Goal: Task Accomplishment & Management: Manage account settings

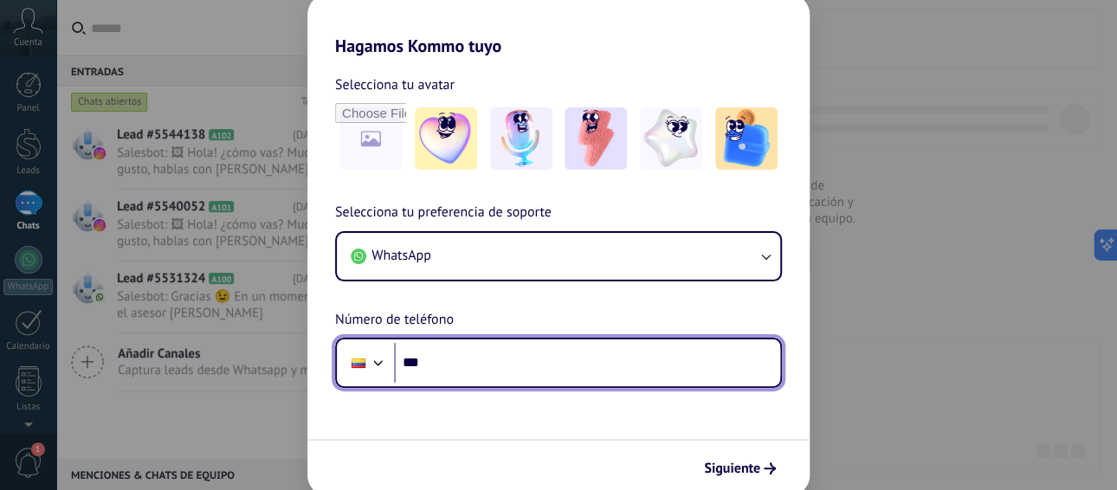
click at [506, 353] on input "***" at bounding box center [587, 363] width 386 height 40
click at [505, 358] on input "***" at bounding box center [587, 363] width 386 height 40
type input "**********"
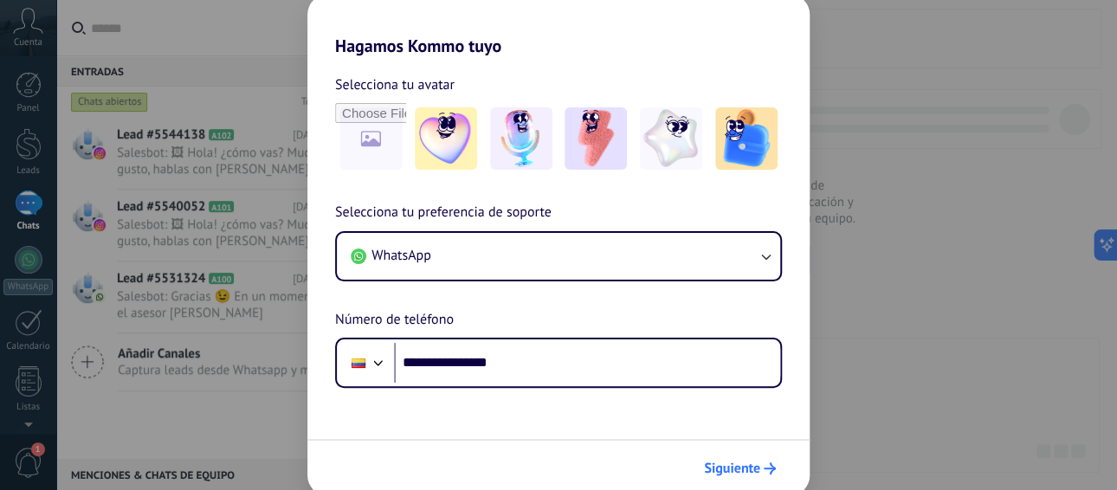
click at [750, 473] on span "Siguiente" at bounding box center [732, 468] width 56 height 12
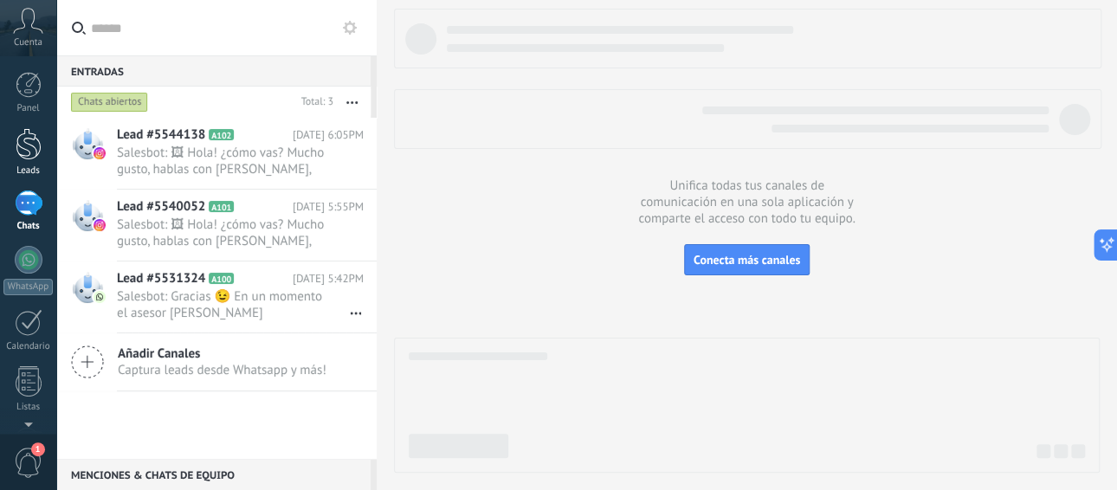
click at [29, 134] on div at bounding box center [29, 144] width 26 height 32
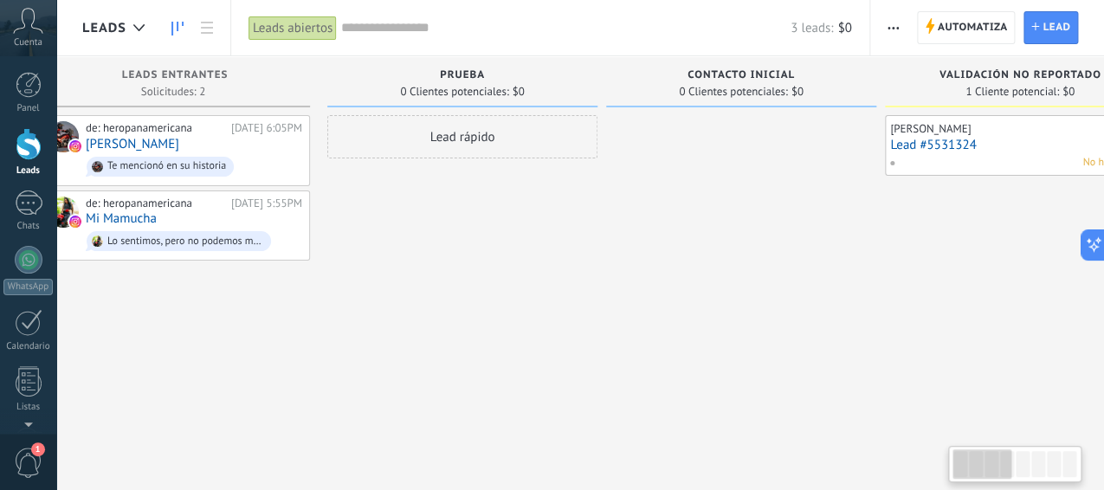
drag, startPoint x: 768, startPoint y: 248, endPoint x: 452, endPoint y: 198, distance: 319.9
click at [701, 248] on div at bounding box center [741, 247] width 270 height 264
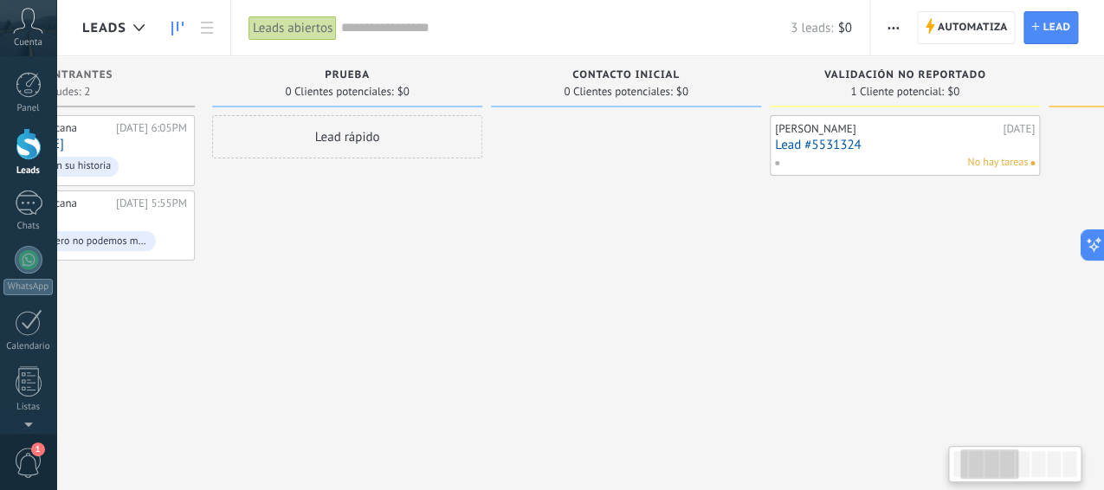
drag, startPoint x: 661, startPoint y: 274, endPoint x: 529, endPoint y: 241, distance: 136.2
click at [538, 293] on div at bounding box center [626, 247] width 270 height 264
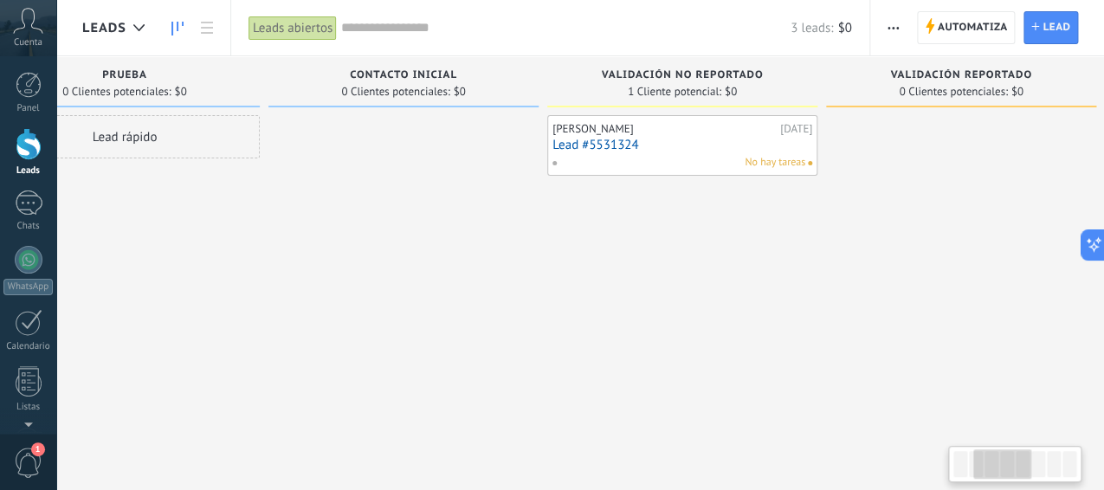
drag, startPoint x: 613, startPoint y: 255, endPoint x: 399, endPoint y: 279, distance: 215.1
click at [399, 279] on div at bounding box center [403, 247] width 270 height 264
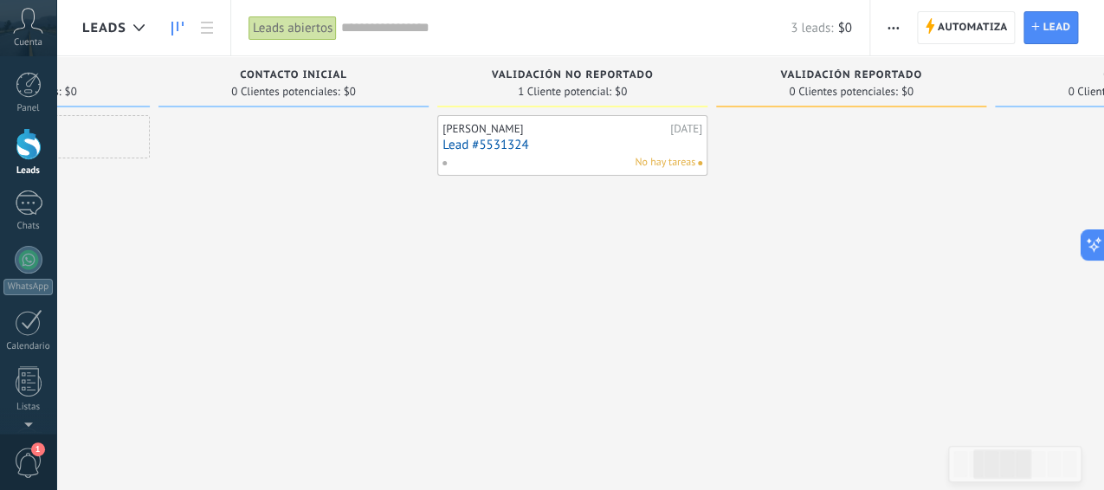
scroll to position [0, 518]
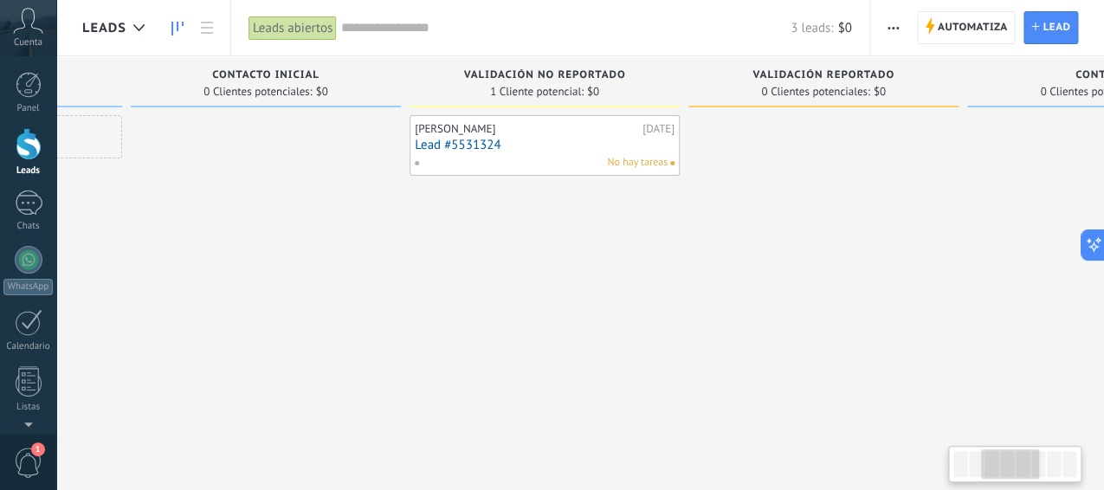
drag, startPoint x: 769, startPoint y: 326, endPoint x: 642, endPoint y: 350, distance: 128.5
click at [642, 350] on div "[PERSON_NAME] [DATE] Lead #5531324 No hay tareas" at bounding box center [544, 247] width 270 height 264
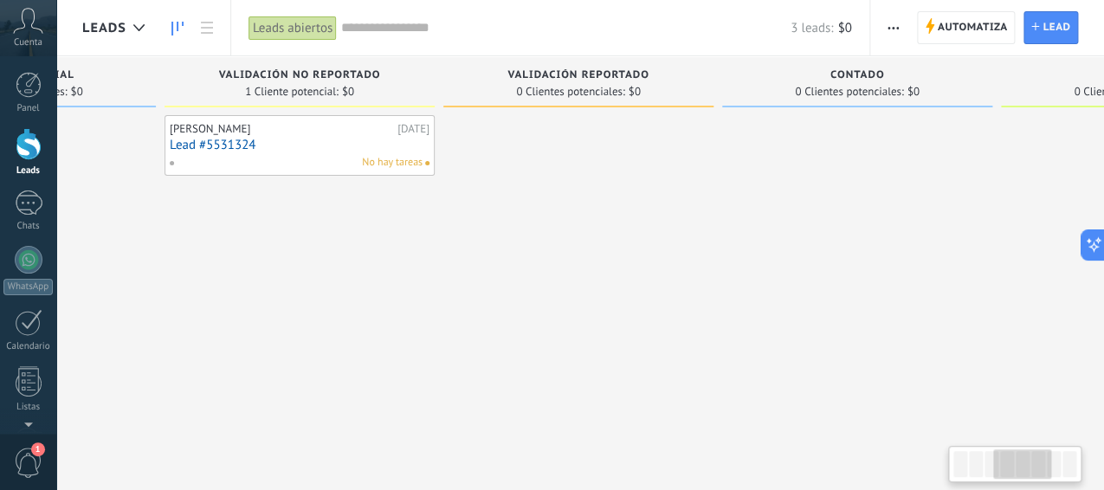
drag, startPoint x: 923, startPoint y: 211, endPoint x: 705, endPoint y: 222, distance: 217.5
click at [674, 262] on div at bounding box center [578, 247] width 270 height 264
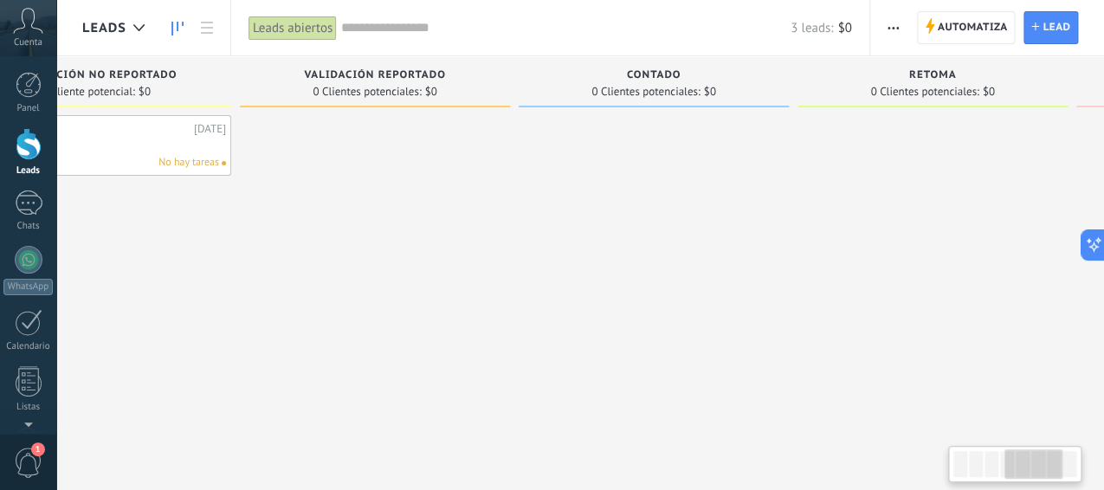
drag, startPoint x: 925, startPoint y: 192, endPoint x: 711, endPoint y: 245, distance: 220.2
click at [718, 245] on div at bounding box center [653, 247] width 270 height 264
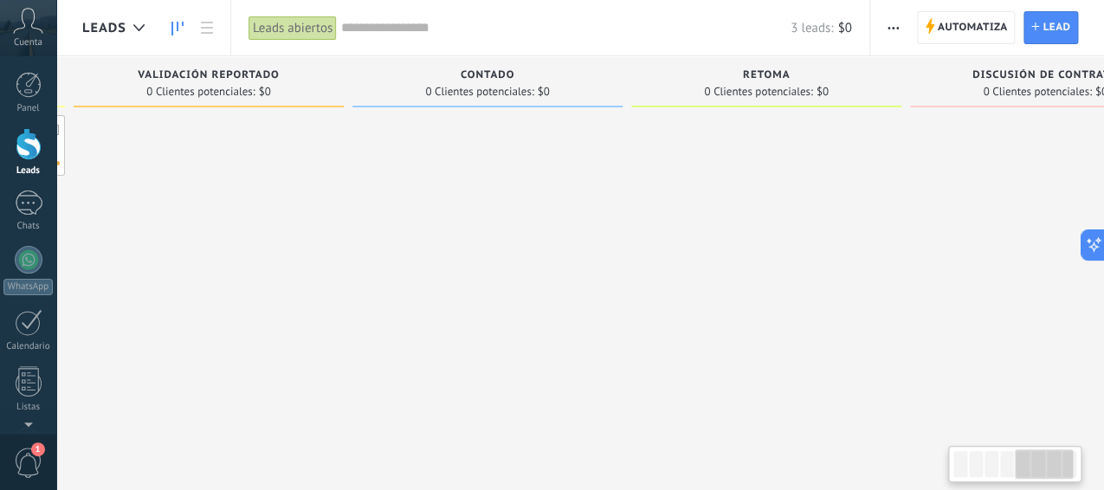
drag, startPoint x: 959, startPoint y: 204, endPoint x: 826, endPoint y: 219, distance: 134.1
click at [827, 219] on div at bounding box center [766, 247] width 270 height 264
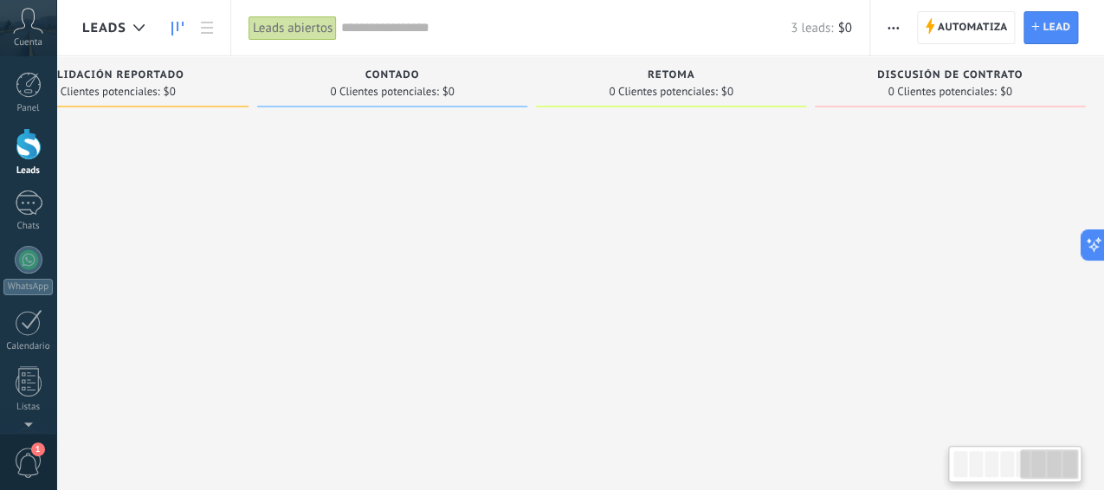
click at [736, 232] on div at bounding box center [671, 247] width 270 height 264
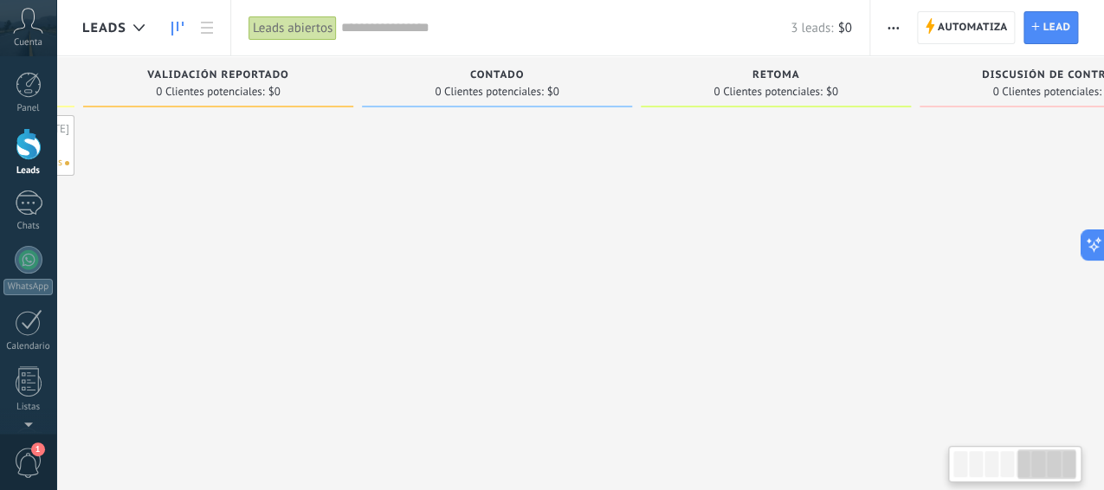
scroll to position [0, 1068]
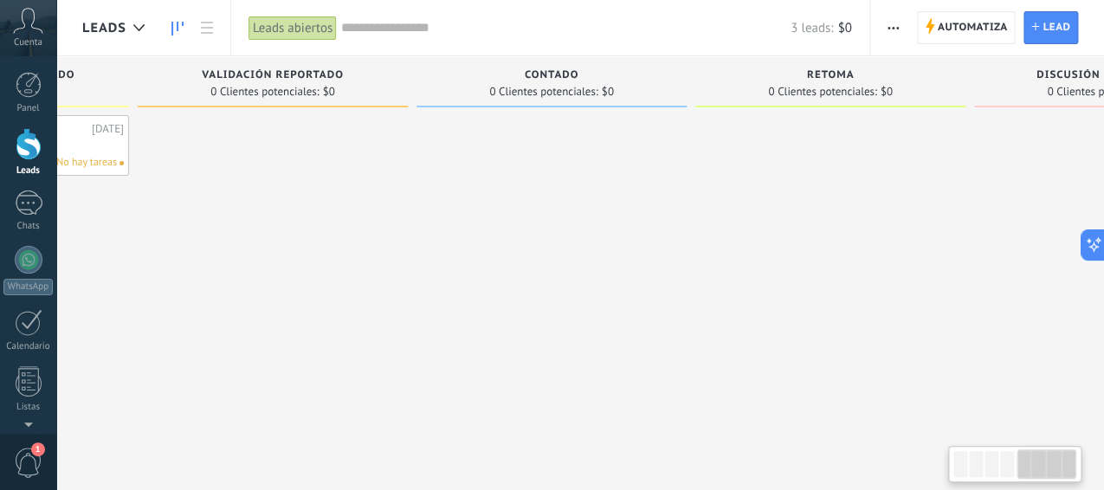
drag, startPoint x: 642, startPoint y: 261, endPoint x: 807, endPoint y: 239, distance: 165.9
click at [806, 240] on div at bounding box center [830, 247] width 270 height 264
click at [954, 22] on span "Automatiza" at bounding box center [972, 27] width 70 height 31
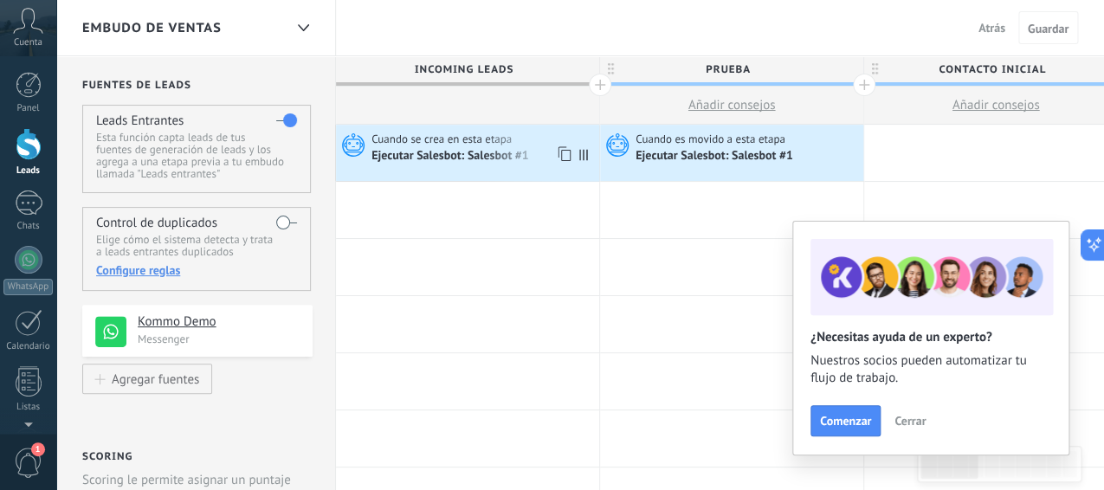
click at [460, 151] on div "Ejecutar Salesbot: Salesbot #1" at bounding box center [451, 157] width 160 height 16
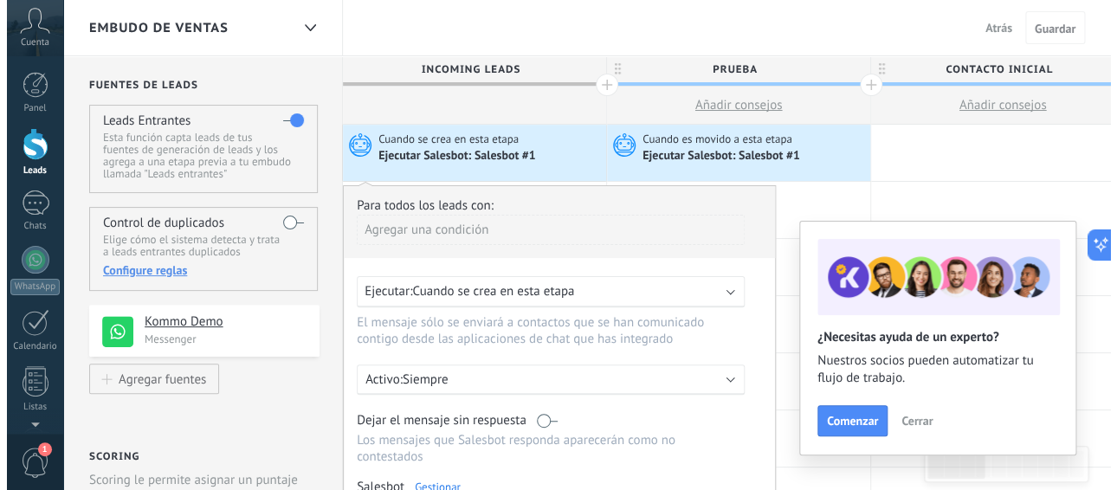
scroll to position [173, 0]
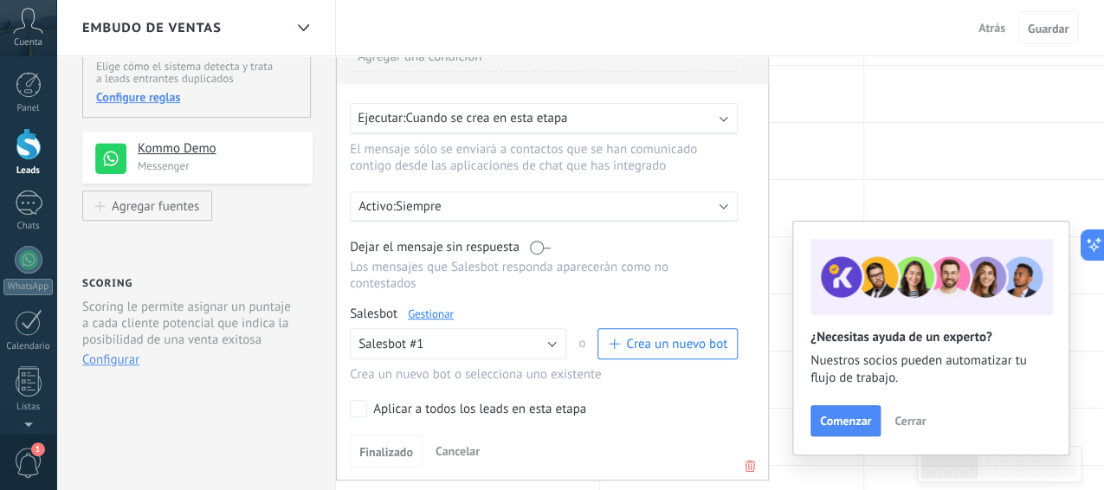
click at [441, 307] on link "Gestionar" at bounding box center [431, 313] width 46 height 15
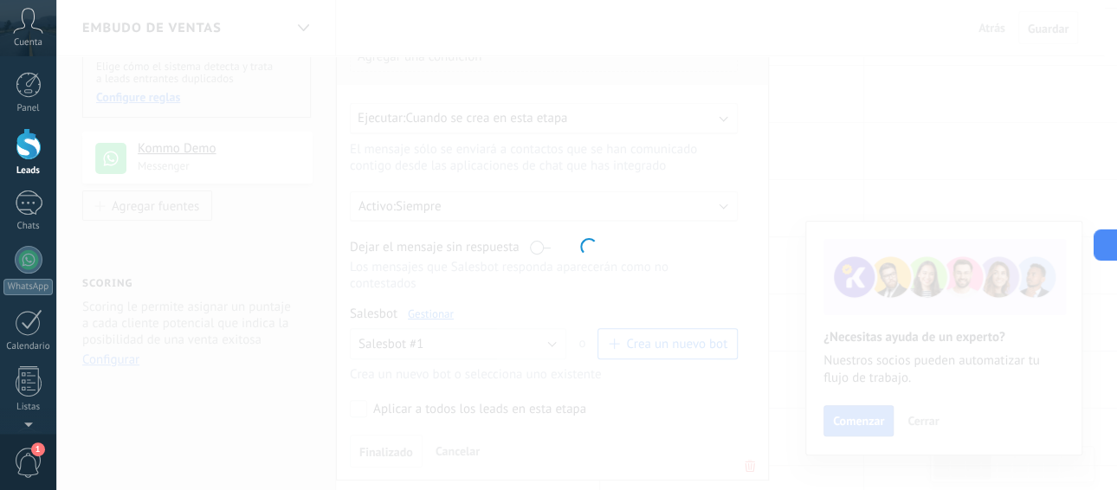
type input "**********"
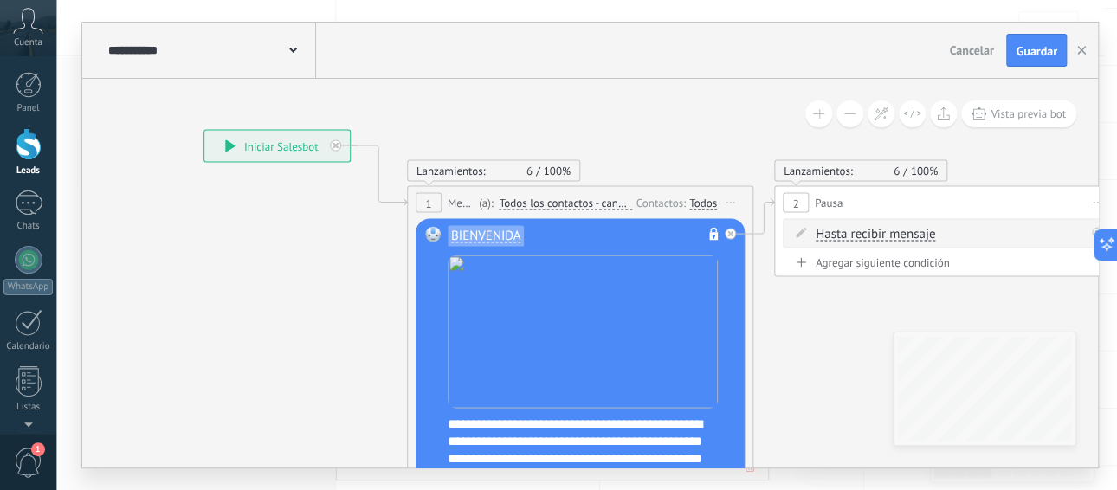
drag, startPoint x: 750, startPoint y: 155, endPoint x: 505, endPoint y: 72, distance: 257.8
click at [505, 72] on div "**********" at bounding box center [589, 245] width 1015 height 445
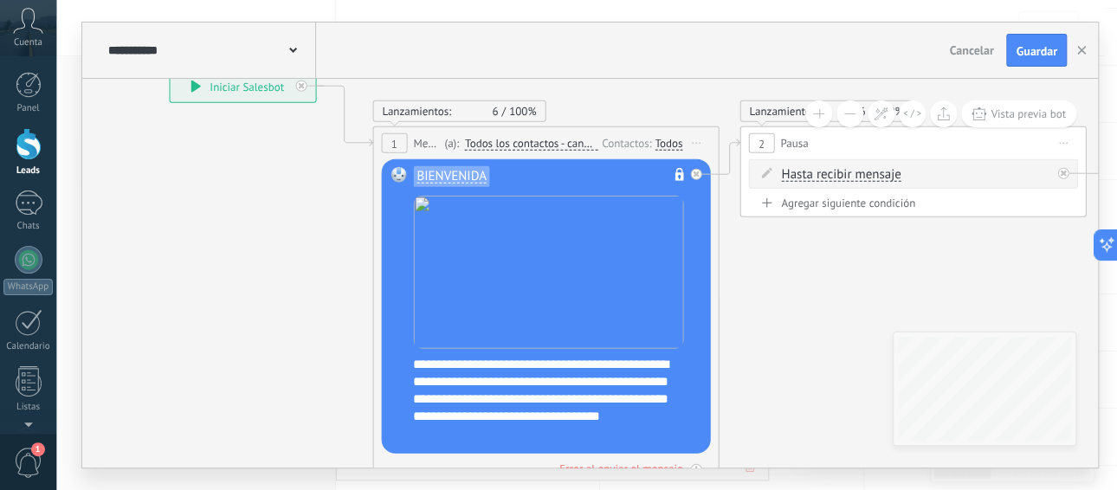
drag, startPoint x: 610, startPoint y: 100, endPoint x: 570, endPoint y: 42, distance: 70.3
click at [570, 41] on div "**********" at bounding box center [589, 245] width 1015 height 445
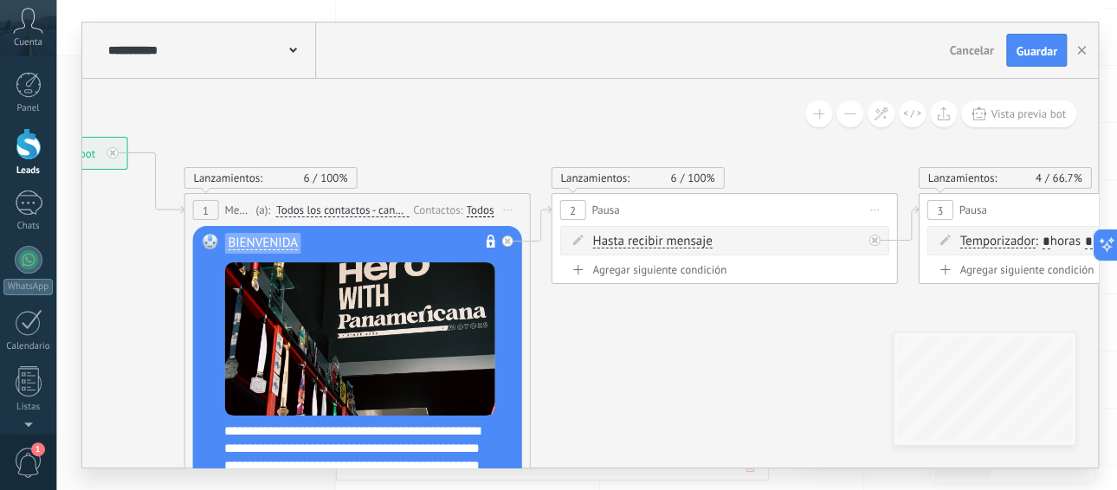
drag, startPoint x: 812, startPoint y: 278, endPoint x: 662, endPoint y: 287, distance: 150.0
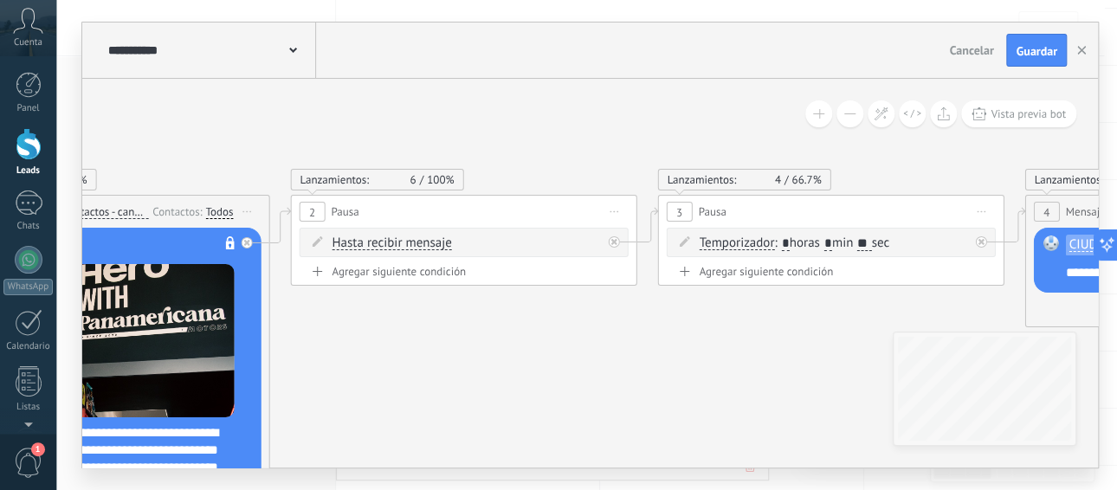
drag, startPoint x: 780, startPoint y: 319, endPoint x: 643, endPoint y: 280, distance: 142.2
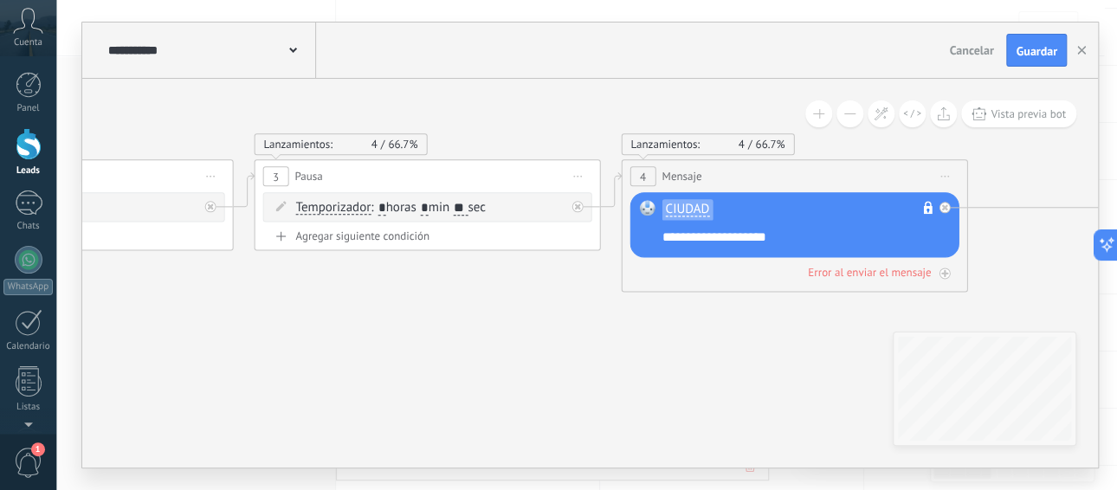
drag, startPoint x: 631, startPoint y: 364, endPoint x: 221, endPoint y: 326, distance: 411.9
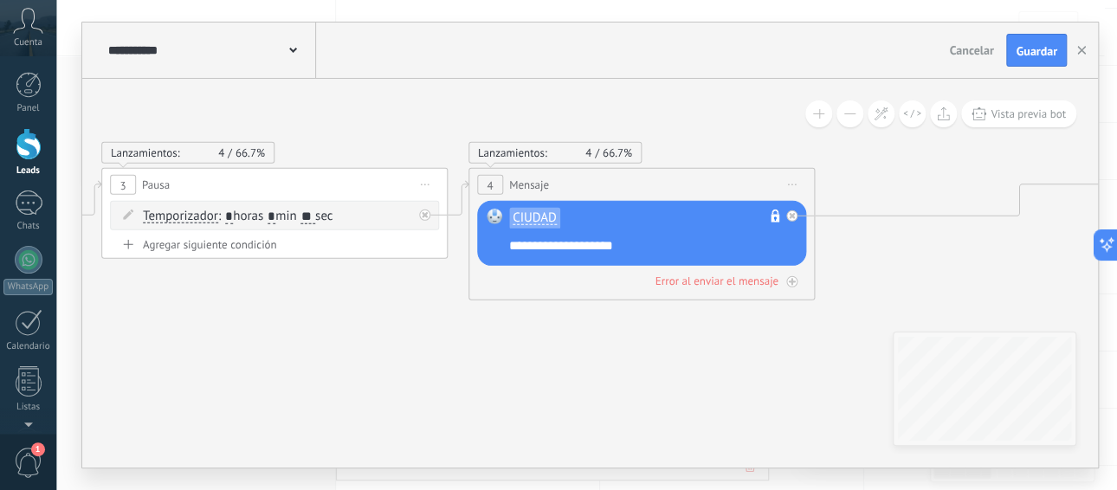
drag, startPoint x: 549, startPoint y: 318, endPoint x: 430, endPoint y: 318, distance: 118.6
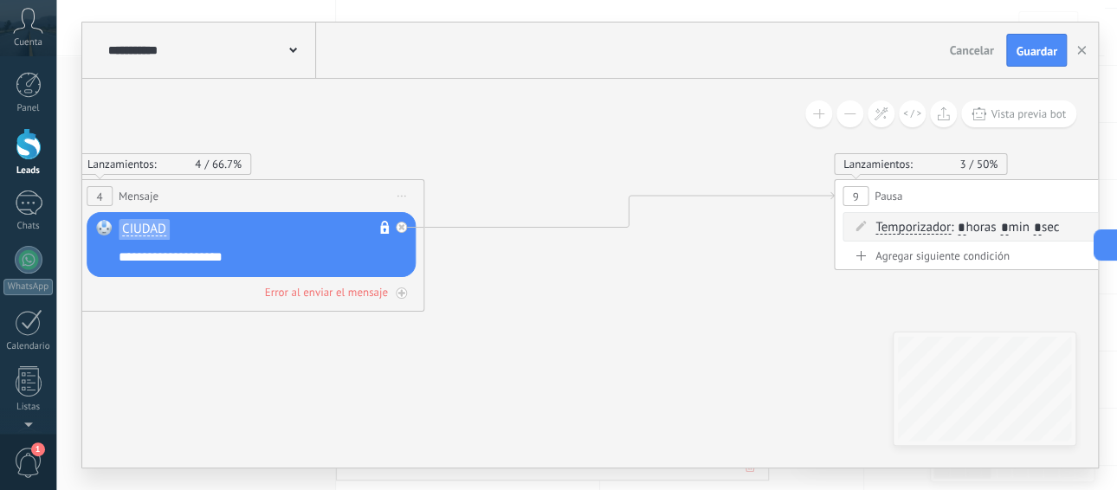
drag, startPoint x: 657, startPoint y: 324, endPoint x: 373, endPoint y: 314, distance: 284.1
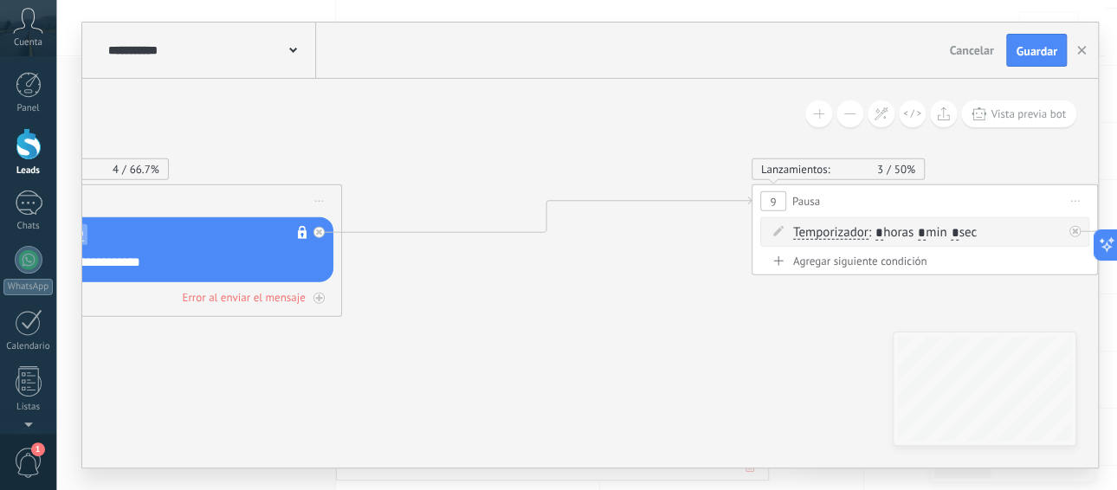
drag, startPoint x: 662, startPoint y: 297, endPoint x: 363, endPoint y: 310, distance: 299.8
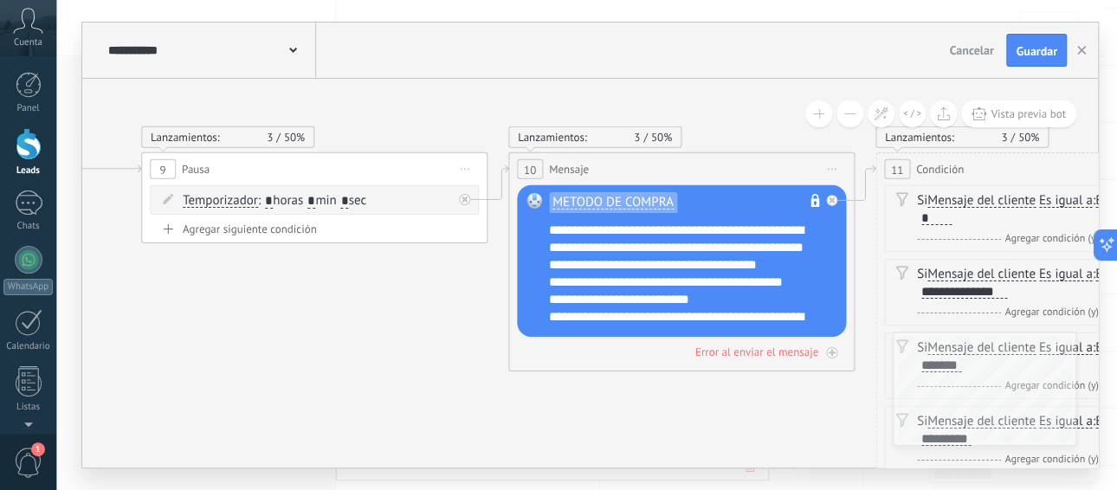
drag, startPoint x: 522, startPoint y: 349, endPoint x: 447, endPoint y: 335, distance: 76.6
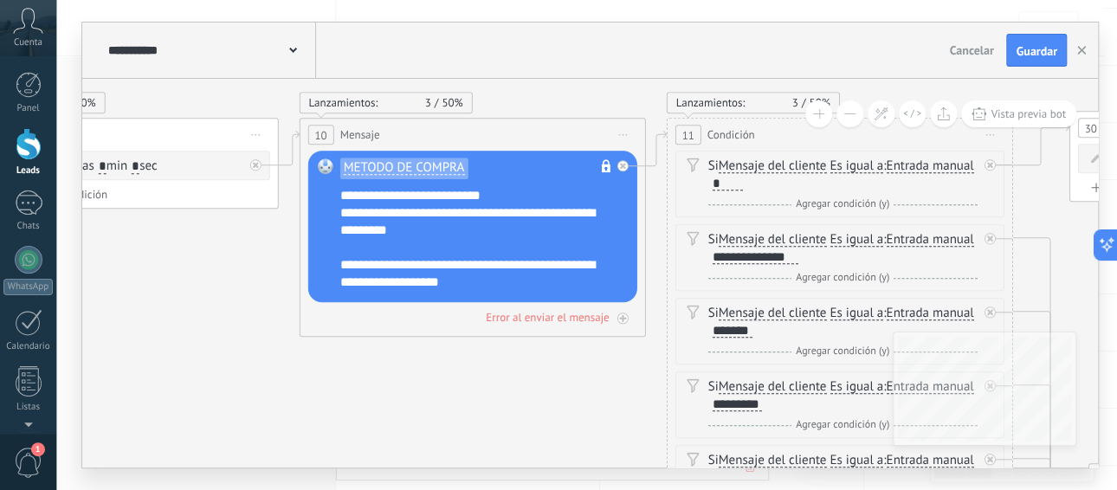
drag, startPoint x: 432, startPoint y: 367, endPoint x: 183, endPoint y: 313, distance: 255.0
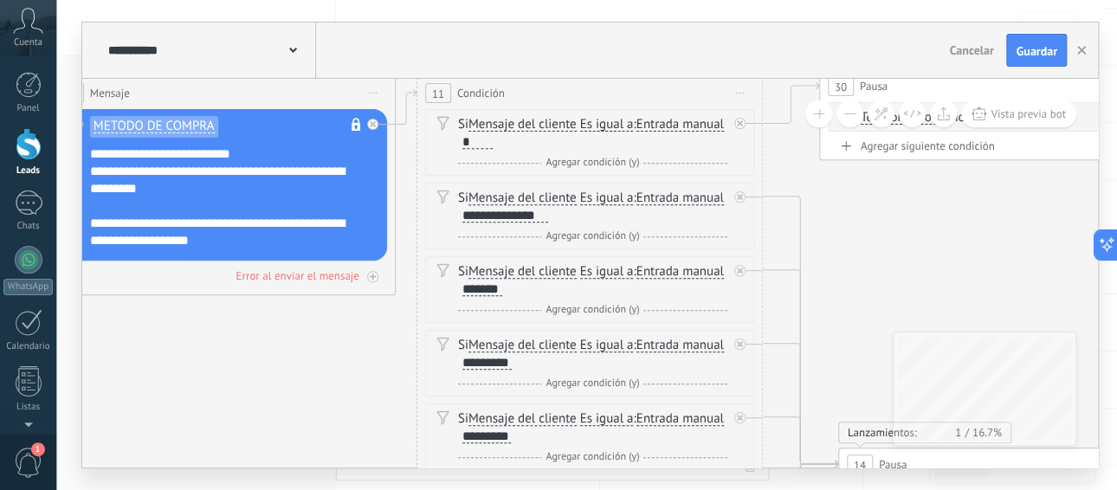
drag, startPoint x: 475, startPoint y: 408, endPoint x: 480, endPoint y: 313, distance: 94.5
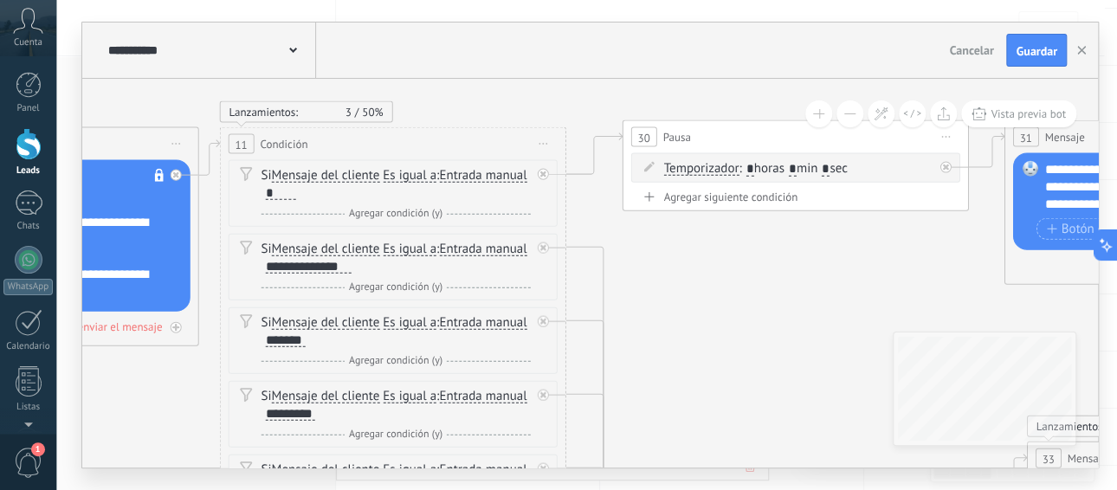
drag, startPoint x: 943, startPoint y: 247, endPoint x: 654, endPoint y: 326, distance: 299.0
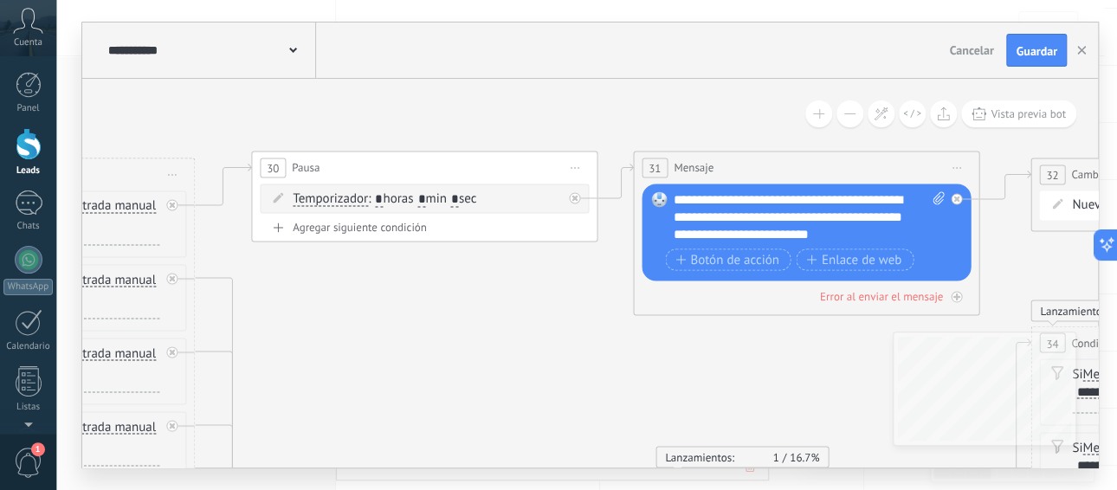
drag, startPoint x: 717, startPoint y: 326, endPoint x: 498, endPoint y: 316, distance: 219.2
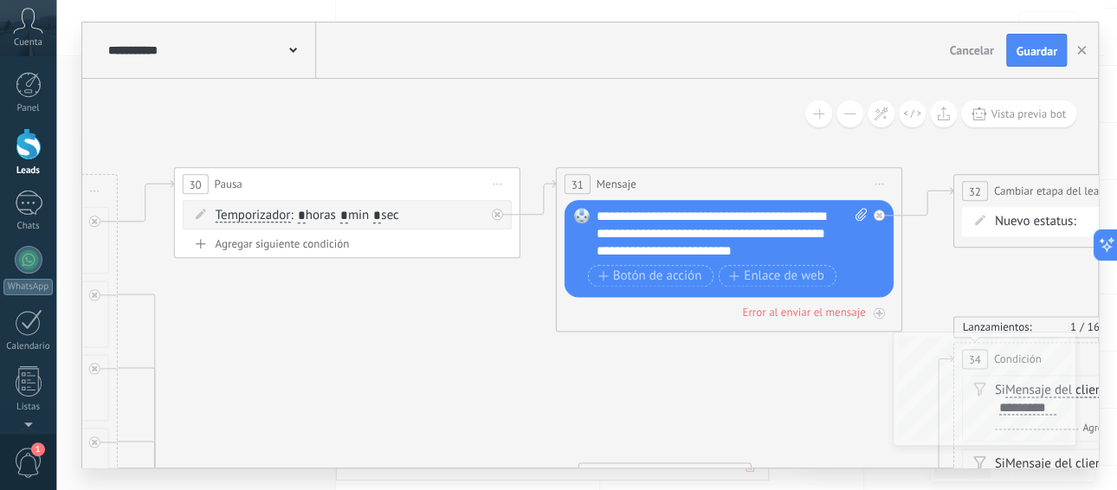
drag, startPoint x: 698, startPoint y: 344, endPoint x: 507, endPoint y: 363, distance: 192.1
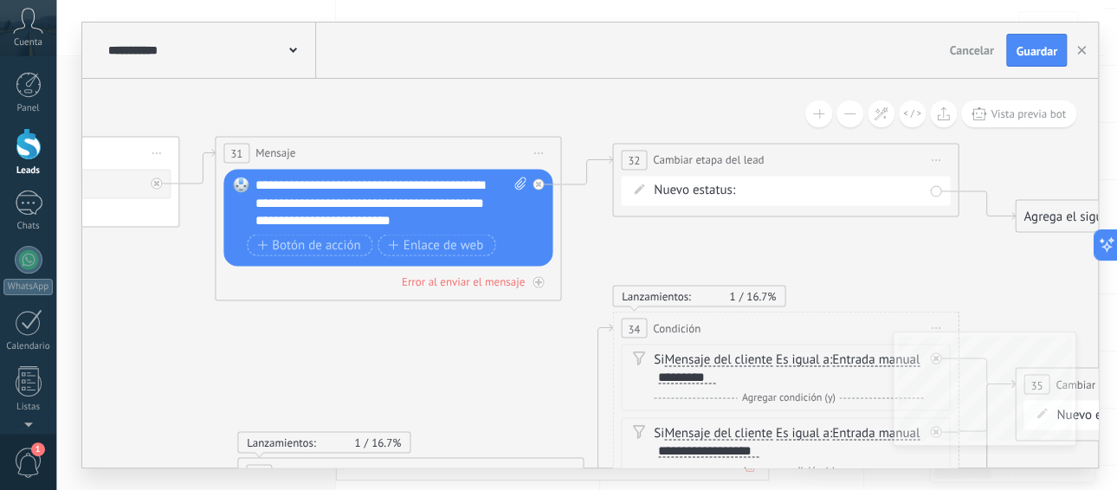
drag, startPoint x: 810, startPoint y: 264, endPoint x: 671, endPoint y: 184, distance: 160.5
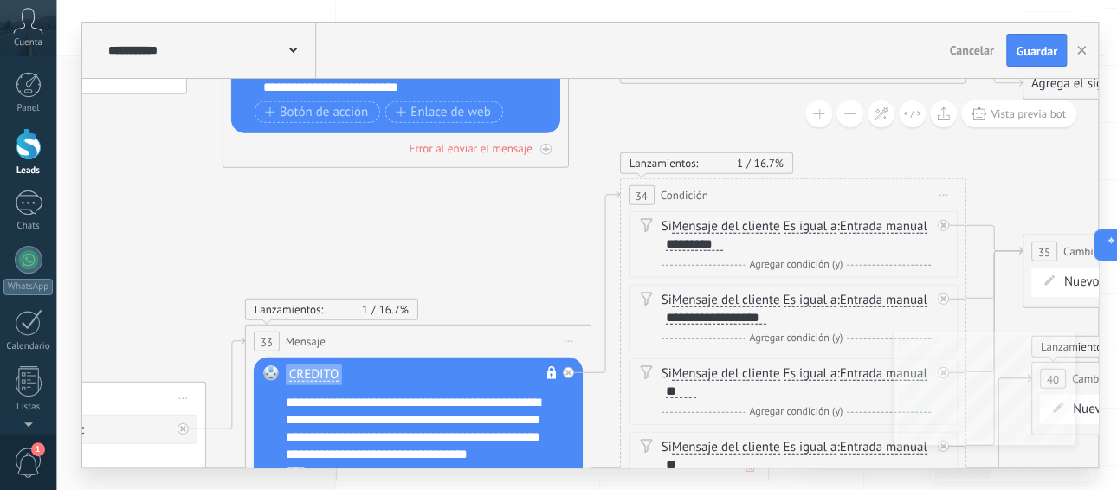
drag, startPoint x: 568, startPoint y: 299, endPoint x: 593, endPoint y: 192, distance: 109.4
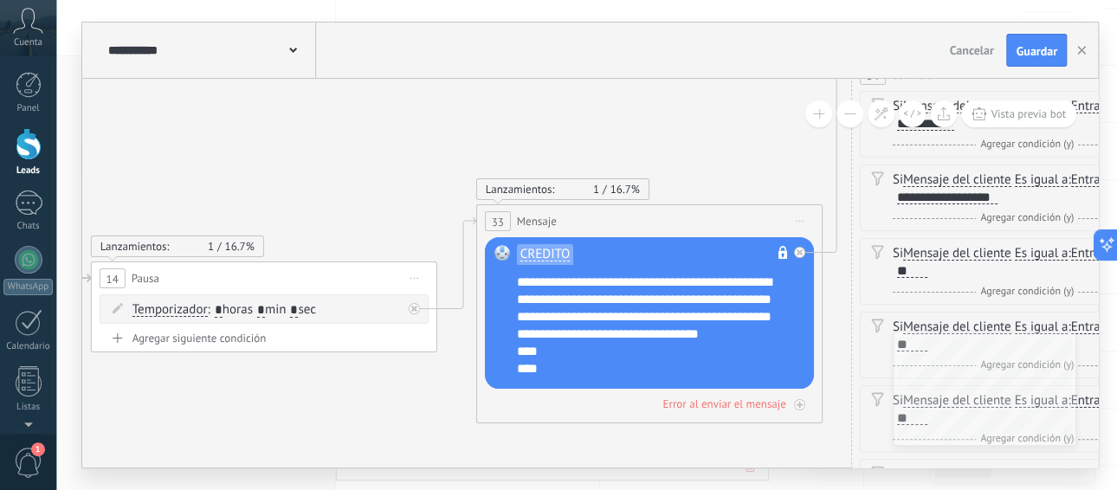
drag, startPoint x: 434, startPoint y: 222, endPoint x: 550, endPoint y: 168, distance: 128.9
drag, startPoint x: 533, startPoint y: 310, endPoint x: 508, endPoint y: 310, distance: 25.1
click at [508, 310] on div "CREDITO No es posible editar la plantilla de contenido Reemplazar Quitar Conver…" at bounding box center [650, 312] width 329 height 151
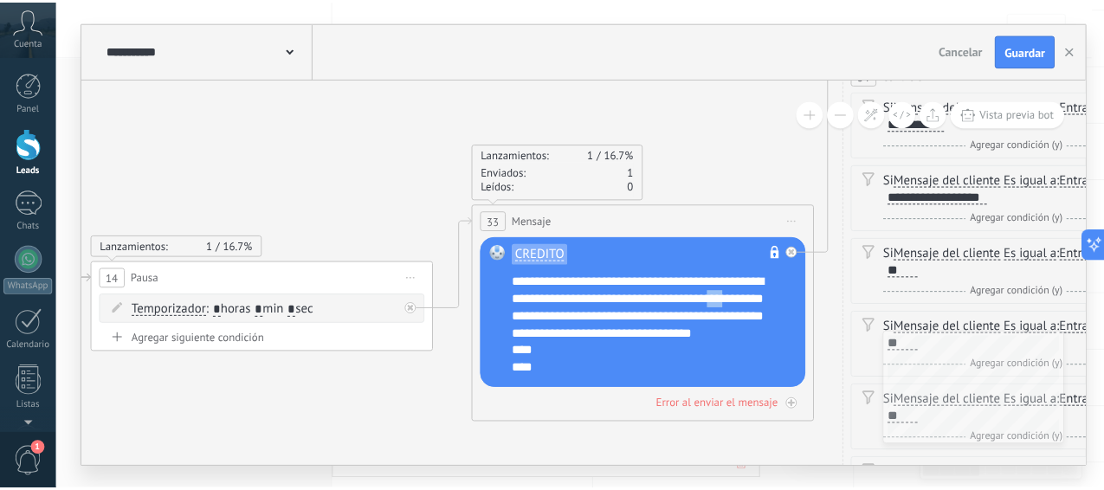
scroll to position [16, 0]
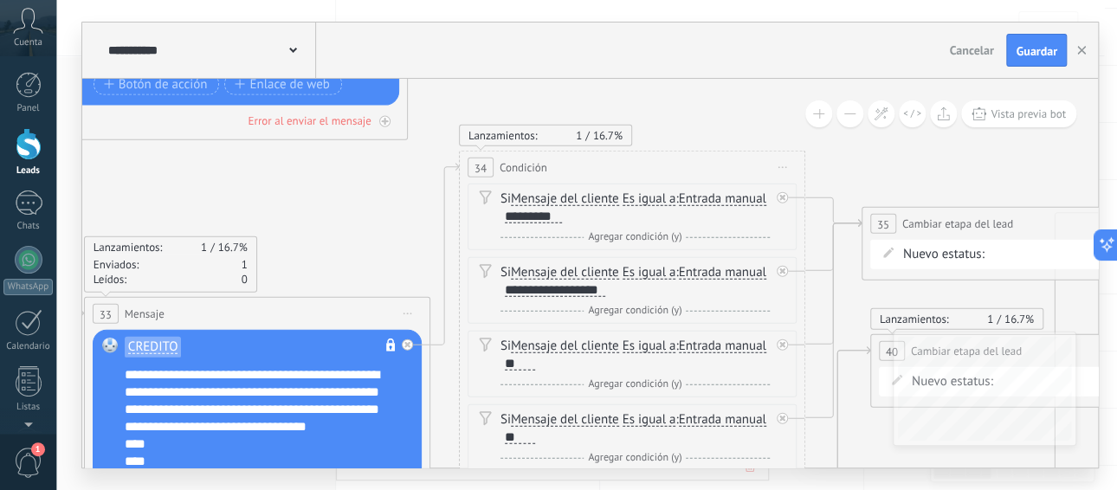
drag, startPoint x: 765, startPoint y: 126, endPoint x: 618, endPoint y: 190, distance: 160.8
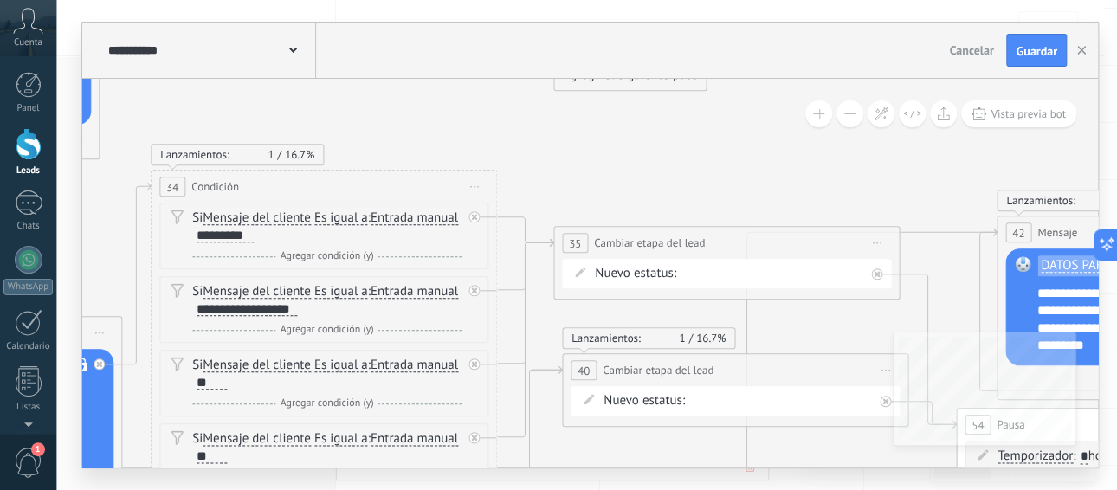
drag, startPoint x: 740, startPoint y: 133, endPoint x: 499, endPoint y: 139, distance: 240.7
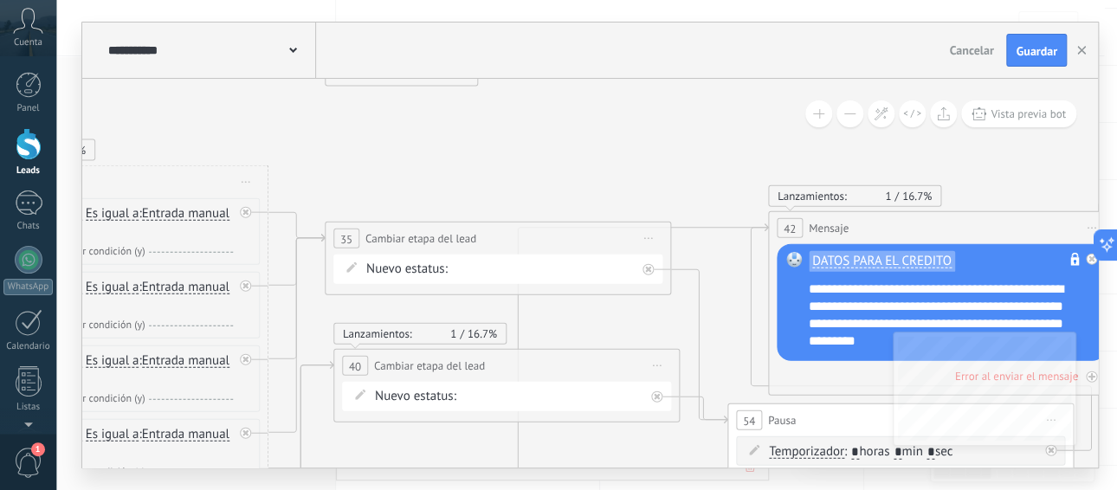
drag, startPoint x: 662, startPoint y: 135, endPoint x: 422, endPoint y: 122, distance: 241.0
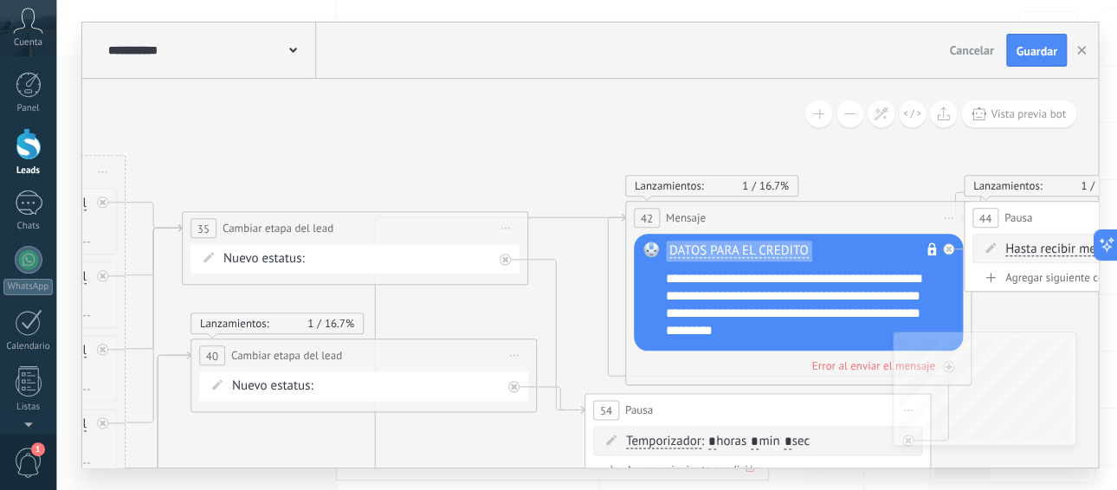
drag, startPoint x: 441, startPoint y: 139, endPoint x: 347, endPoint y: 137, distance: 94.4
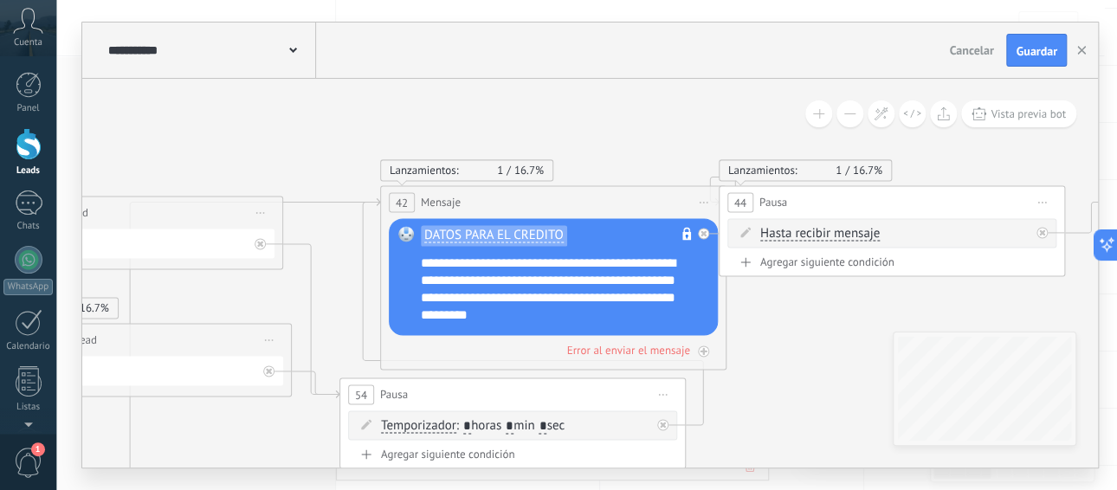
drag, startPoint x: 662, startPoint y: 107, endPoint x: 392, endPoint y: 87, distance: 270.8
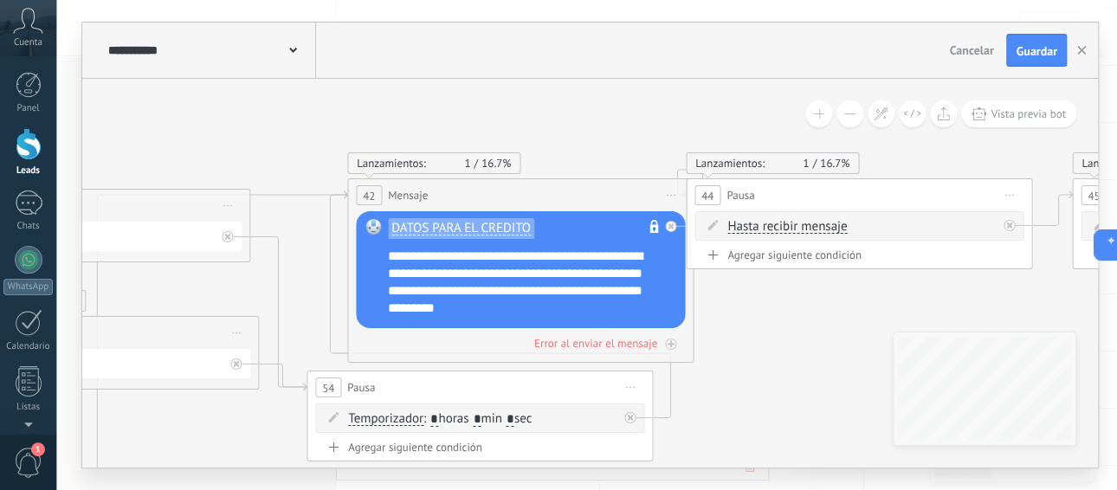
click at [26, 142] on div at bounding box center [29, 144] width 26 height 32
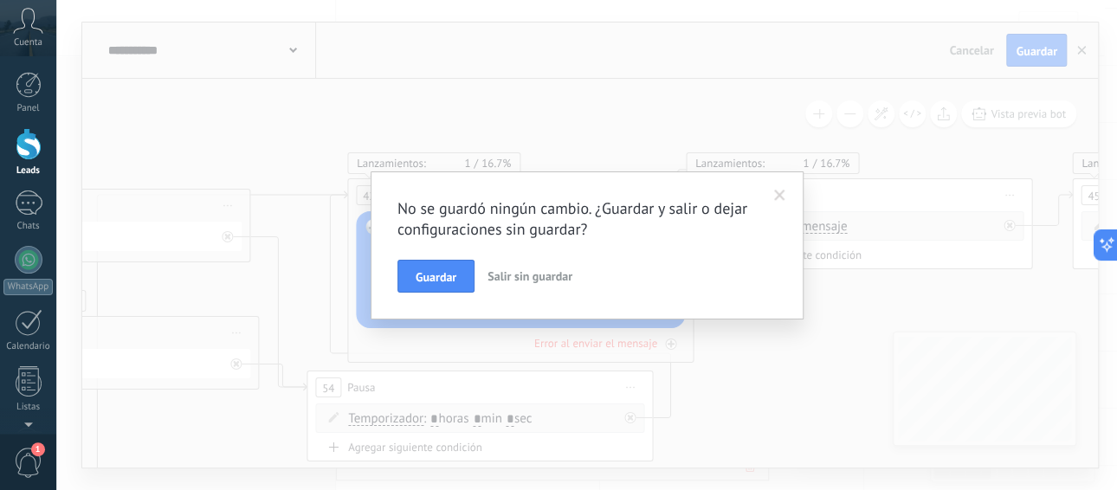
click at [518, 270] on span "Salir sin guardar" at bounding box center [529, 276] width 85 height 16
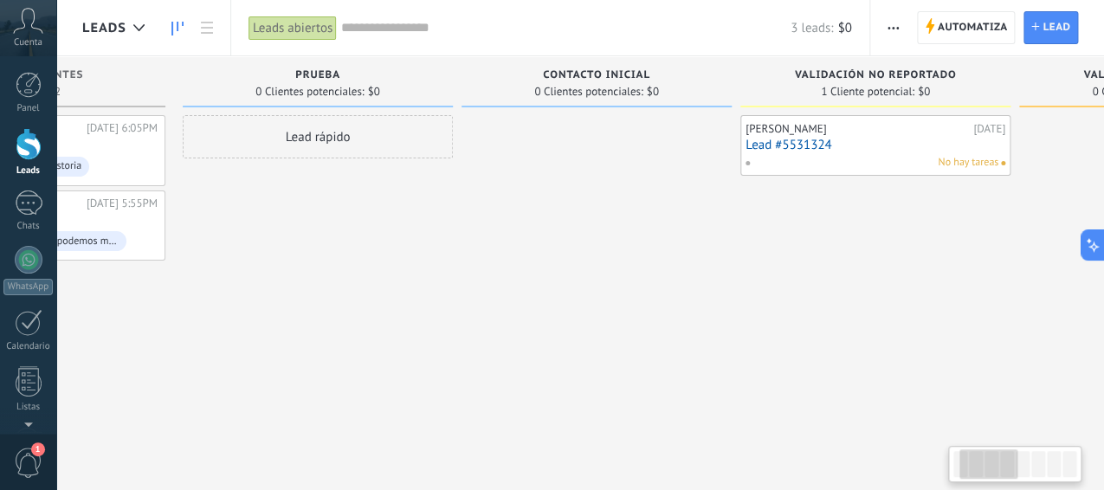
drag, startPoint x: 736, startPoint y: 357, endPoint x: 544, endPoint y: 369, distance: 191.6
click at [544, 369] on div at bounding box center [596, 247] width 270 height 264
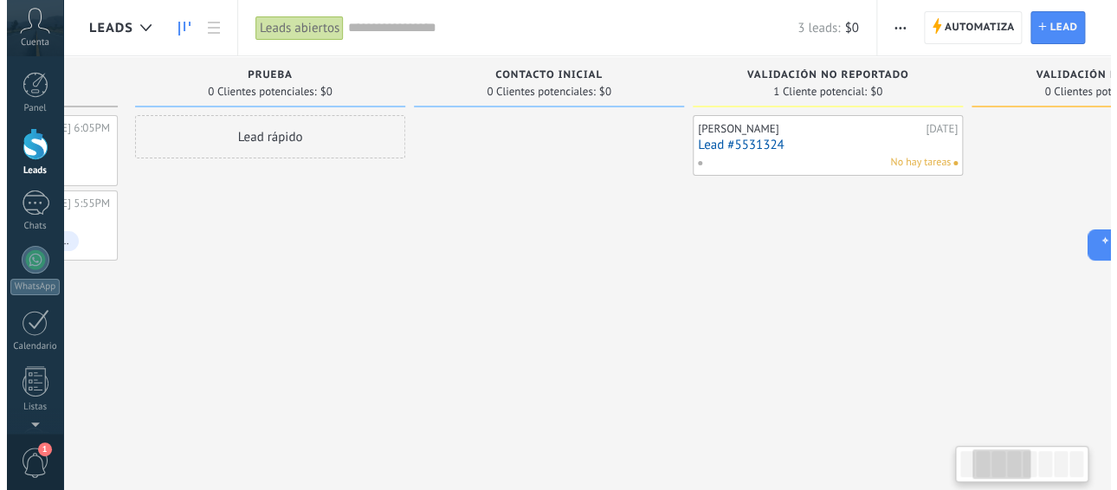
scroll to position [0, 242]
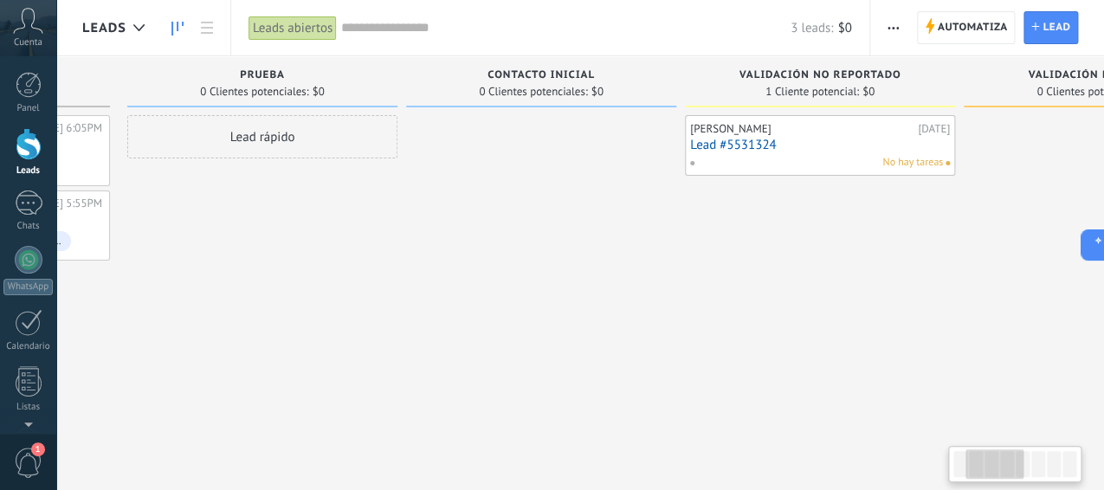
drag, startPoint x: 624, startPoint y: 356, endPoint x: 571, endPoint y: 370, distance: 54.8
click at [571, 370] on div at bounding box center [541, 247] width 270 height 264
click at [748, 144] on link "Lead #5531324" at bounding box center [820, 145] width 260 height 15
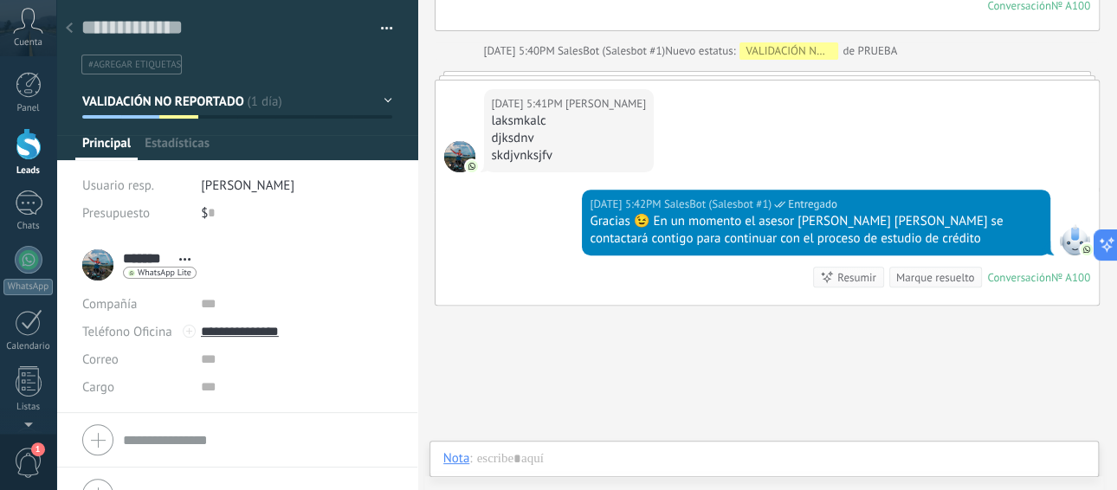
scroll to position [26, 0]
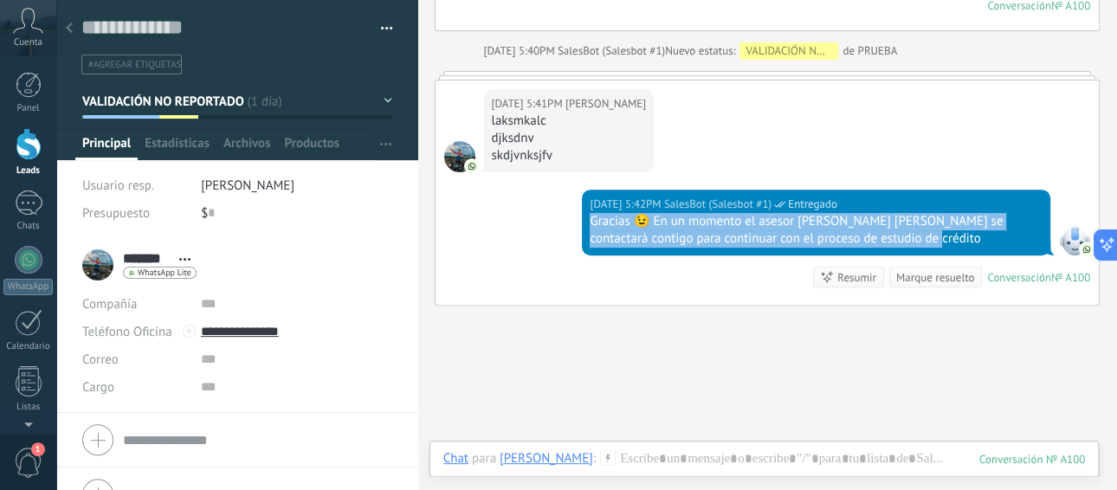
drag, startPoint x: 582, startPoint y: 216, endPoint x: 889, endPoint y: 240, distance: 307.4
click at [889, 240] on div "[DATE] 5:42PM SalesBot (Salesbot #1) Entregado Gracias 😉 En un momento el aseso…" at bounding box center [816, 223] width 468 height 66
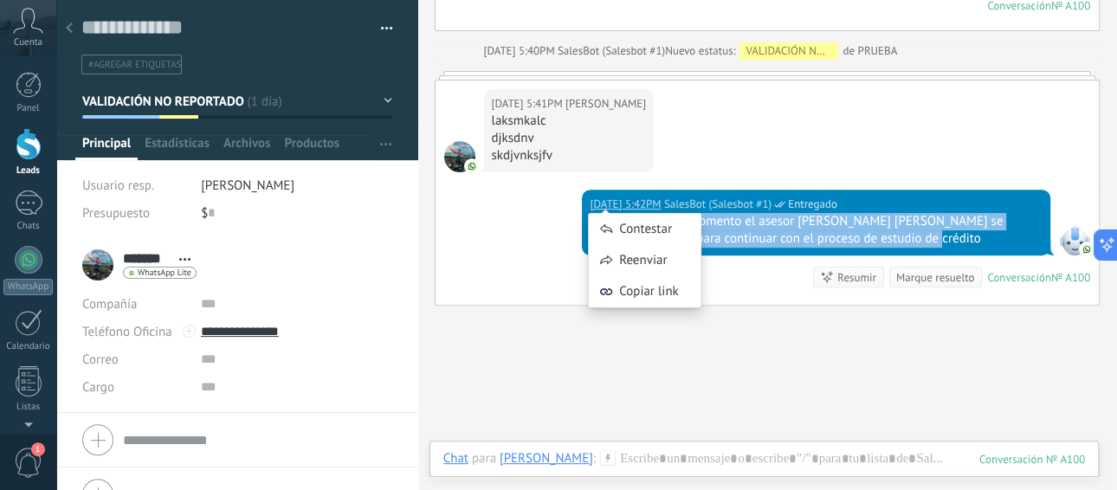
scroll to position [3033, 0]
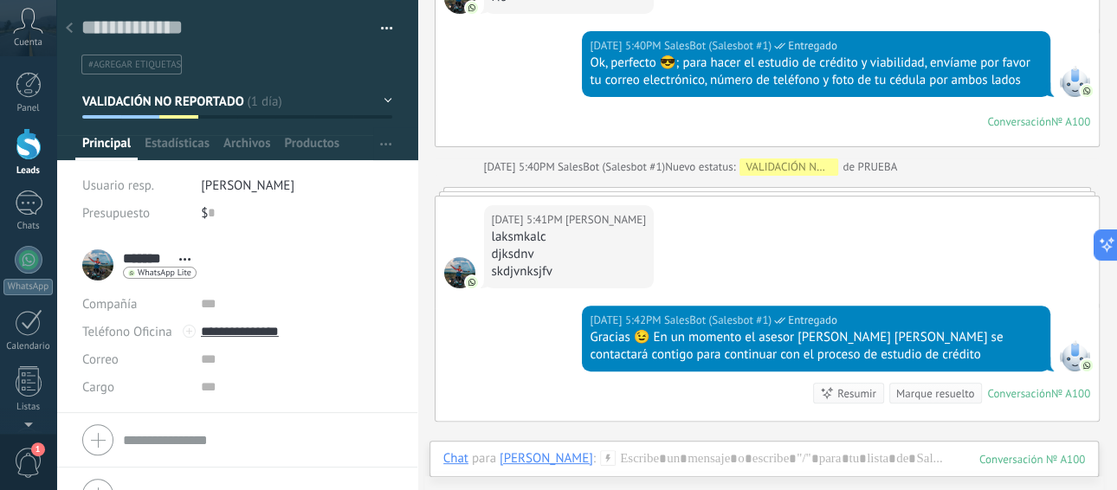
click at [797, 209] on div "[DATE] 5:41PM [PERSON_NAME] djksdnv skdjvnksjfv" at bounding box center [767, 250] width 664 height 109
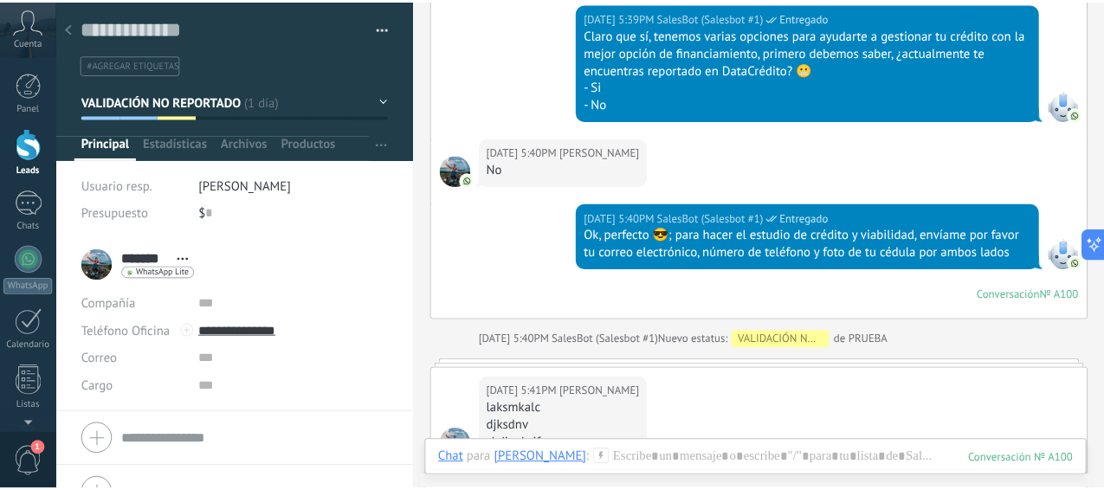
scroll to position [3149, 0]
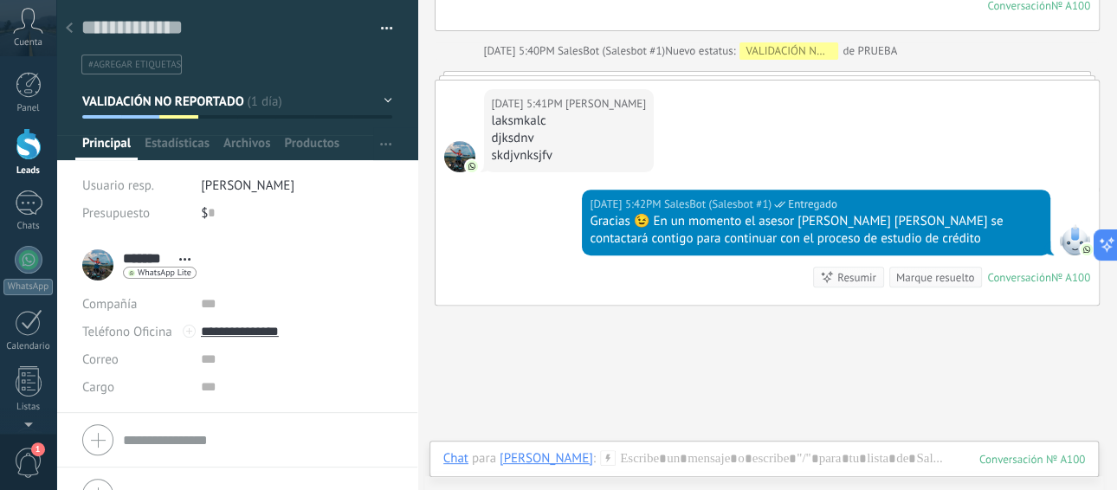
click at [16, 151] on div at bounding box center [29, 144] width 26 height 32
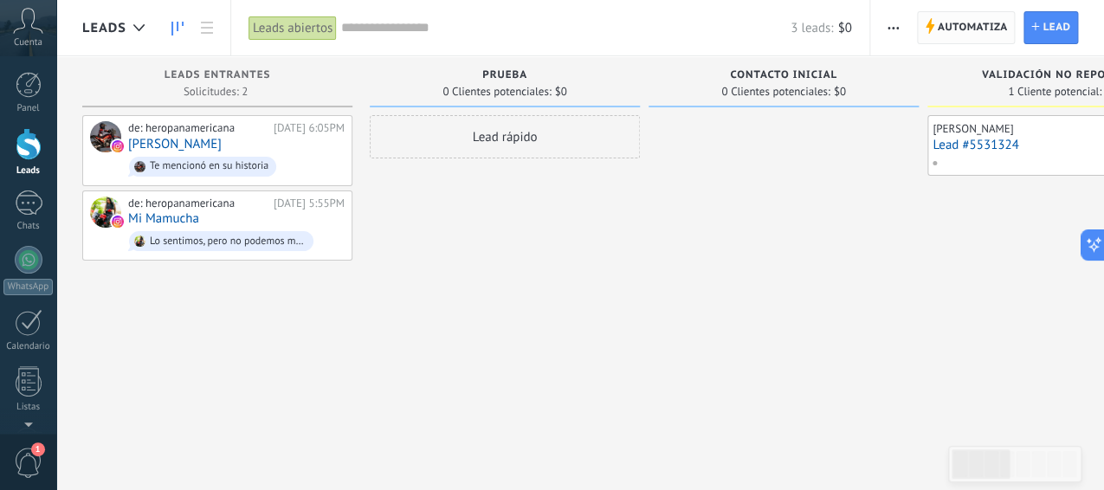
click at [964, 26] on span "Automatiza" at bounding box center [972, 27] width 70 height 31
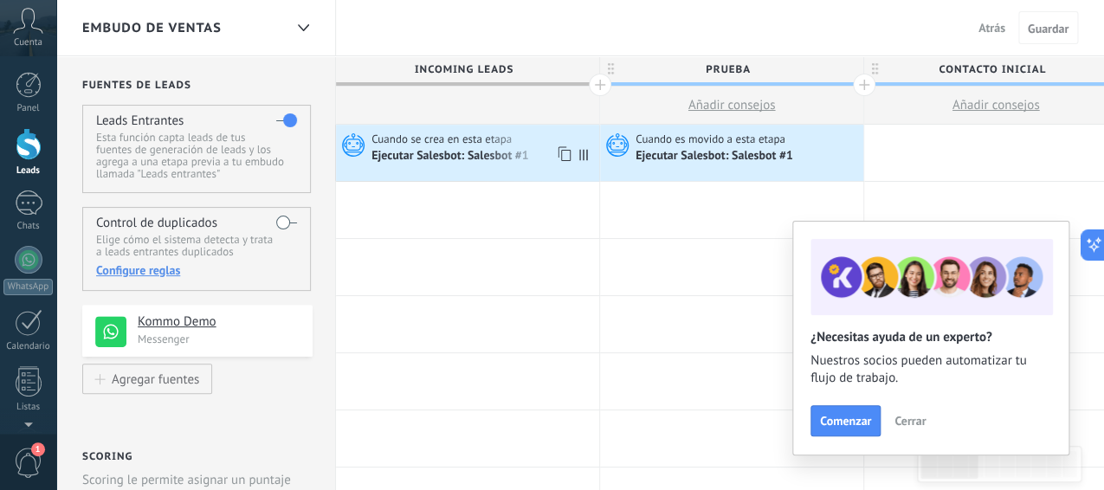
click at [508, 145] on span "Cuando se crea en esta etapa" at bounding box center [442, 140] width 143 height 16
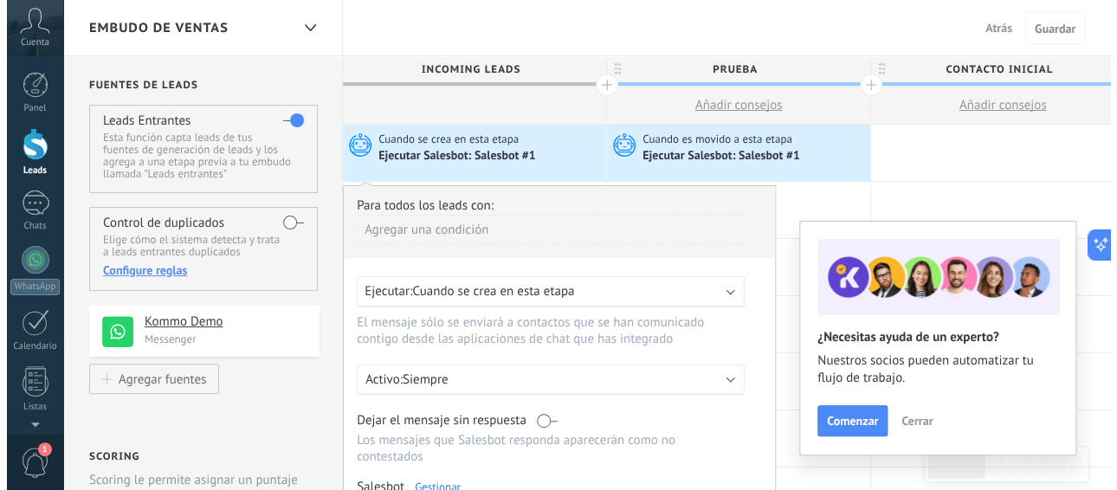
scroll to position [57, 0]
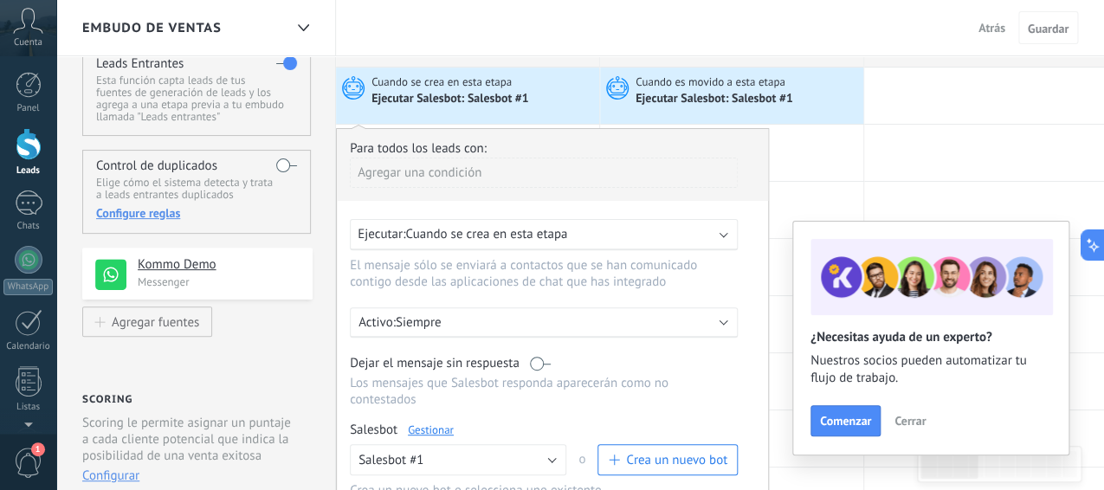
click at [440, 426] on link "Gestionar" at bounding box center [431, 429] width 46 height 15
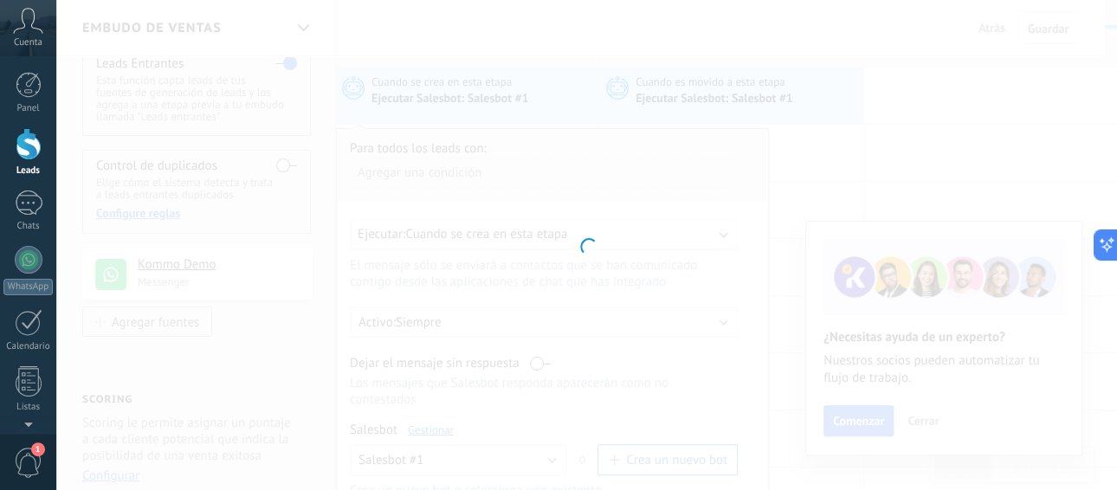
type input "**********"
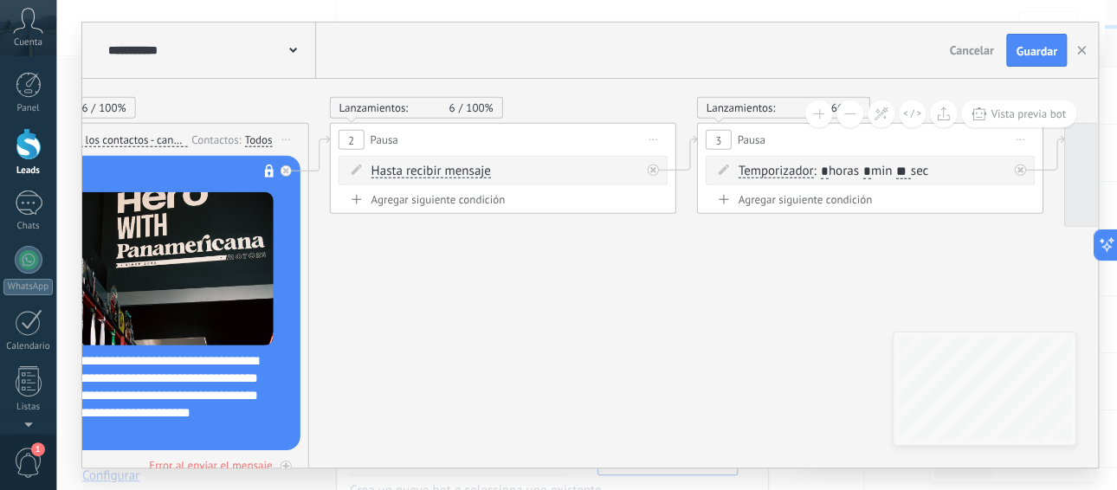
drag, startPoint x: 748, startPoint y: 264, endPoint x: 462, endPoint y: 291, distance: 286.9
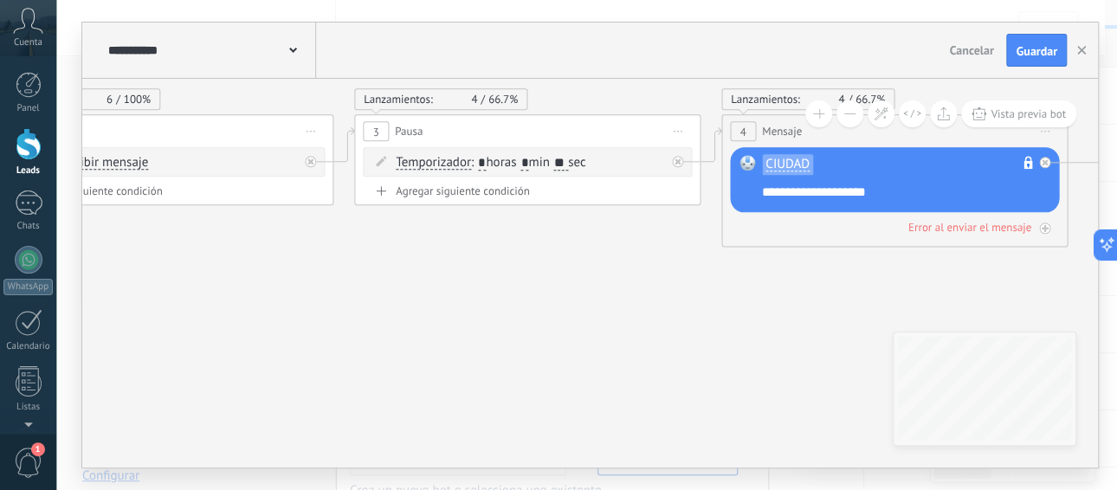
drag, startPoint x: 715, startPoint y: 327, endPoint x: 486, endPoint y: 241, distance: 244.0
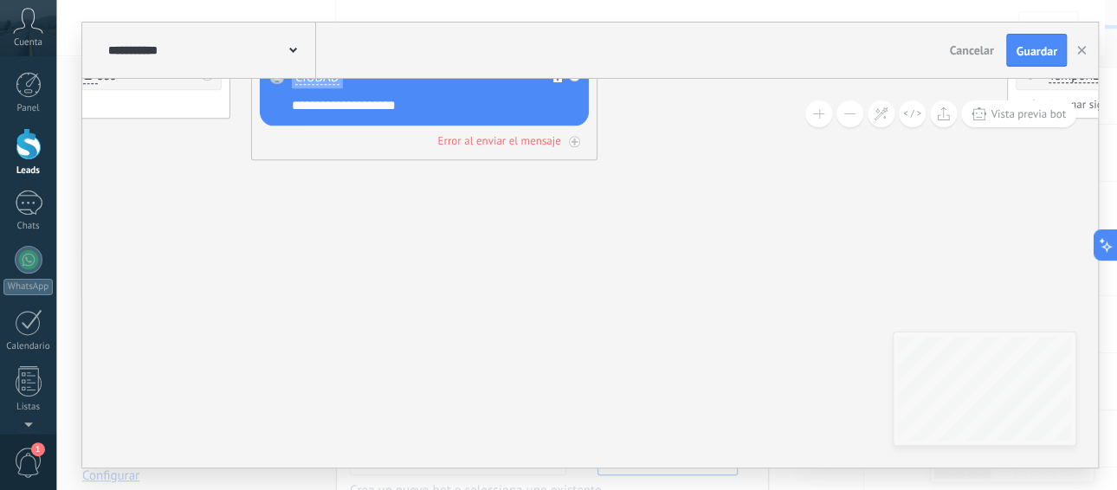
drag, startPoint x: 562, startPoint y: 269, endPoint x: 747, endPoint y: 313, distance: 190.4
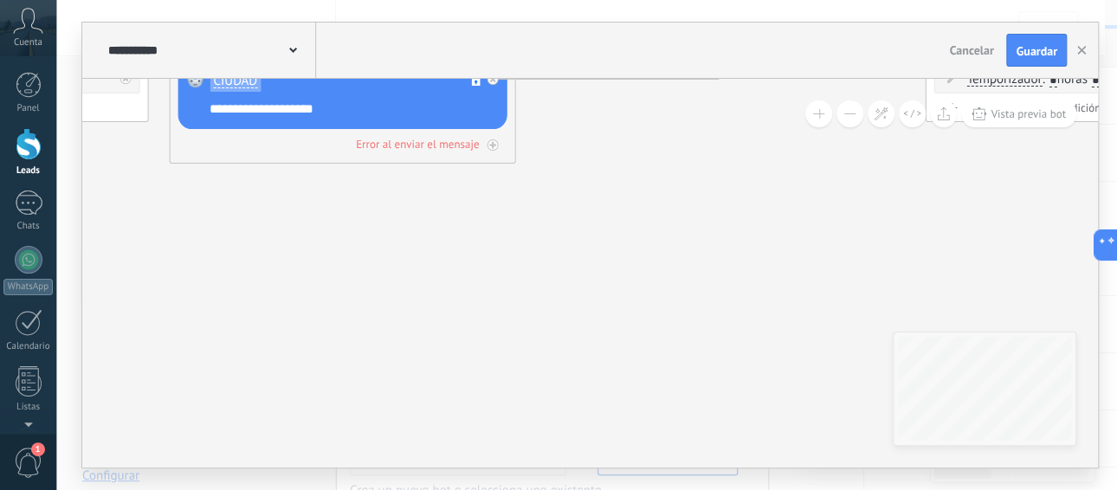
drag, startPoint x: 766, startPoint y: 308, endPoint x: 589, endPoint y: 307, distance: 176.6
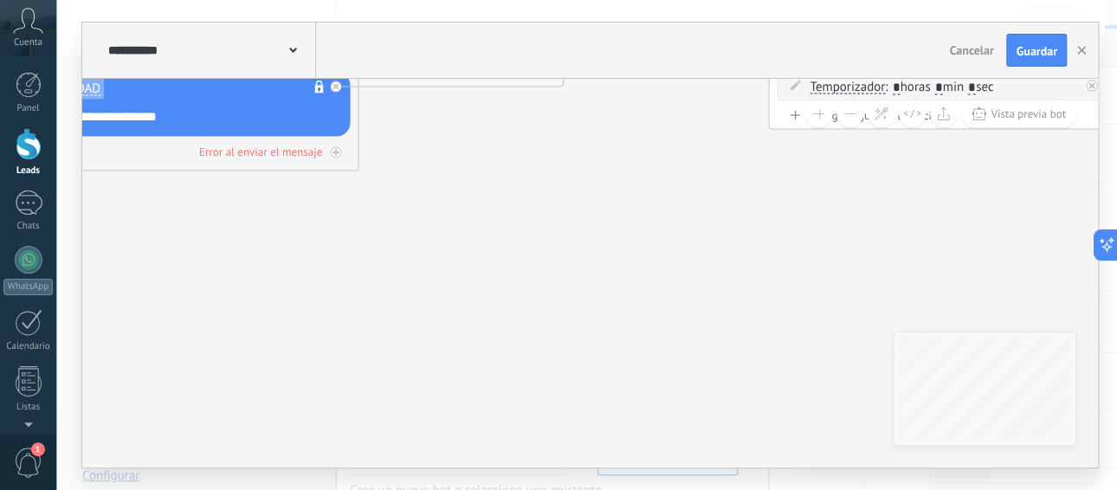
drag, startPoint x: 703, startPoint y: 280, endPoint x: 501, endPoint y: 326, distance: 206.8
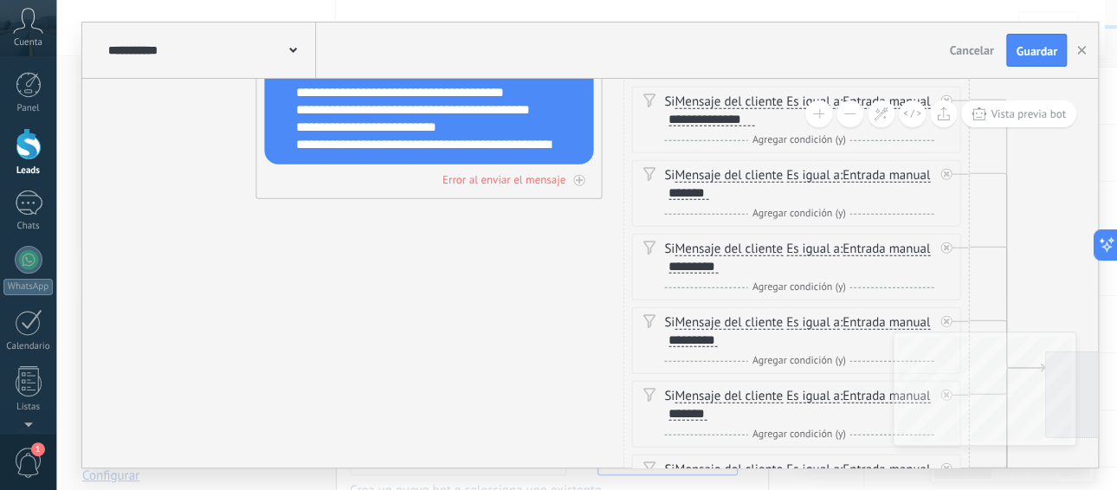
drag, startPoint x: 462, startPoint y: 297, endPoint x: 270, endPoint y: 270, distance: 194.0
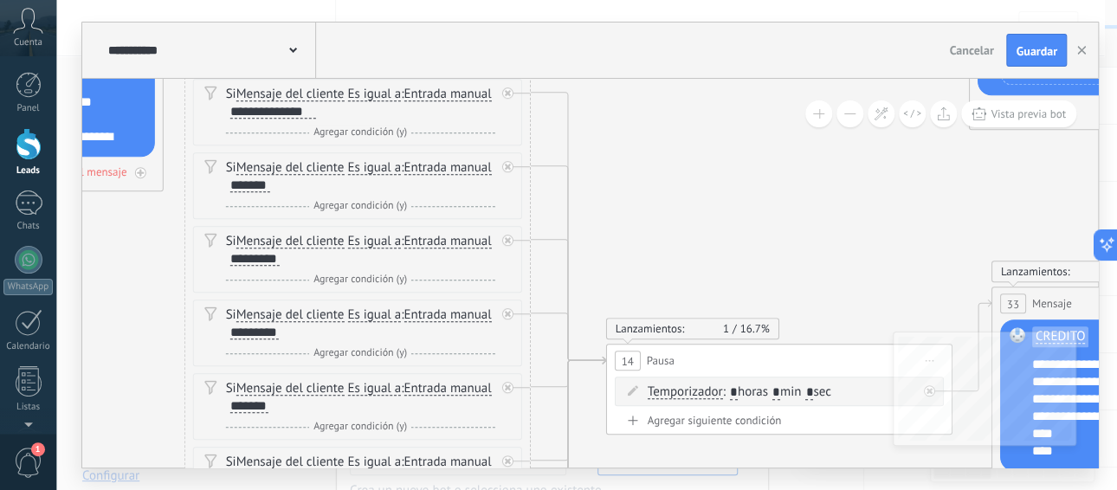
drag, startPoint x: 1066, startPoint y: 201, endPoint x: 658, endPoint y: 183, distance: 408.9
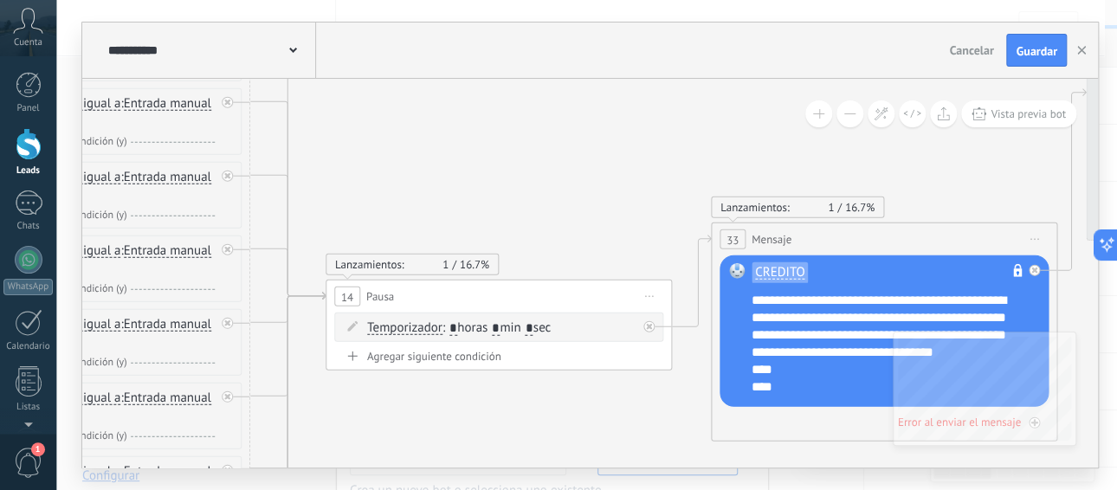
drag, startPoint x: 814, startPoint y: 200, endPoint x: 510, endPoint y: 128, distance: 312.2
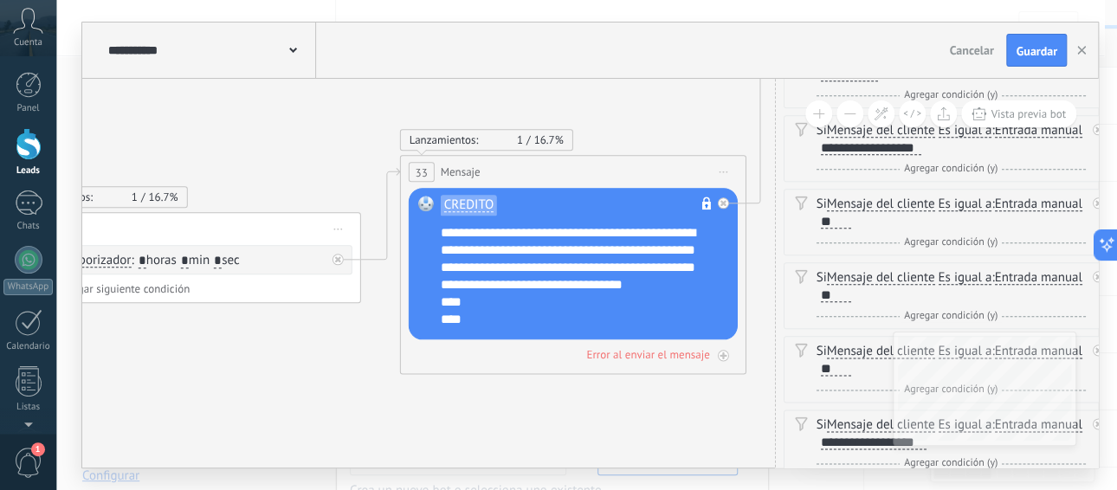
drag, startPoint x: 619, startPoint y: 128, endPoint x: 304, endPoint y: 53, distance: 323.9
click at [305, 53] on div "**********" at bounding box center [589, 245] width 1015 height 445
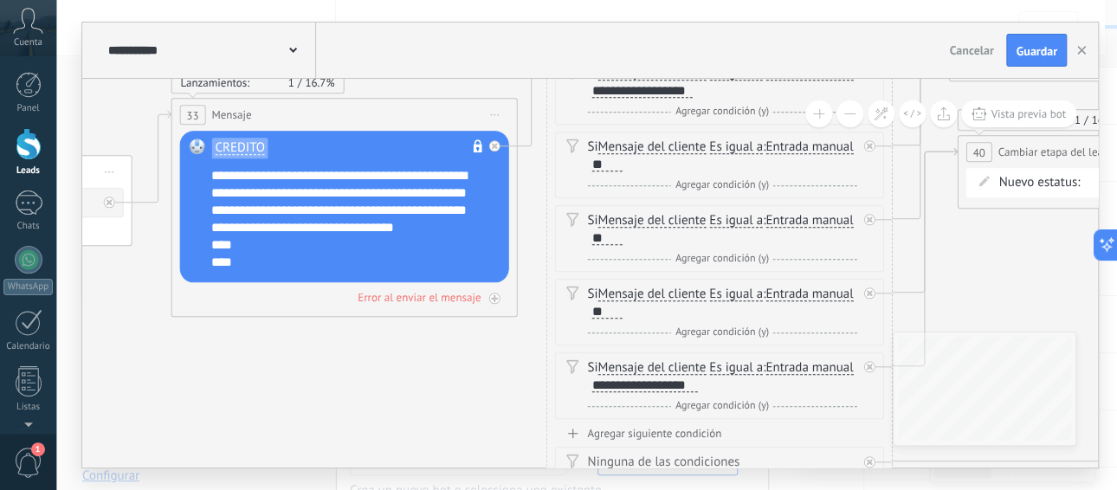
drag, startPoint x: 588, startPoint y: 100, endPoint x: 451, endPoint y: 108, distance: 137.0
click at [441, 68] on div "**********" at bounding box center [589, 245] width 1015 height 445
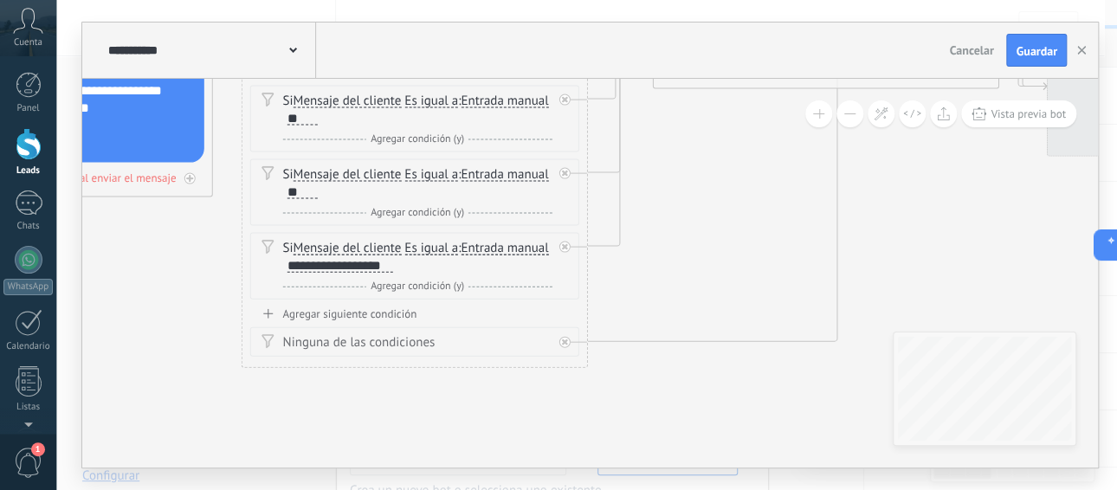
drag, startPoint x: 471, startPoint y: 364, endPoint x: 675, endPoint y: 254, distance: 232.0
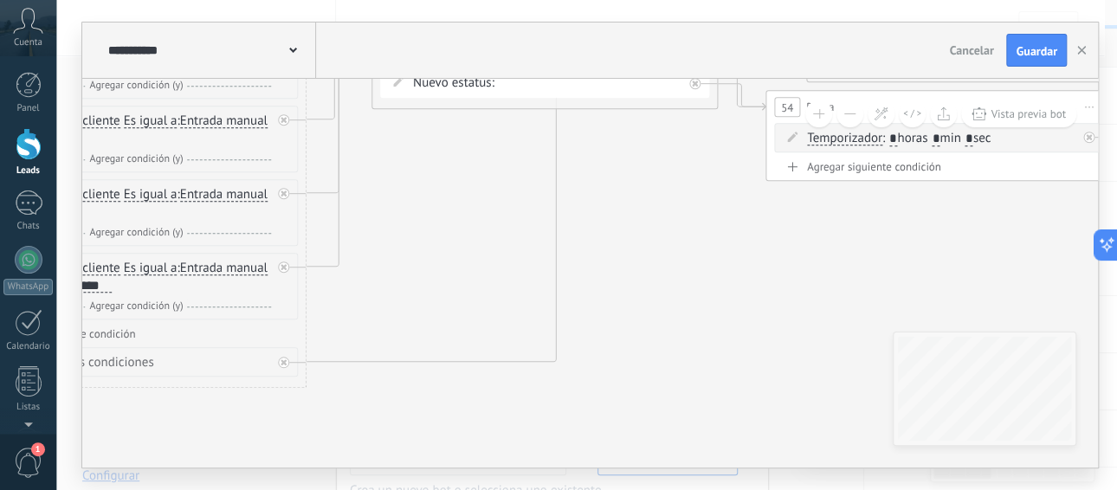
drag, startPoint x: 933, startPoint y: 237, endPoint x: 622, endPoint y: 289, distance: 315.0
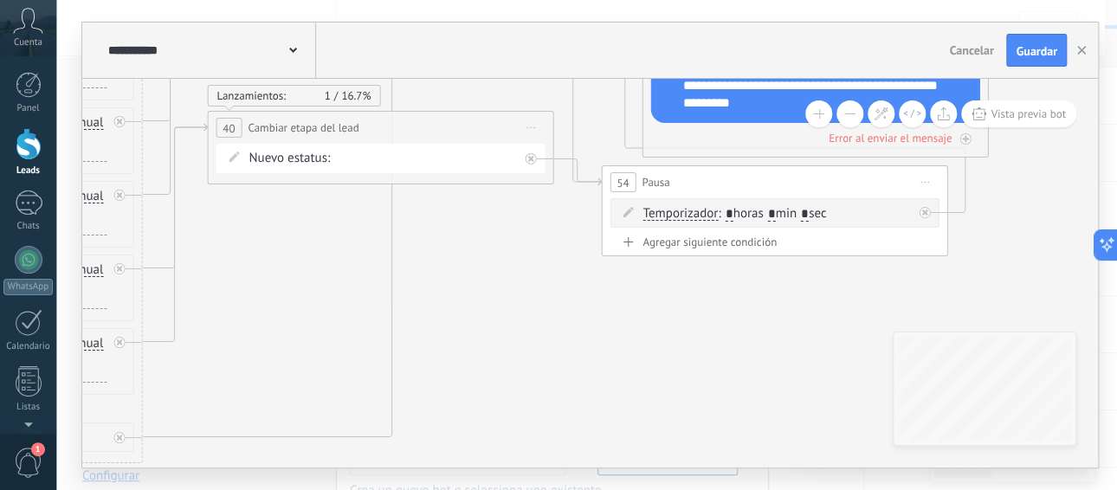
drag, startPoint x: 711, startPoint y: 301, endPoint x: 648, endPoint y: 335, distance: 70.9
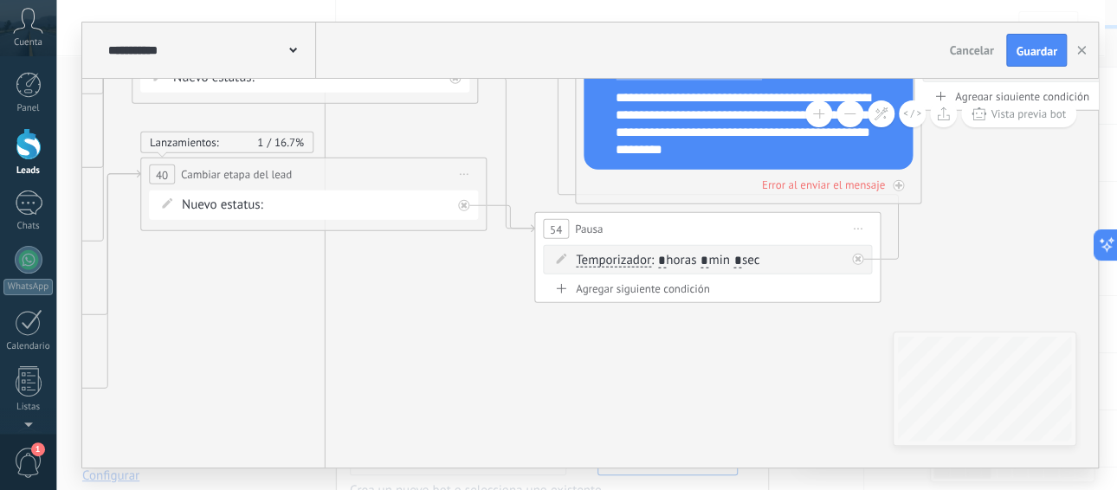
drag, startPoint x: 620, startPoint y: 377, endPoint x: 578, endPoint y: 369, distance: 42.4
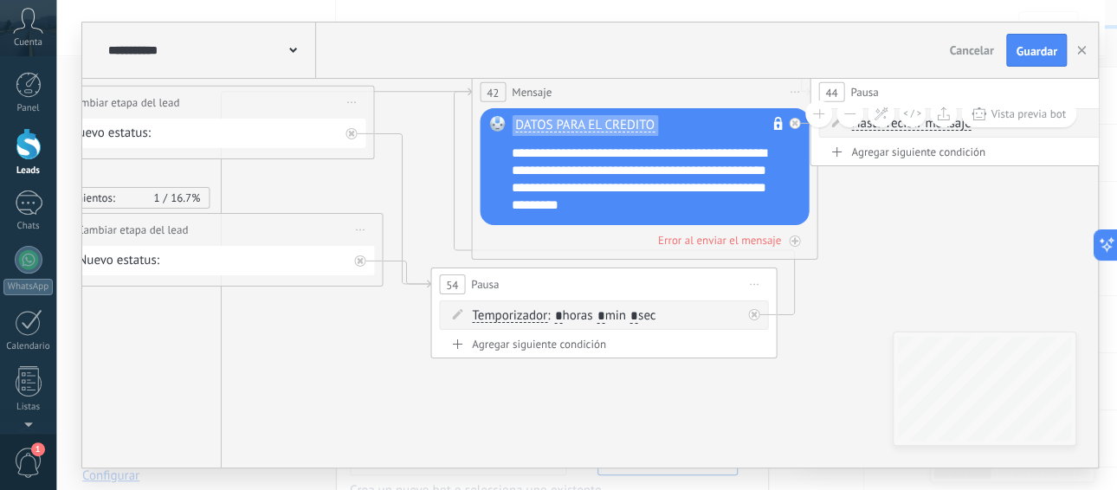
drag, startPoint x: 785, startPoint y: 364, endPoint x: 721, endPoint y: 432, distance: 93.1
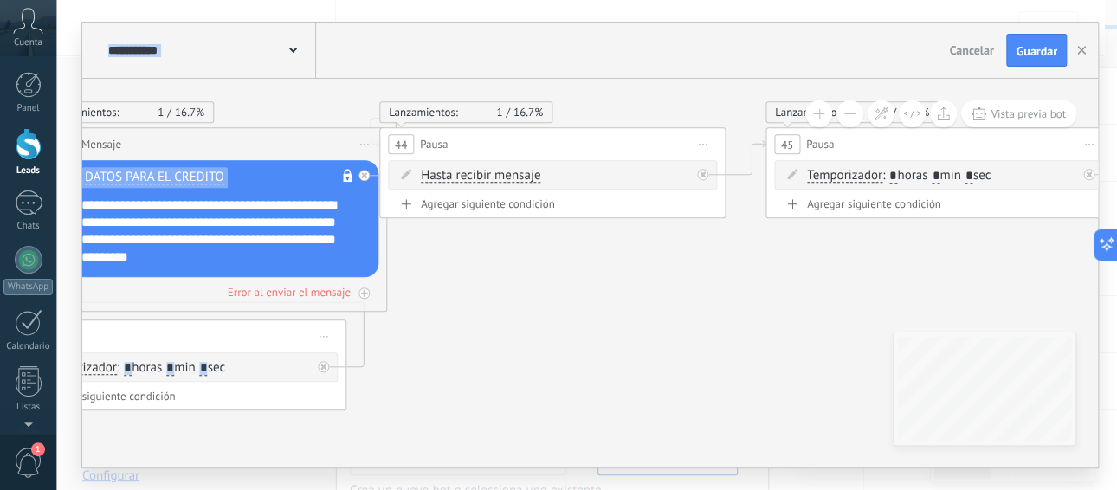
drag, startPoint x: 908, startPoint y: 276, endPoint x: 582, endPoint y: 336, distance: 330.9
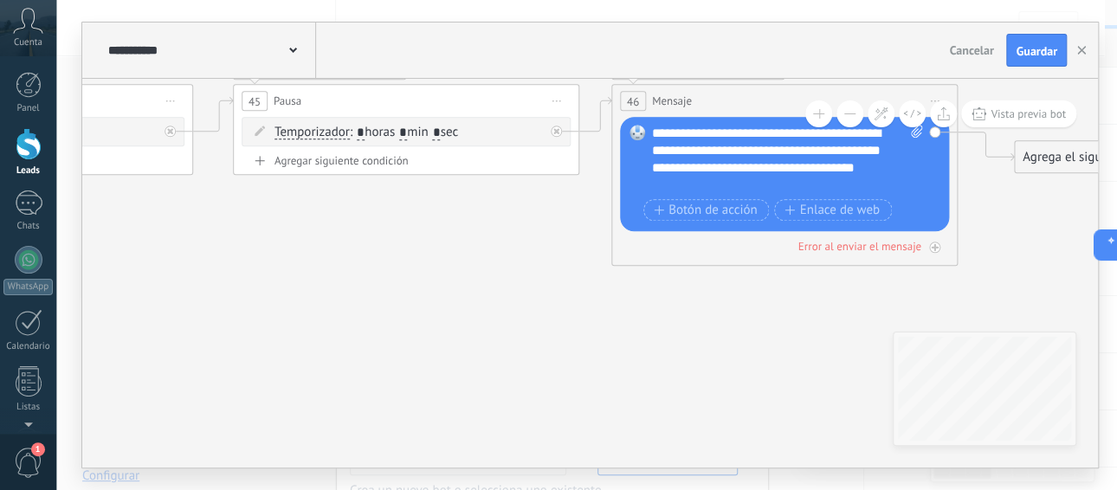
drag, startPoint x: 764, startPoint y: 341, endPoint x: 208, endPoint y: 302, distance: 557.9
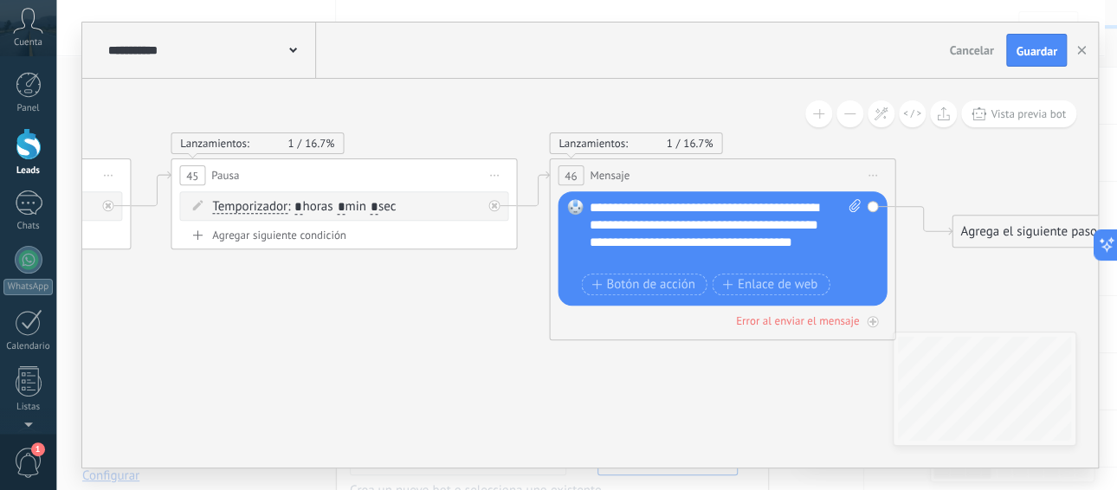
drag, startPoint x: 362, startPoint y: 308, endPoint x: 380, endPoint y: 383, distance: 77.5
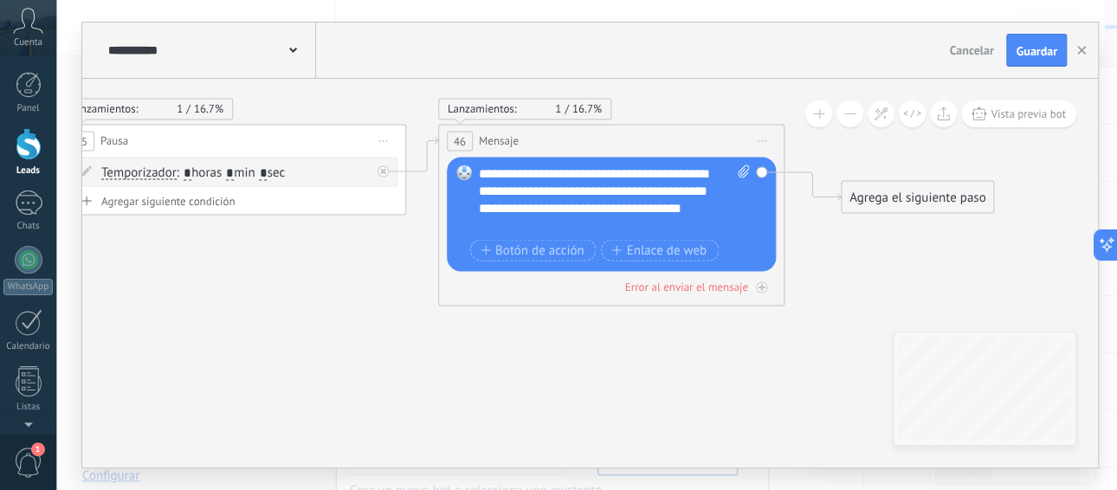
drag, startPoint x: 459, startPoint y: 329, endPoint x: 347, endPoint y: 294, distance: 116.9
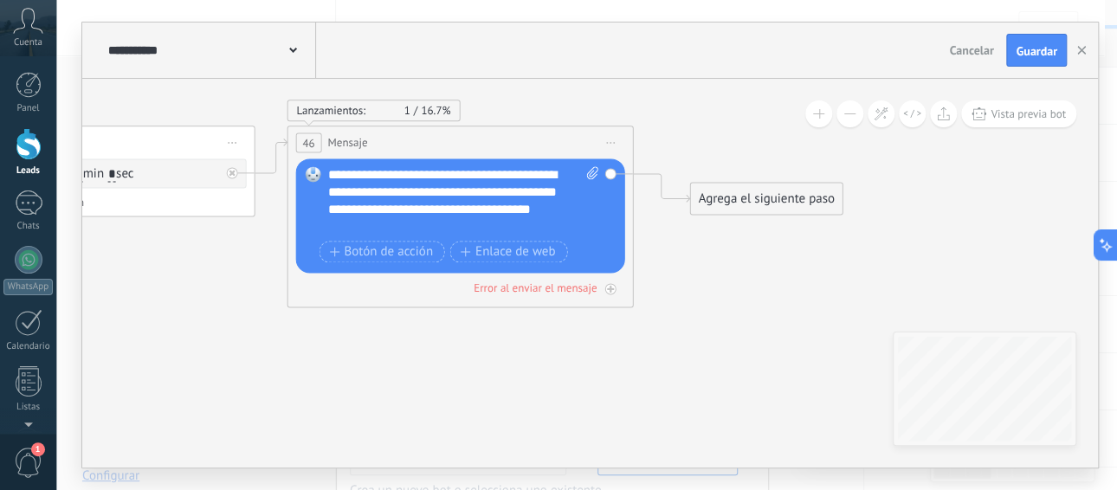
drag, startPoint x: 653, startPoint y: 422, endPoint x: 504, endPoint y: 424, distance: 149.8
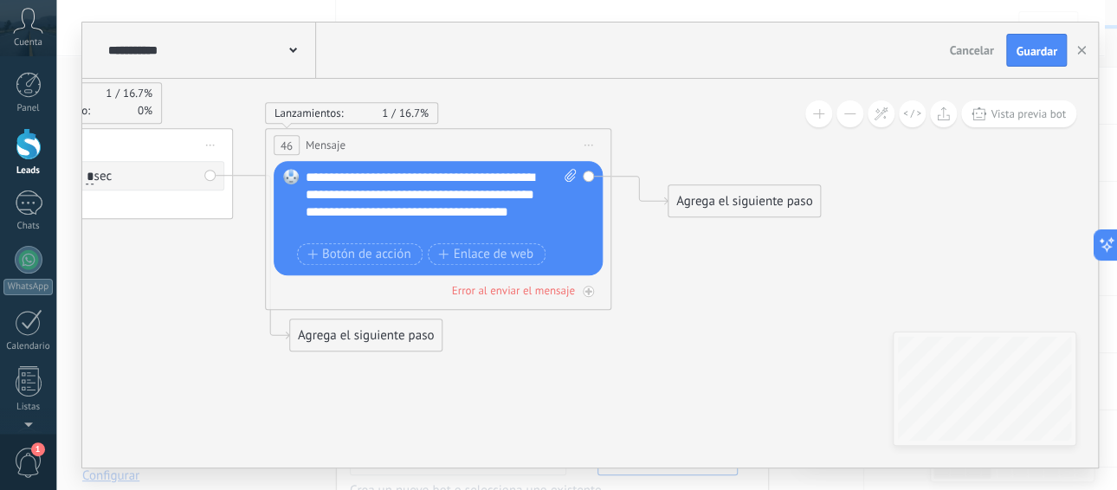
drag, startPoint x: 217, startPoint y: 319, endPoint x: 415, endPoint y: 178, distance: 242.6
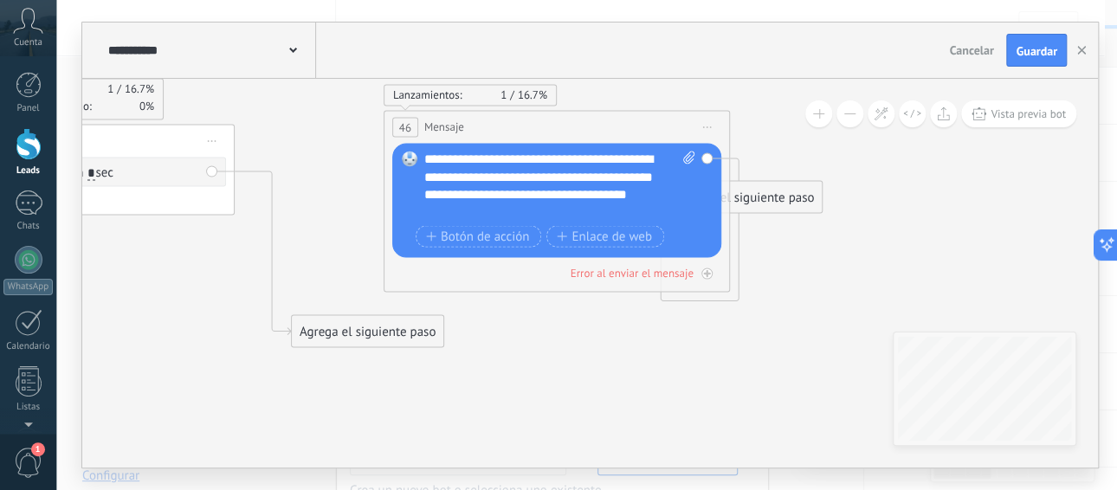
drag, startPoint x: 545, startPoint y: 127, endPoint x: 663, endPoint y: 113, distance: 118.5
click at [663, 113] on div "46 Mensaje ******* (a): Todos los contactos - canales seleccionados Todos los c…" at bounding box center [556, 127] width 344 height 32
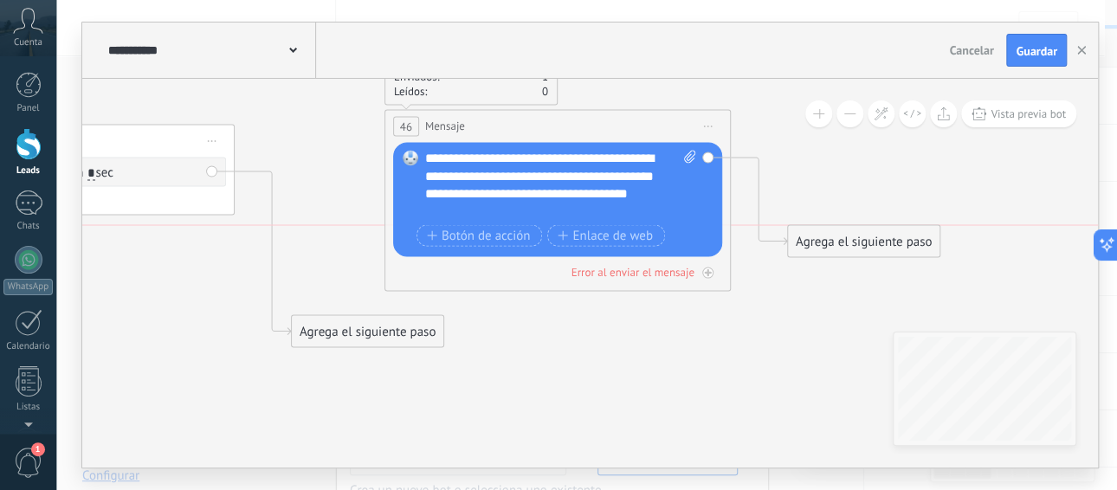
drag, startPoint x: 806, startPoint y: 319, endPoint x: 923, endPoint y: 262, distance: 130.1
click at [939, 230] on div "Agrega el siguiente paso" at bounding box center [863, 241] width 151 height 29
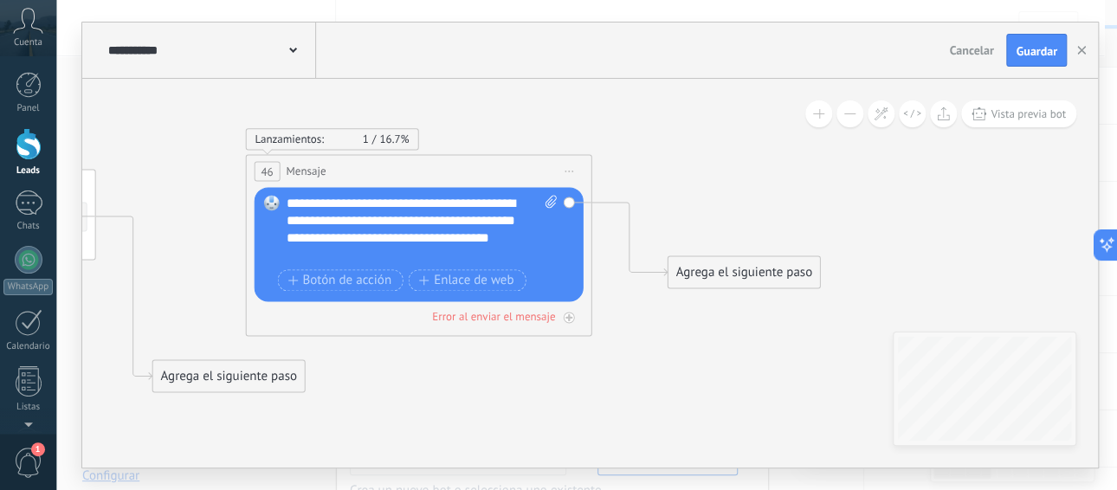
drag, startPoint x: 853, startPoint y: 357, endPoint x: 546, endPoint y: 280, distance: 316.6
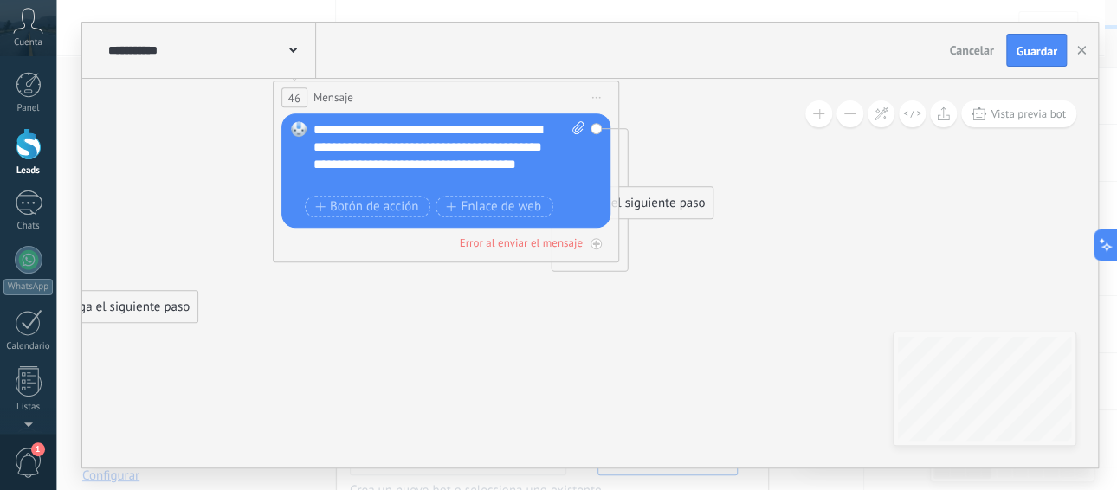
drag, startPoint x: 425, startPoint y: 97, endPoint x: 571, endPoint y: 117, distance: 147.6
click at [563, 93] on div "46 Mensaje ******* (a): Todos los contactos - canales seleccionados Todos los c…" at bounding box center [446, 97] width 344 height 32
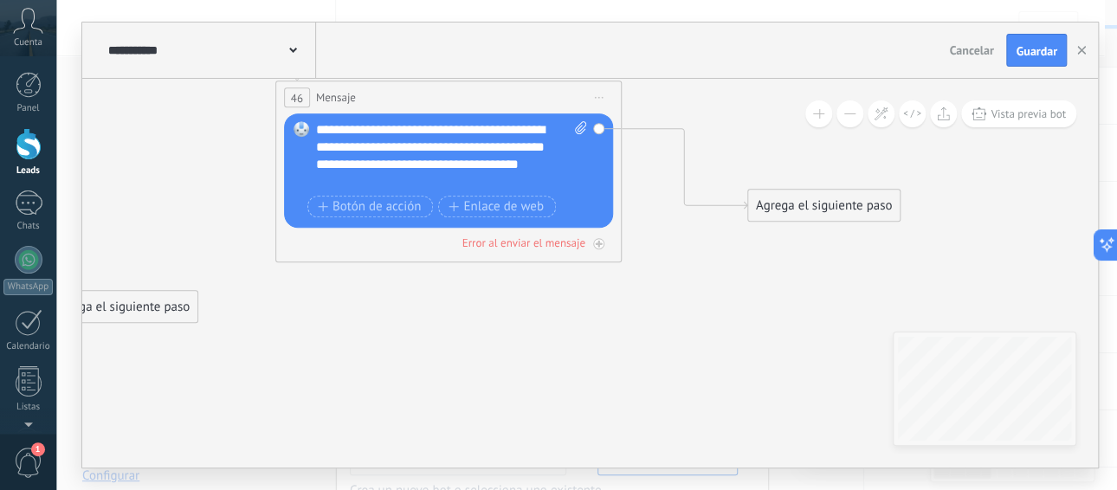
drag, startPoint x: 680, startPoint y: 285, endPoint x: 867, endPoint y: 203, distance: 204.2
click at [867, 203] on div "Agrega el siguiente paso" at bounding box center [823, 205] width 151 height 29
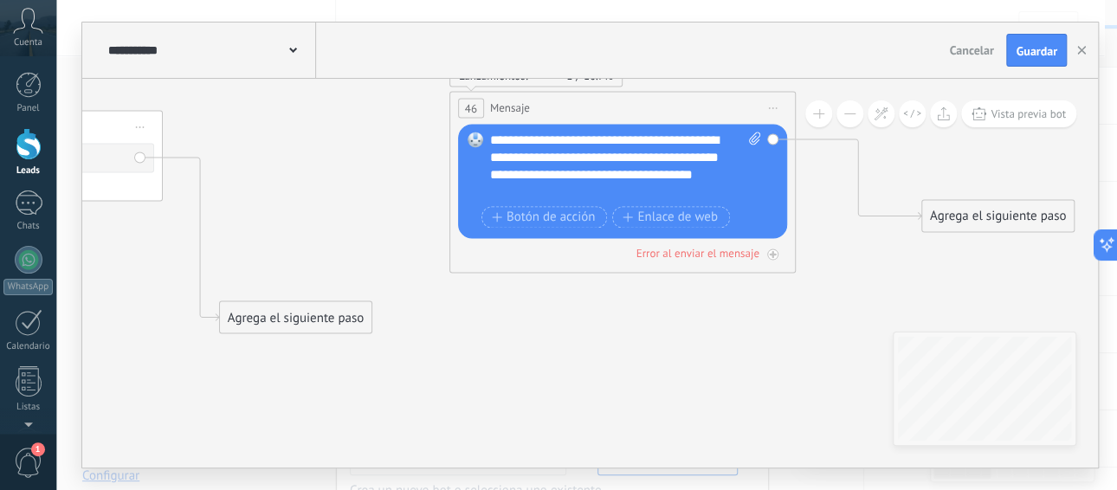
drag, startPoint x: 662, startPoint y: 354, endPoint x: 779, endPoint y: 353, distance: 116.8
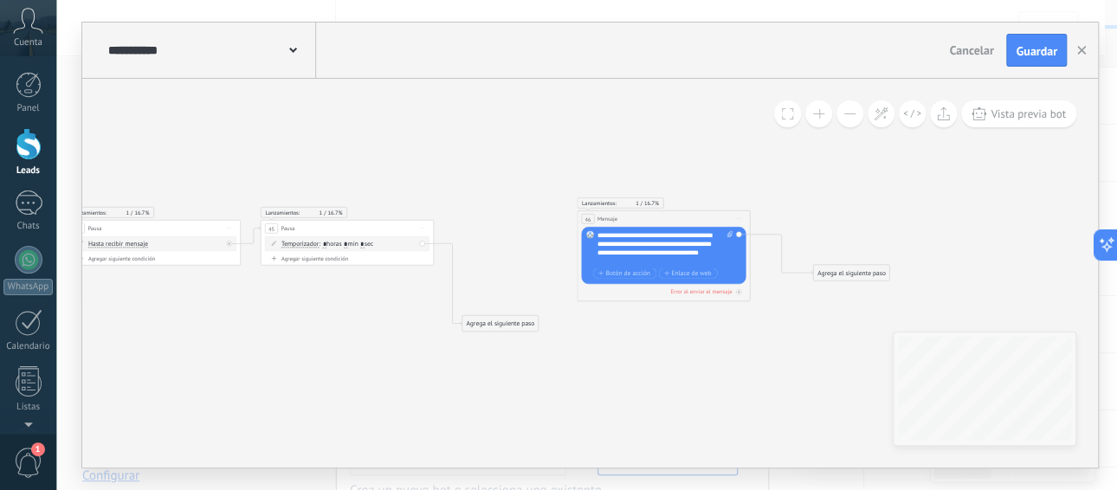
drag, startPoint x: 621, startPoint y: 338, endPoint x: 802, endPoint y: 272, distance: 192.8
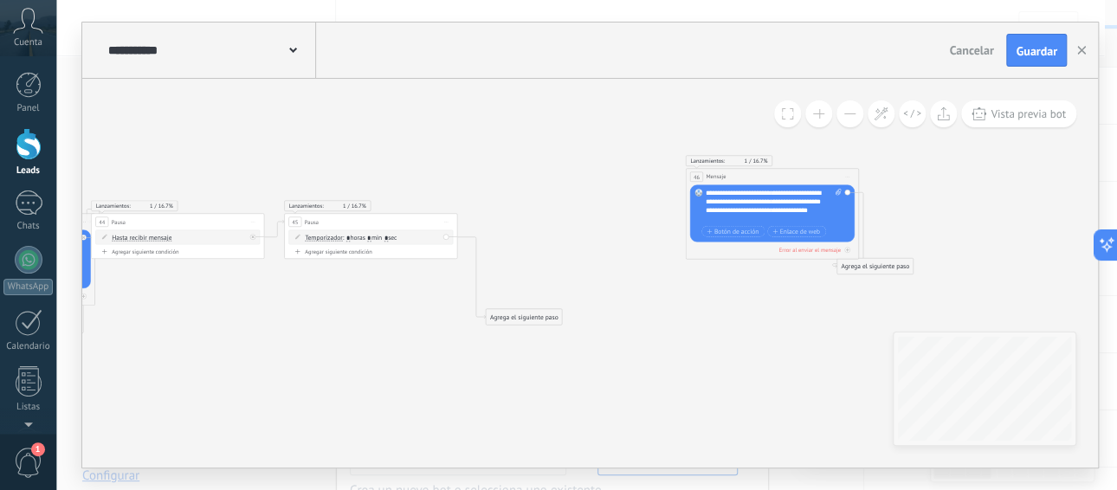
drag, startPoint x: 790, startPoint y: 175, endPoint x: 812, endPoint y: 162, distance: 25.2
click at [812, 169] on div "46 Mensaje ******* (a): Todos los contactos - canales seleccionados Todos los c…" at bounding box center [771, 177] width 172 height 16
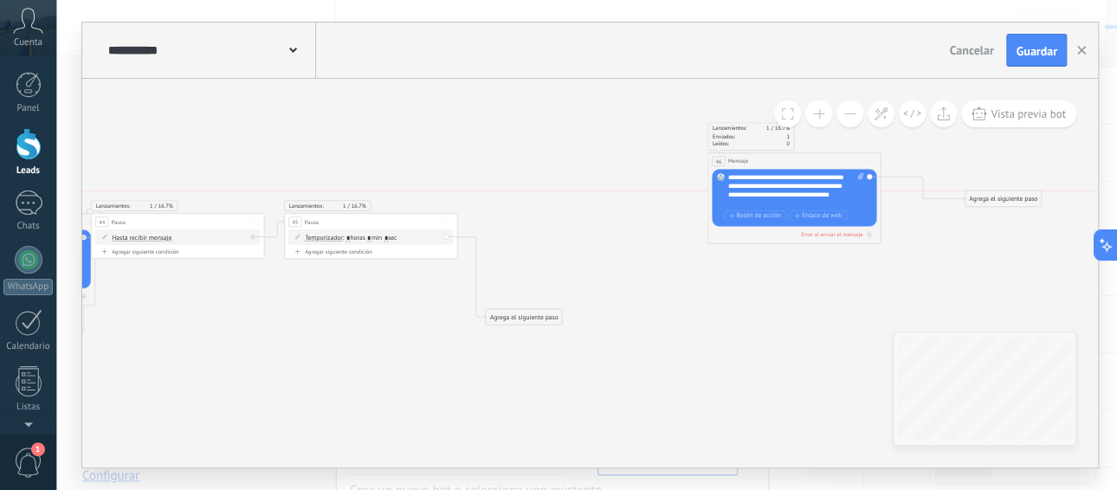
drag, startPoint x: 891, startPoint y: 261, endPoint x: 653, endPoint y: 280, distance: 238.7
click at [1006, 197] on div "Agrega el siguiente paso" at bounding box center [1003, 198] width 76 height 15
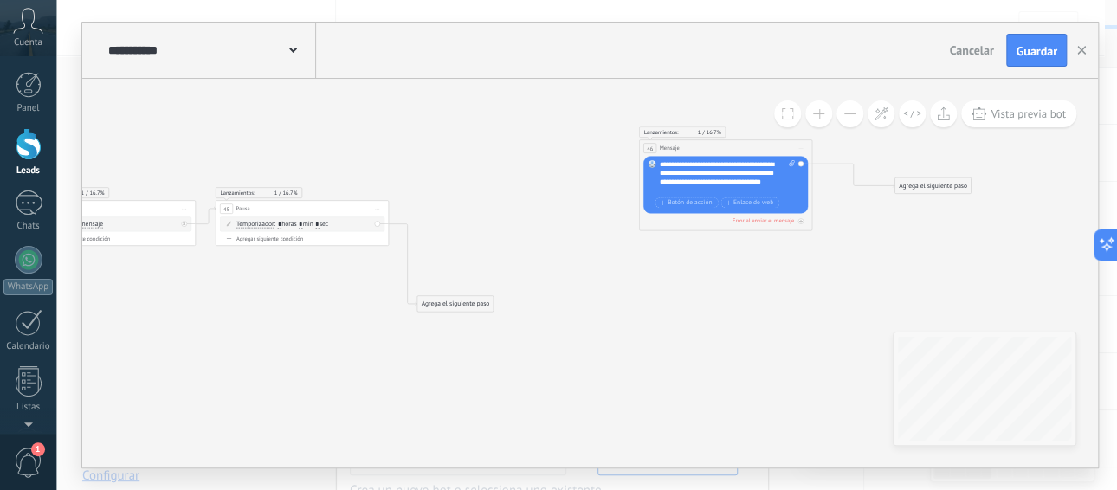
drag, startPoint x: 487, startPoint y: 319, endPoint x: 377, endPoint y: 309, distance: 111.3
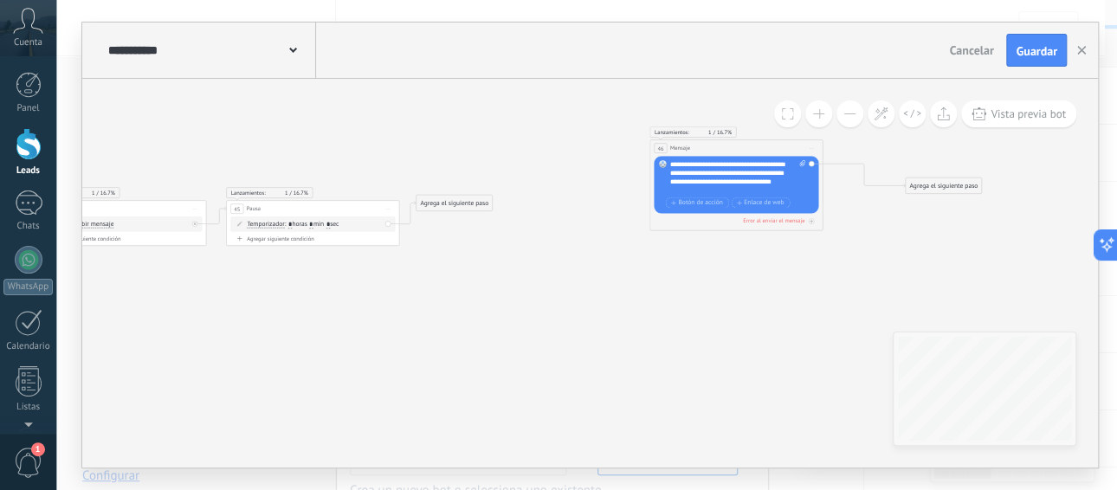
drag, startPoint x: 467, startPoint y: 306, endPoint x: 456, endPoint y: 204, distance: 101.9
click at [456, 204] on div "Agrega el siguiente paso" at bounding box center [454, 203] width 76 height 15
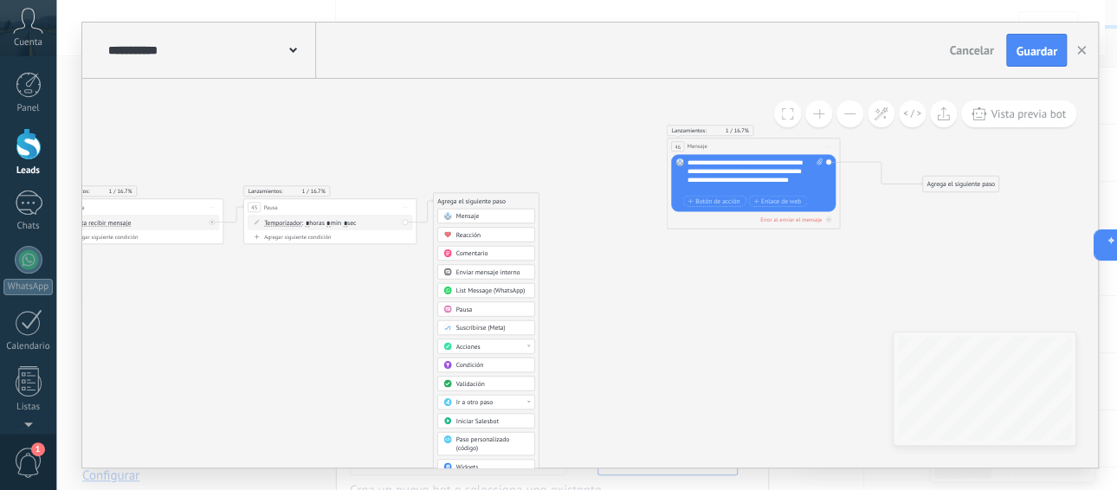
drag, startPoint x: 274, startPoint y: 336, endPoint x: 482, endPoint y: 293, distance: 212.9
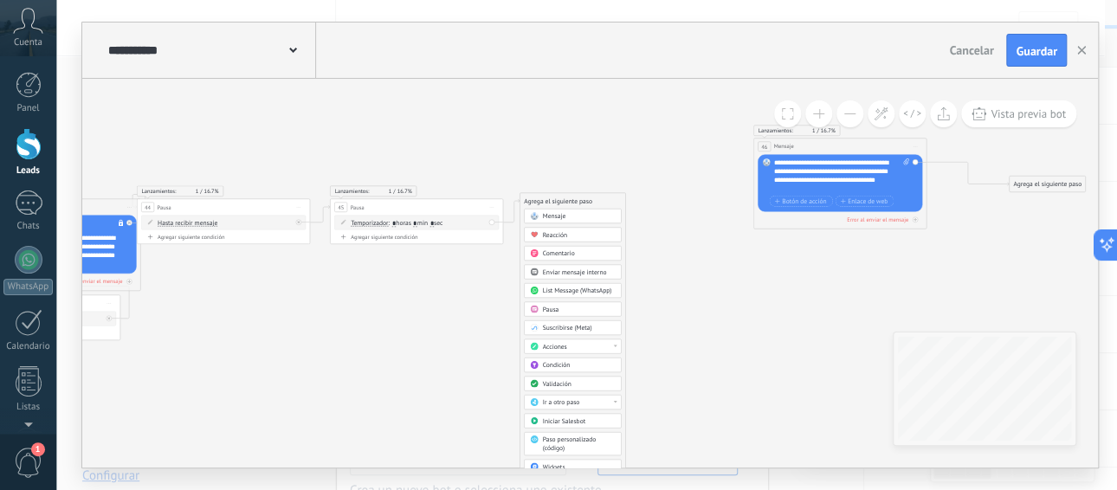
drag, startPoint x: 688, startPoint y: 262, endPoint x: 739, endPoint y: 241, distance: 55.1
drag, startPoint x: 746, startPoint y: 267, endPoint x: 711, endPoint y: 278, distance: 37.2
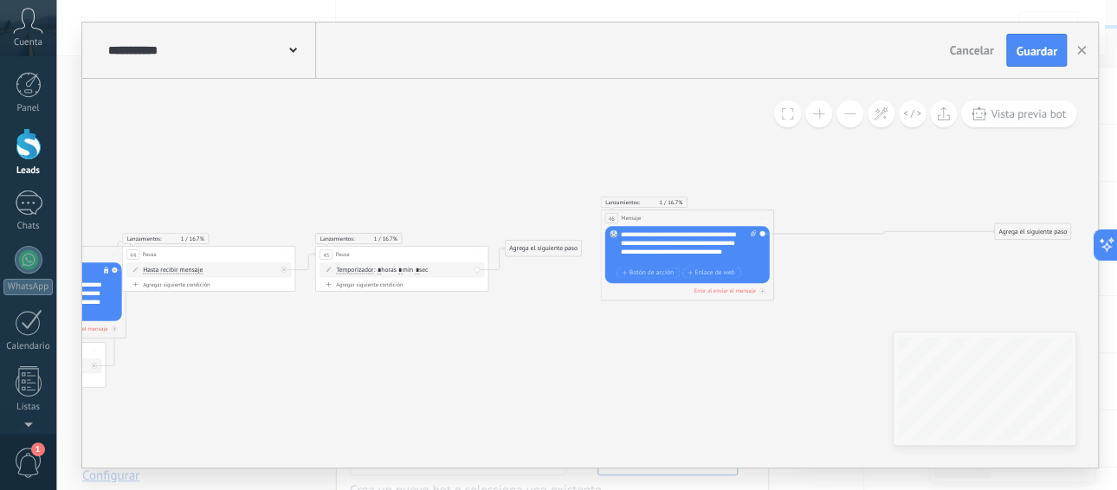
drag, startPoint x: 815, startPoint y: 191, endPoint x: 631, endPoint y: 199, distance: 184.5
click at [654, 210] on div "46 Mensaje ******* (a): Todos los contactos - canales seleccionados Todos los c…" at bounding box center [687, 218] width 172 height 16
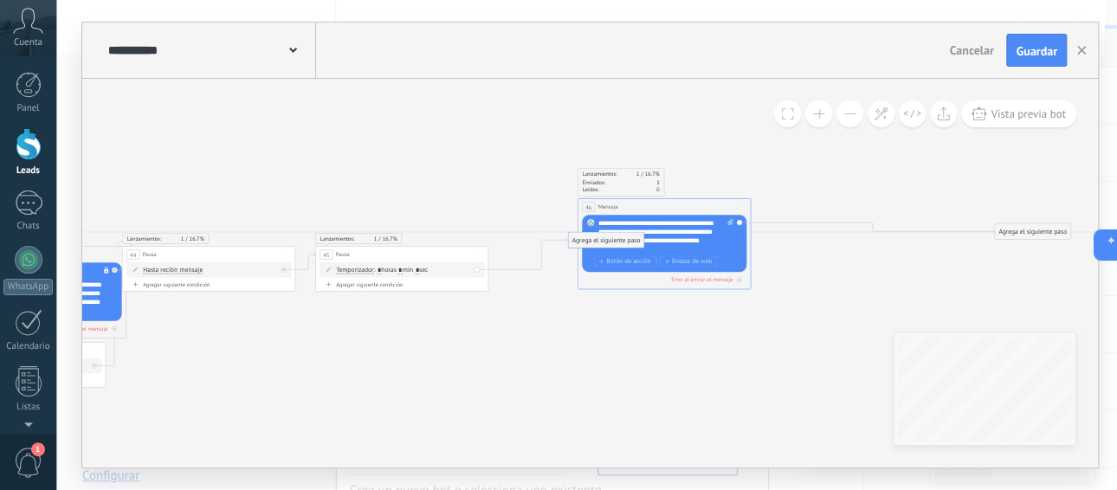
drag, startPoint x: 553, startPoint y: 248, endPoint x: 620, endPoint y: 245, distance: 66.7
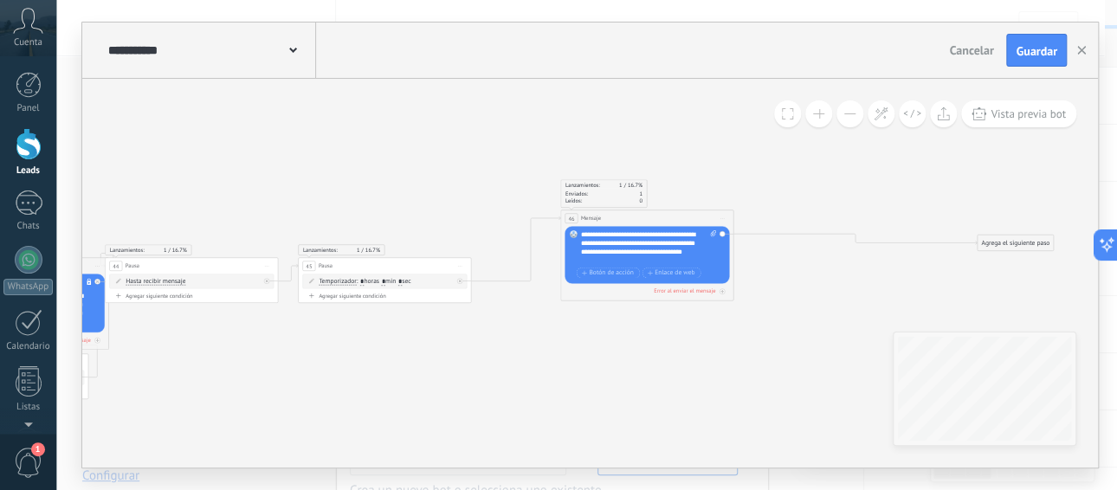
drag, startPoint x: 547, startPoint y: 325, endPoint x: 769, endPoint y: 282, distance: 225.6
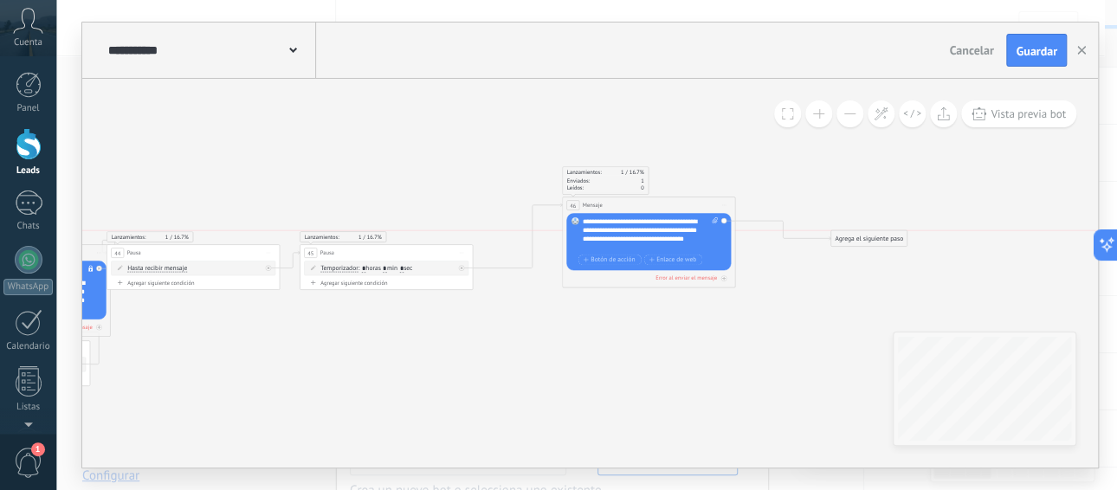
drag, startPoint x: 996, startPoint y: 227, endPoint x: 652, endPoint y: 302, distance: 352.6
click at [830, 237] on div "Agrega el siguiente paso" at bounding box center [868, 238] width 76 height 15
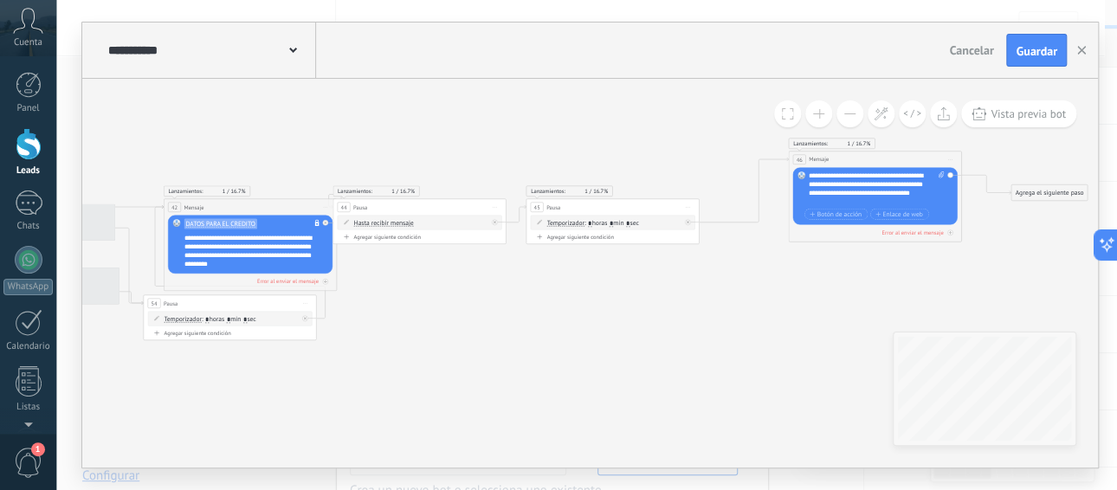
drag, startPoint x: 498, startPoint y: 381, endPoint x: 738, endPoint y: 332, distance: 245.4
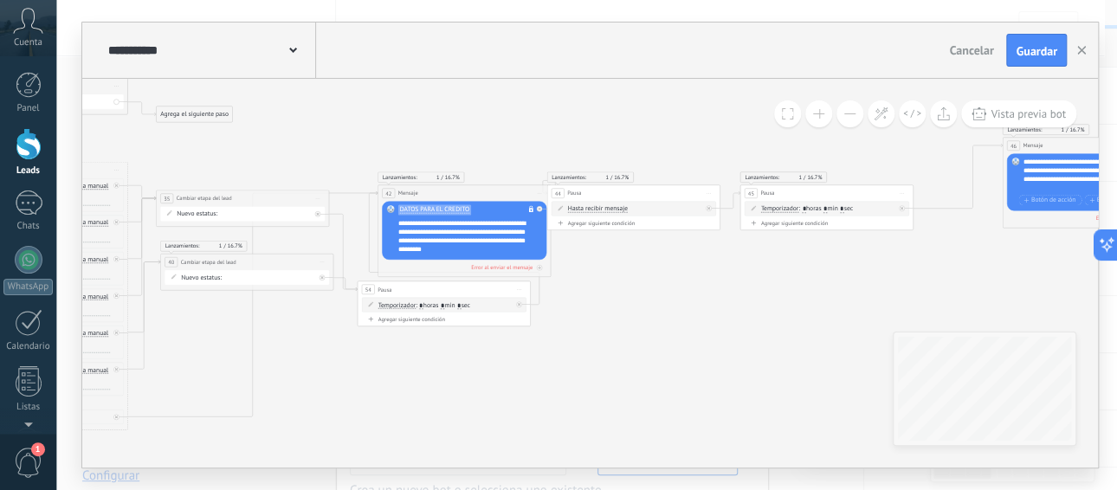
drag, startPoint x: 711, startPoint y: 336, endPoint x: 740, endPoint y: 336, distance: 28.6
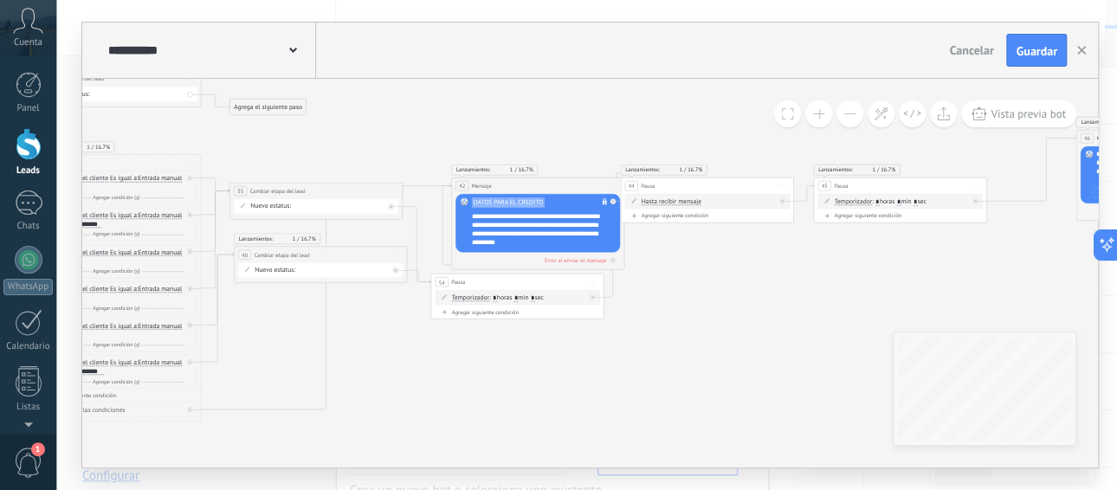
drag, startPoint x: 657, startPoint y: 339, endPoint x: 749, endPoint y: 328, distance: 92.4
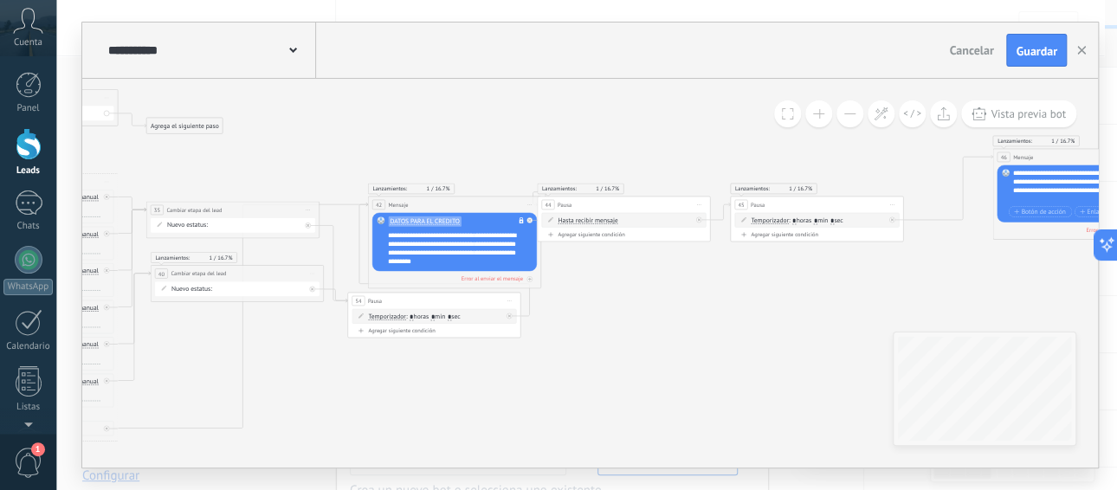
drag, startPoint x: 499, startPoint y: 371, endPoint x: 470, endPoint y: 336, distance: 45.6
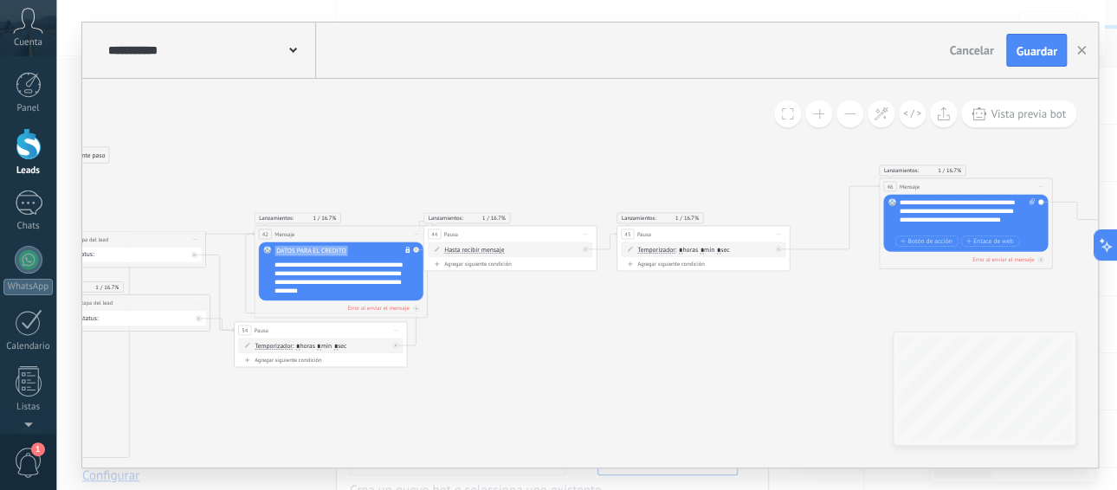
drag, startPoint x: 666, startPoint y: 299, endPoint x: 525, endPoint y: 327, distance: 144.6
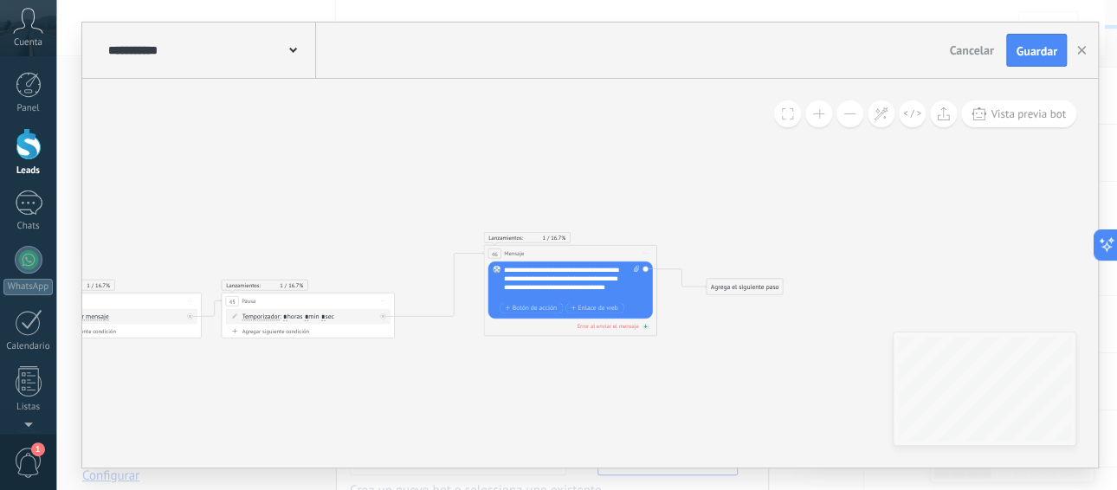
drag, startPoint x: 771, startPoint y: 324, endPoint x: 567, endPoint y: 316, distance: 204.4
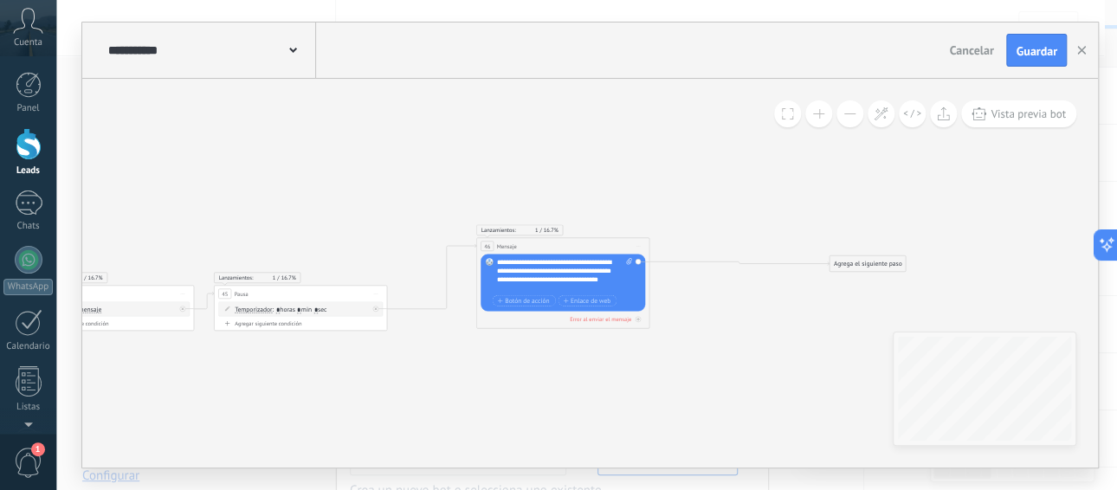
drag, startPoint x: 743, startPoint y: 280, endPoint x: 679, endPoint y: 227, distance: 83.0
click at [877, 260] on div "Agrega el siguiente paso" at bounding box center [867, 263] width 76 height 15
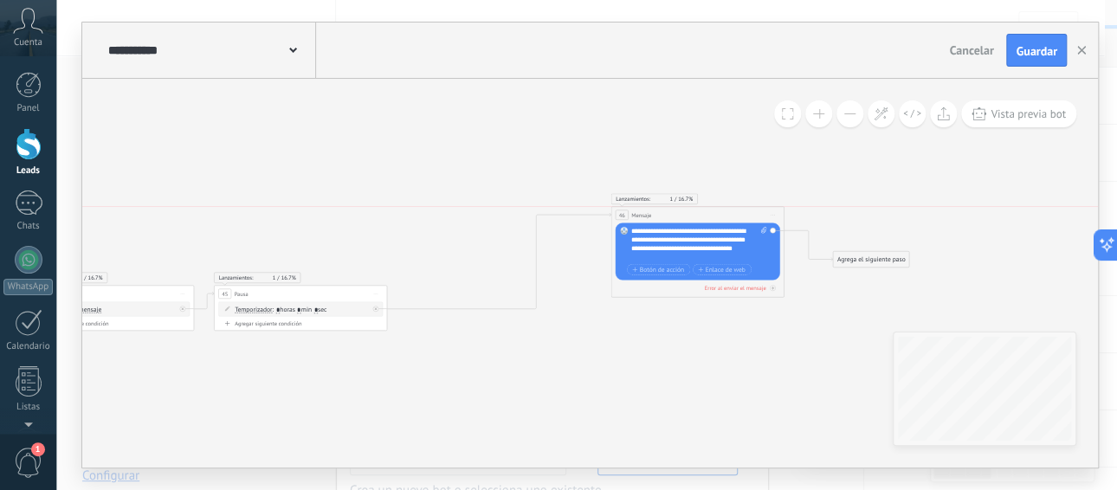
drag, startPoint x: 608, startPoint y: 239, endPoint x: 770, endPoint y: 217, distance: 163.3
click at [750, 212] on div "46 Mensaje ******* (a): Todos los contactos - canales seleccionados Todos los c…" at bounding box center [697, 215] width 172 height 16
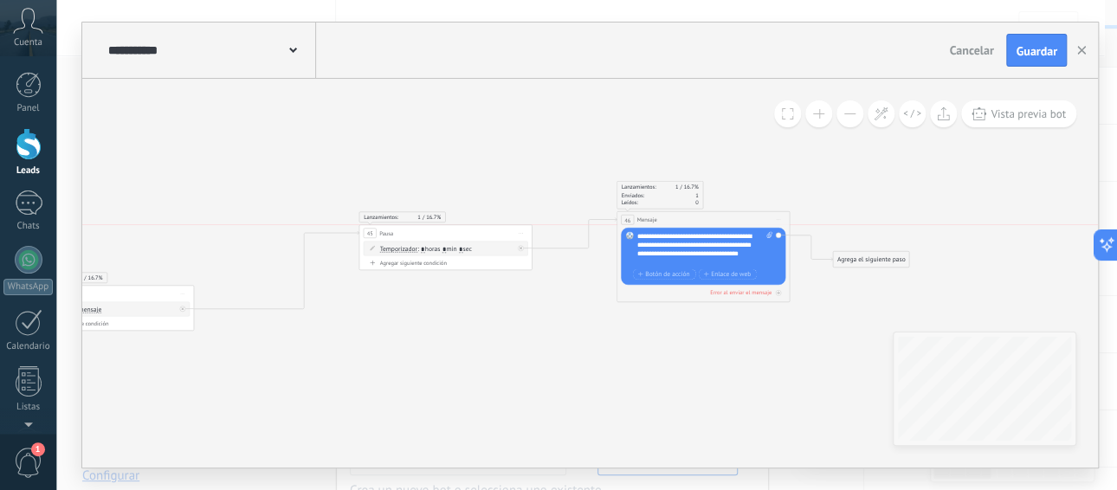
drag, startPoint x: 356, startPoint y: 286, endPoint x: 501, endPoint y: 223, distance: 158.5
click at [501, 224] on div "Lanzamientos: 1 16.7% Se reanuda el temporizador de apagado: 0% 45 Pausa ***** …" at bounding box center [444, 247] width 173 height 46
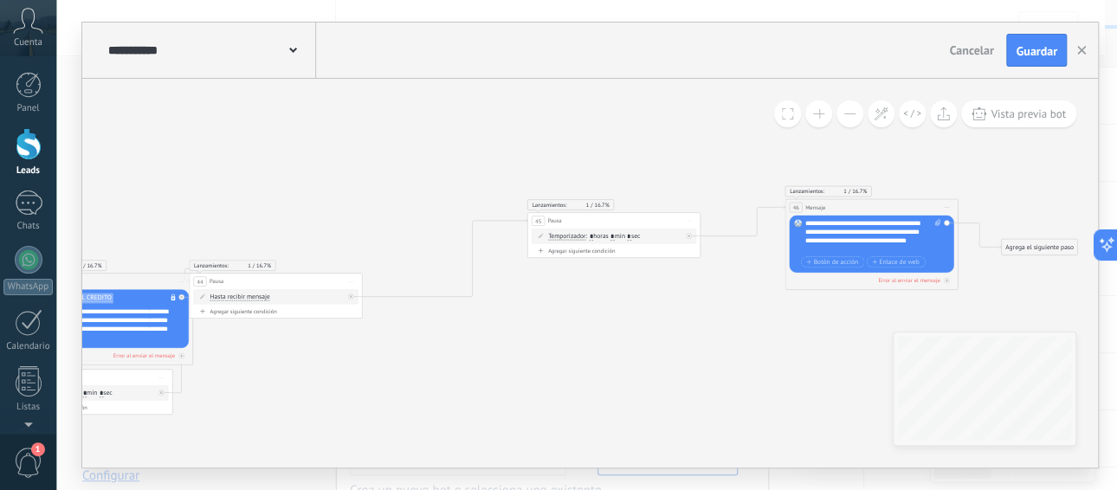
drag, startPoint x: 445, startPoint y: 328, endPoint x: 349, endPoint y: 276, distance: 109.2
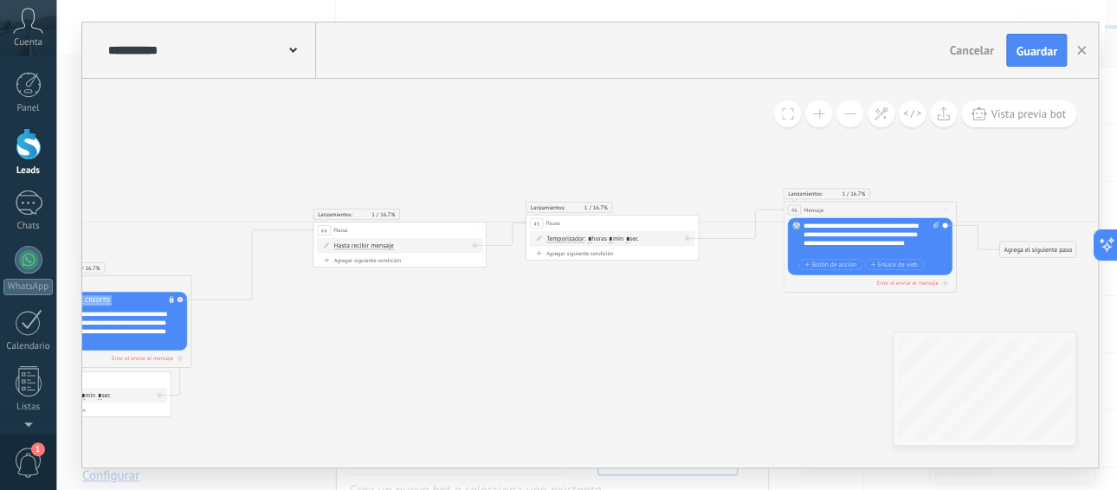
drag
click at [437, 227] on div "44 Pausa ***** Iniciar vista previa aquí Cambiar nombre Duplicar [GEOGRAPHIC_DA…" at bounding box center [399, 230] width 172 height 16
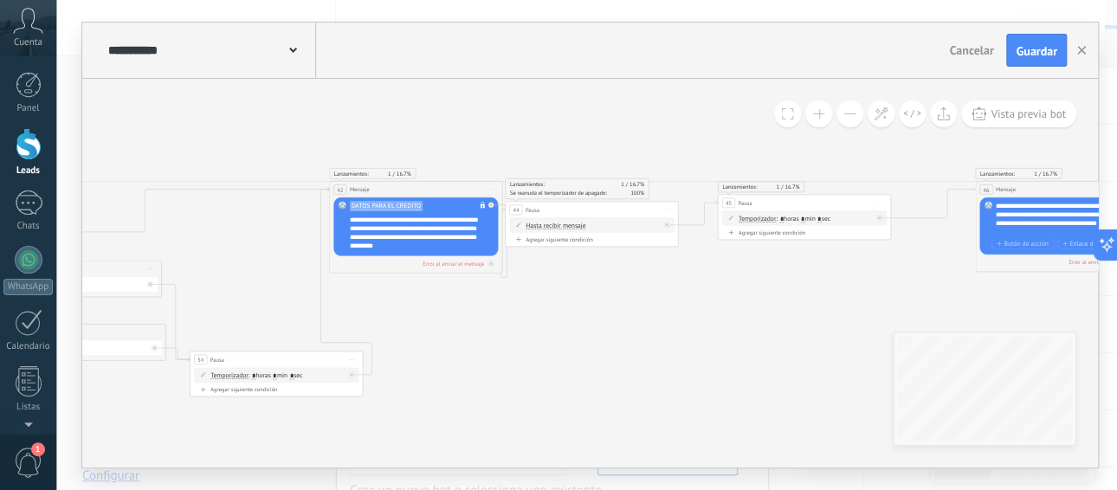
click at [431, 186] on div "42 Mensaje ******* (a): Todos los contactos - canales seleccionados Todos los c…" at bounding box center [416, 190] width 172 height 16
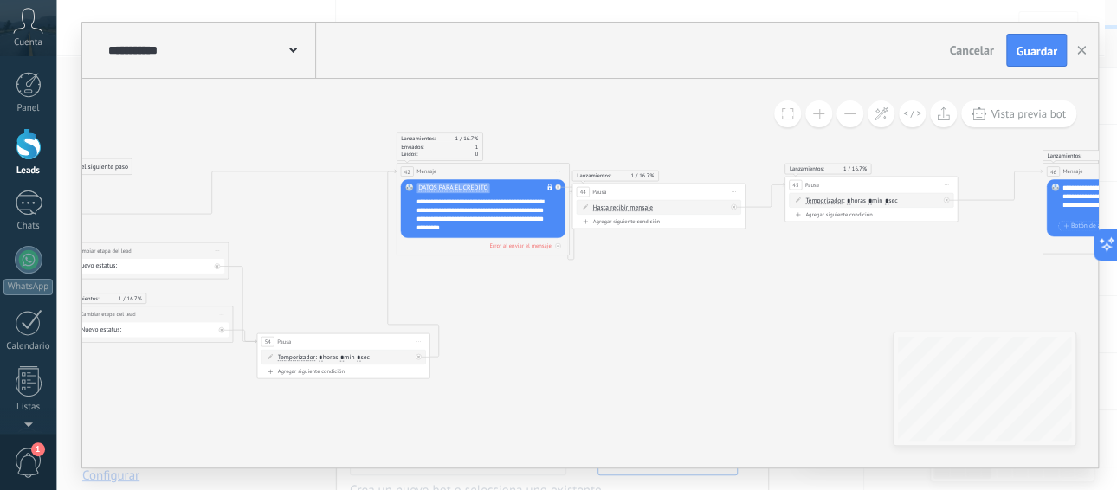
drag, startPoint x: 360, startPoint y: 338, endPoint x: 421, endPoint y: 366, distance: 66.6
click at [354, 399] on div "54 Pausa ***** Iniciar vista previa aquí Cambiar nombre Duplicar Borrar" at bounding box center [343, 407] width 172 height 16
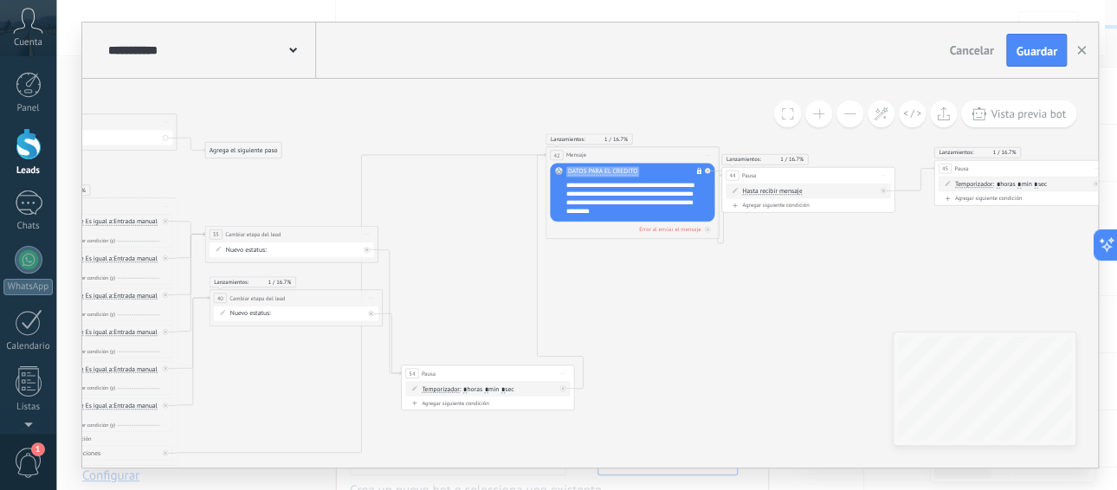
drag, startPoint x: 595, startPoint y: 325, endPoint x: 686, endPoint y: 302, distance: 94.5
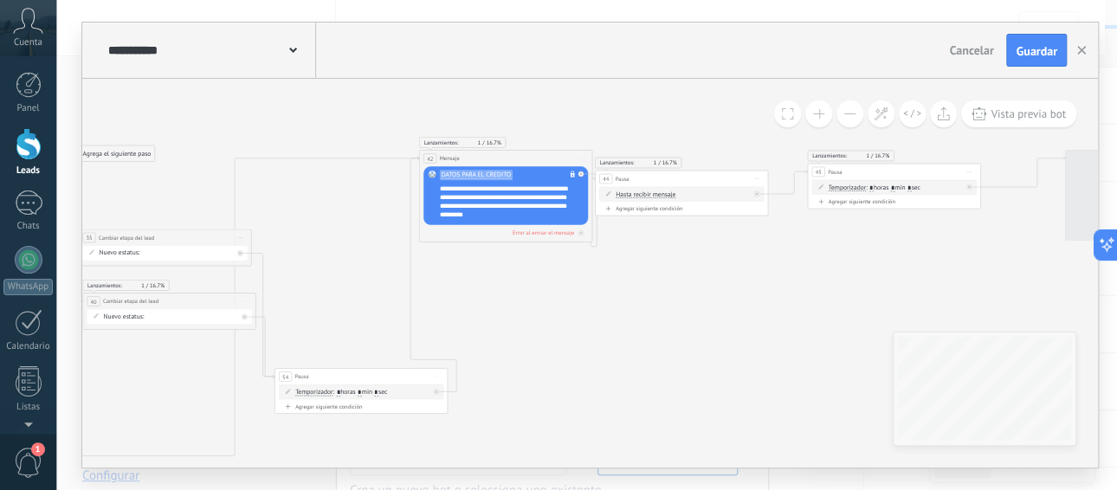
drag, startPoint x: 512, startPoint y: 245, endPoint x: 317, endPoint y: 257, distance: 195.1
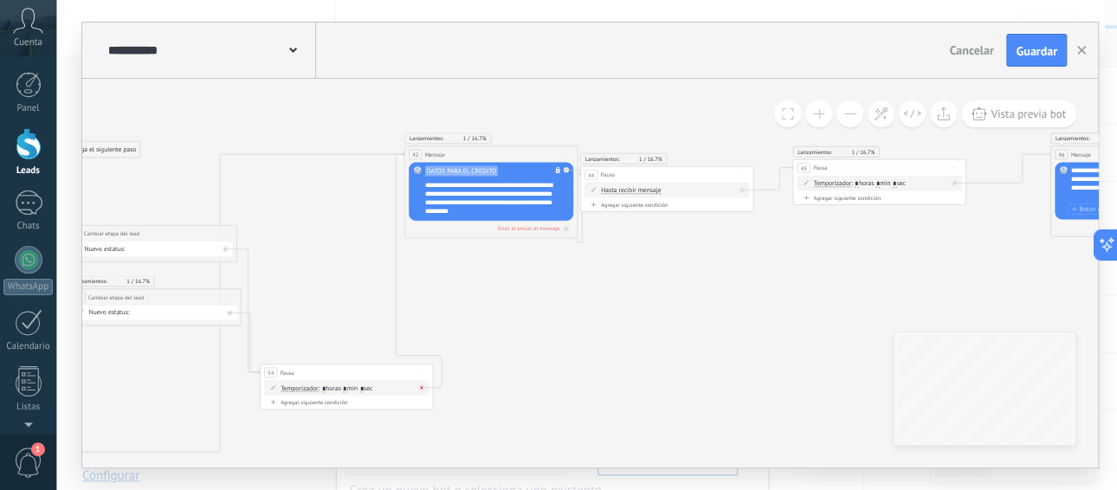
click at [423, 386] on div at bounding box center [423, 385] width 10 height 10
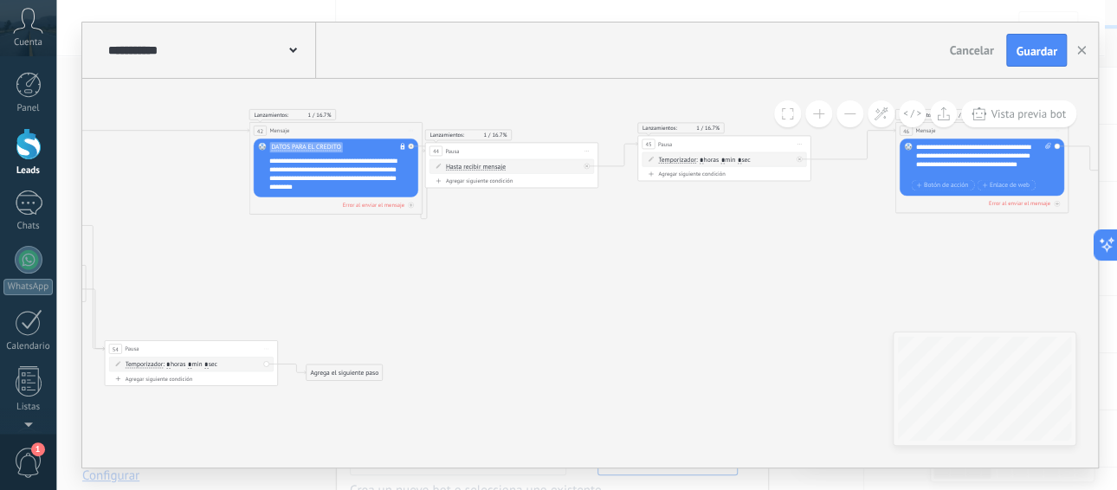
drag, startPoint x: 540, startPoint y: 324, endPoint x: 358, endPoint y: 293, distance: 184.3
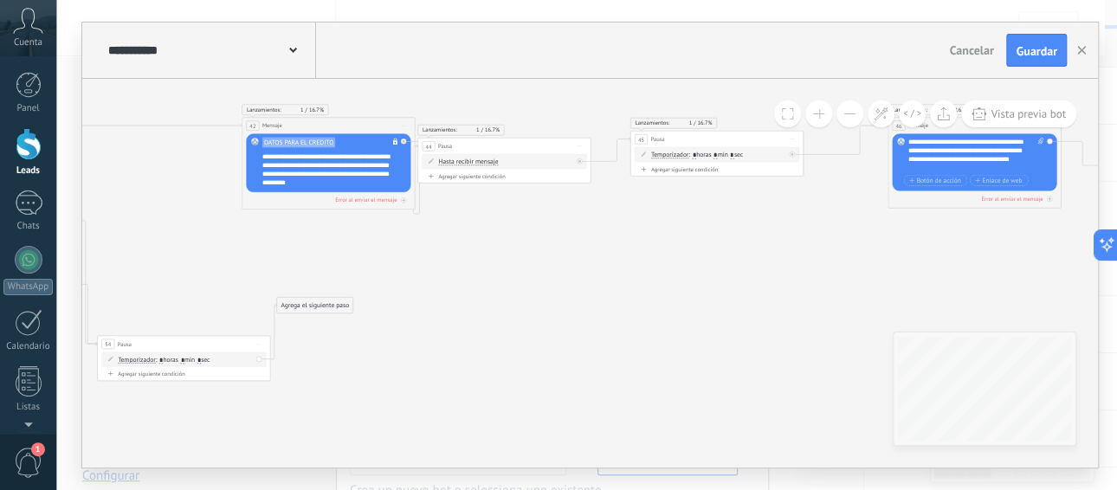
drag, startPoint x: 355, startPoint y: 364, endPoint x: 341, endPoint y: 299, distance: 67.2
click at [341, 299] on div "Agrega el siguiente paso" at bounding box center [315, 306] width 76 height 15
click at [336, 299] on div "Agrega el siguiente paso" at bounding box center [319, 301] width 76 height 15
click at [331, 310] on div "Mensaje" at bounding box center [334, 316] width 98 height 15
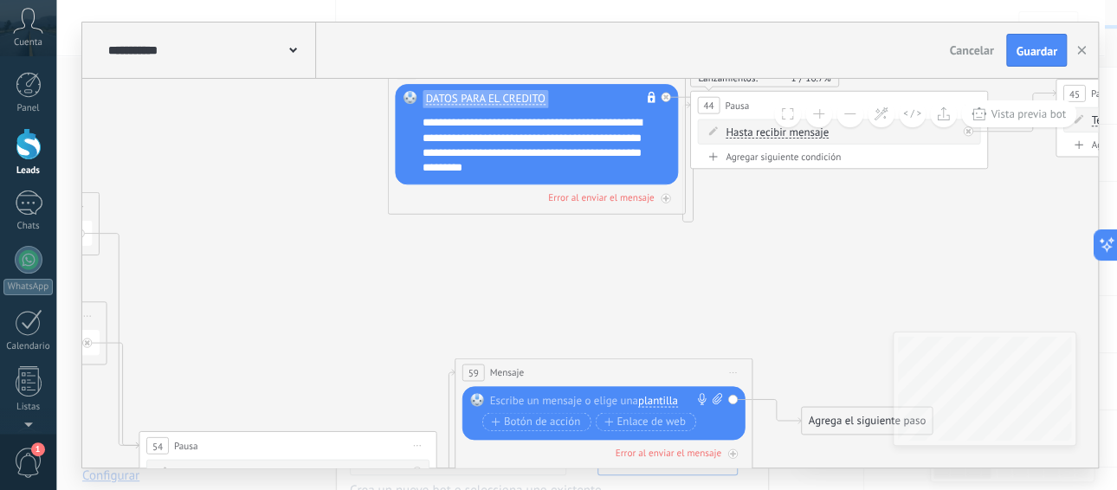
drag, startPoint x: 672, startPoint y: 228, endPoint x: 736, endPoint y: 272, distance: 77.8
click at [534, 397] on div at bounding box center [599, 399] width 221 height 15
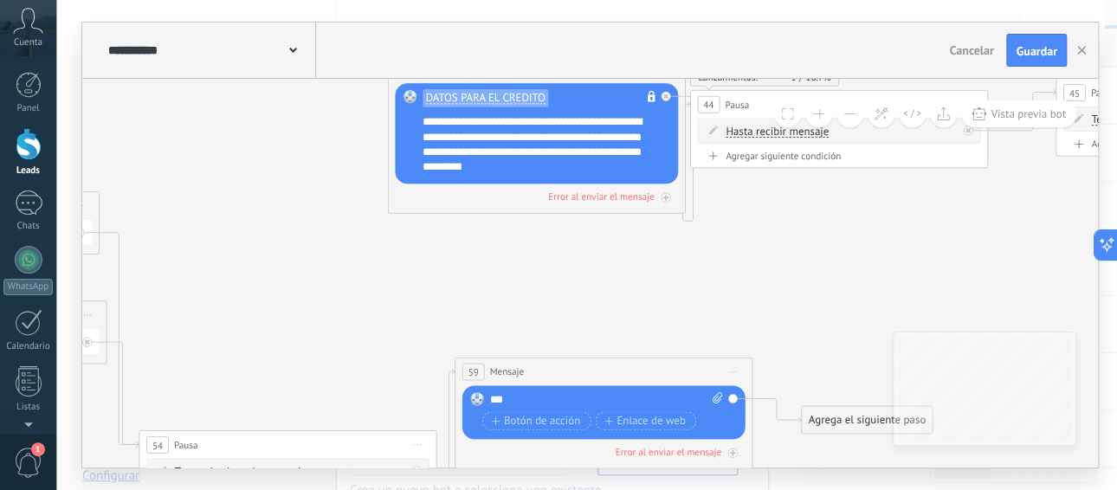
click at [540, 401] on div "***" at bounding box center [605, 399] width 233 height 15
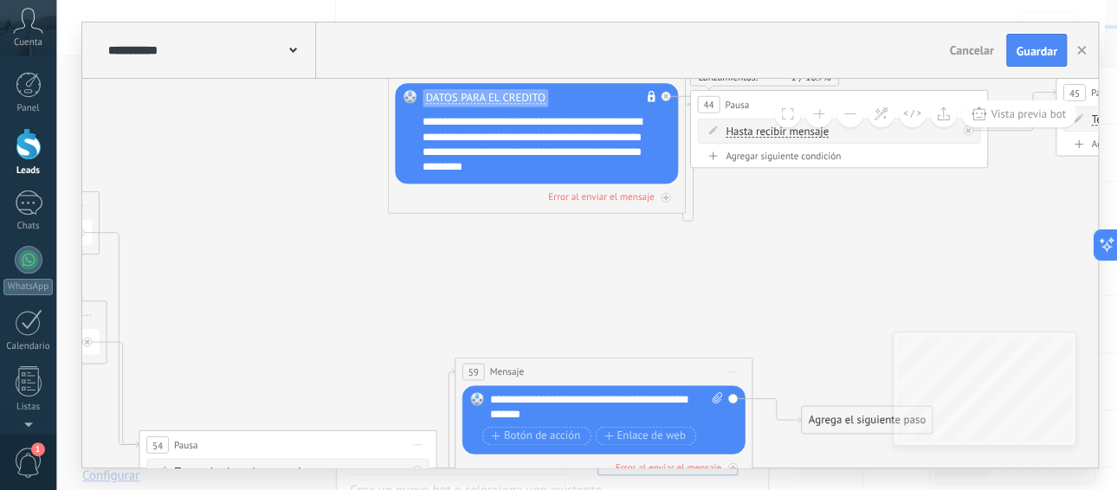
drag, startPoint x: 518, startPoint y: 387, endPoint x: 519, endPoint y: 396, distance: 8.7
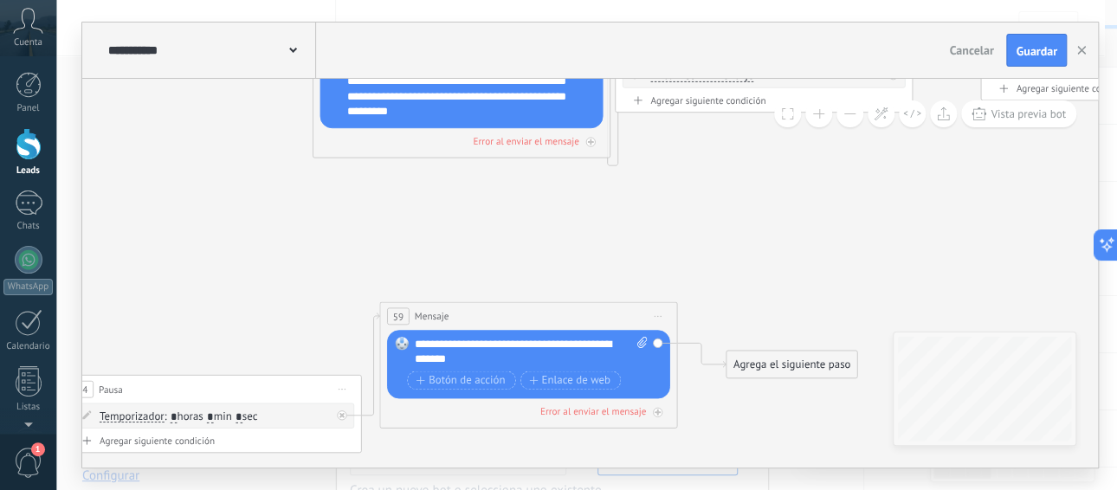
drag, startPoint x: 451, startPoint y: 305, endPoint x: 376, endPoint y: 249, distance: 93.5
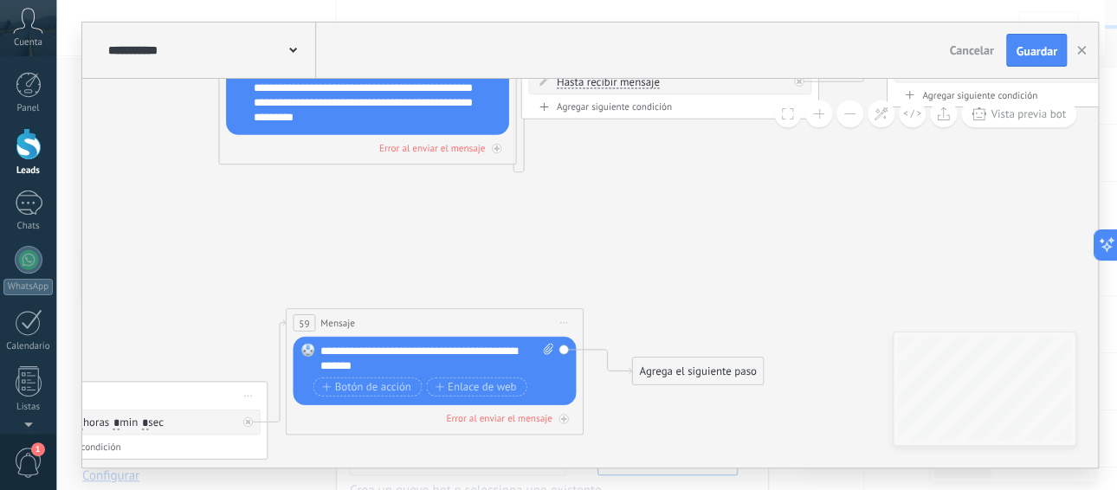
drag, startPoint x: 483, startPoint y: 255, endPoint x: 389, endPoint y: 261, distance: 93.7
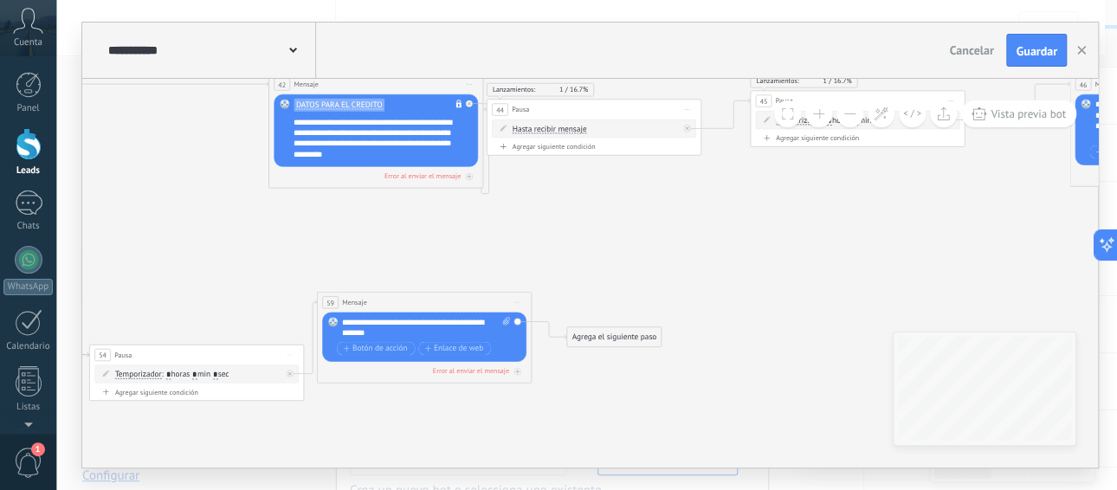
click at [630, 338] on div "Agrega el siguiente paso" at bounding box center [614, 336] width 94 height 17
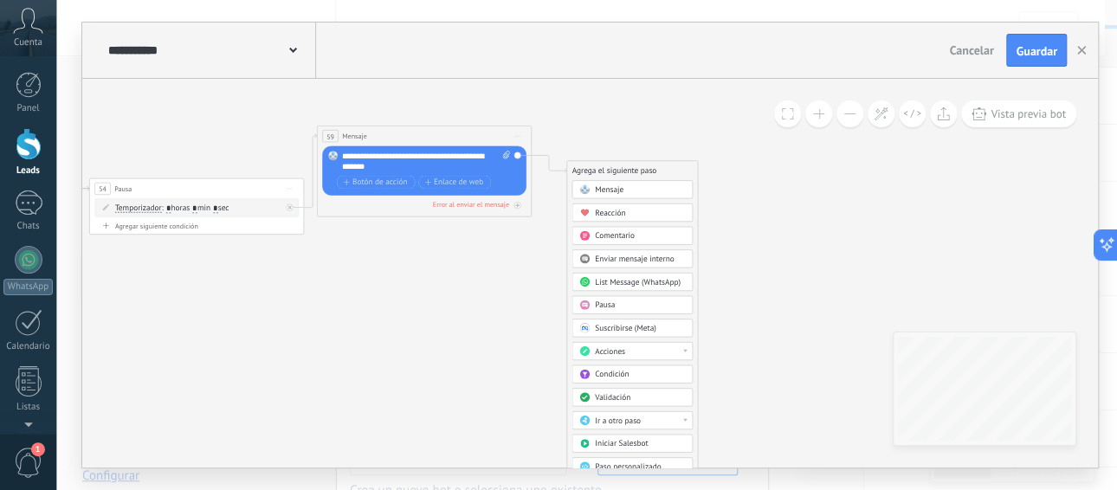
click at [610, 306] on span "Pausa" at bounding box center [605, 305] width 20 height 10
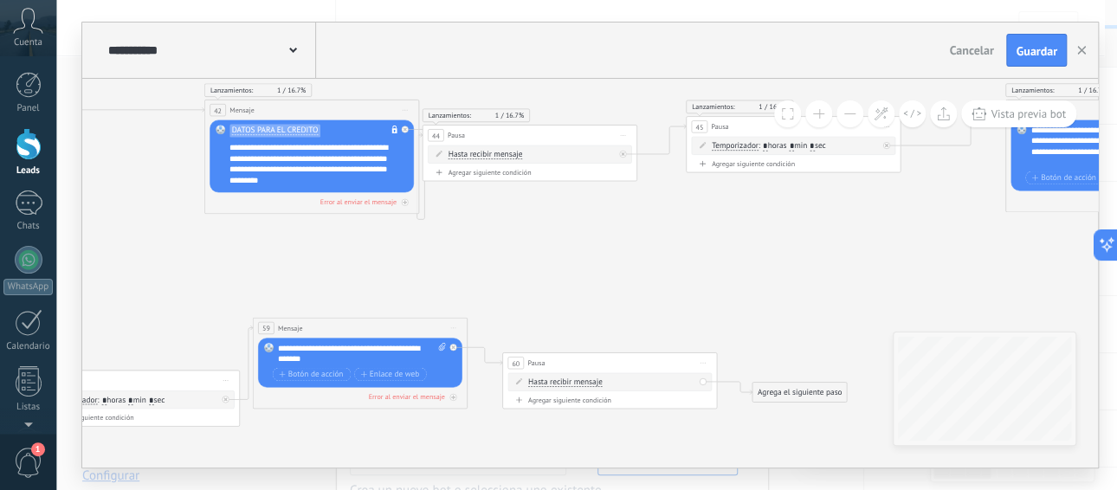
drag, startPoint x: 580, startPoint y: 135, endPoint x: 598, endPoint y: 299, distance: 164.6
drag, startPoint x: 653, startPoint y: 359, endPoint x: 796, endPoint y: 382, distance: 144.6
click at [667, 308] on div "60 Pausa ***** Iniciar vista previa aquí Cambiar nombre Duplicar Borrar" at bounding box center [622, 310] width 214 height 20
drag, startPoint x: 801, startPoint y: 384, endPoint x: 788, endPoint y: 315, distance: 70.4
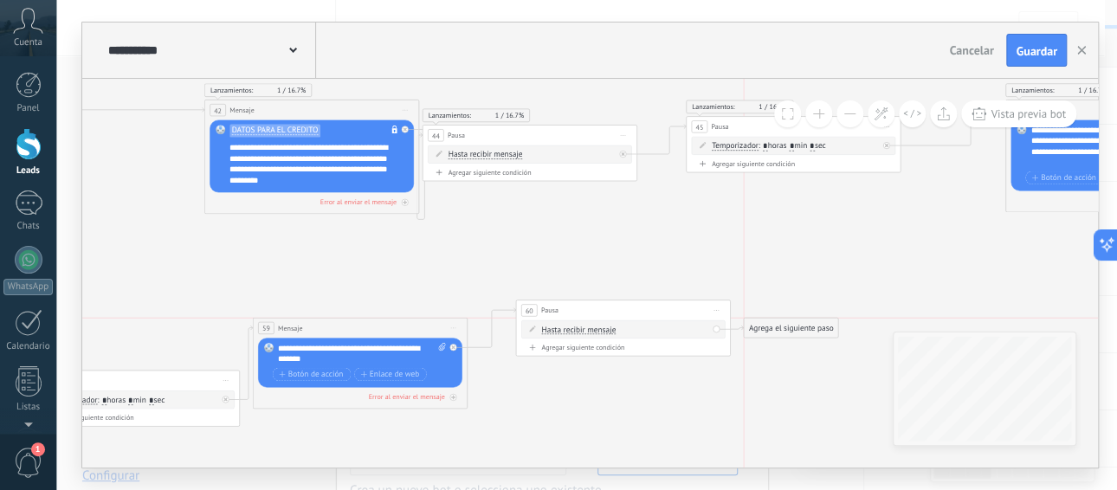
drag, startPoint x: 792, startPoint y: 328, endPoint x: 776, endPoint y: 266, distance: 64.2
click at [790, 325] on div "Agrega el siguiente paso" at bounding box center [790, 327] width 94 height 17
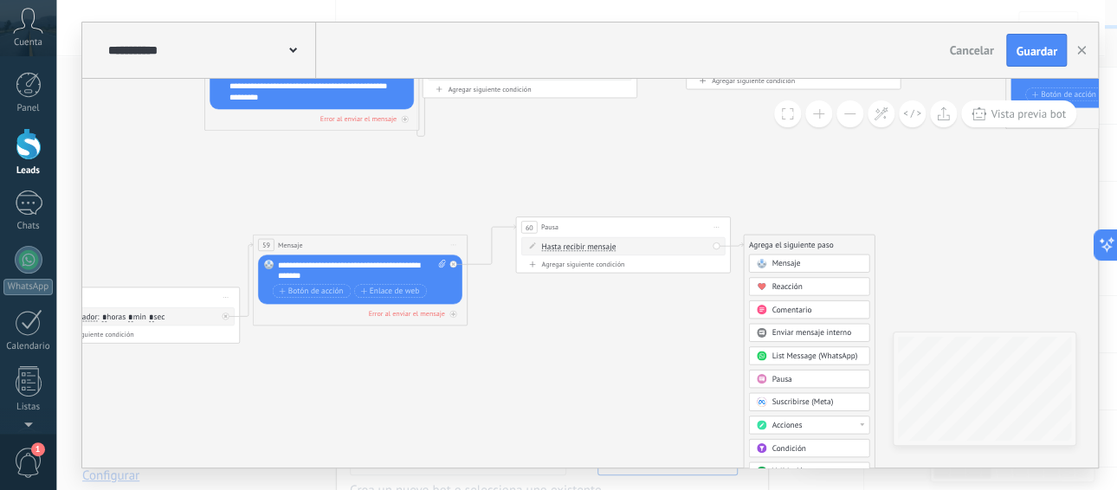
click at [806, 374] on div "Pausa" at bounding box center [816, 379] width 90 height 10
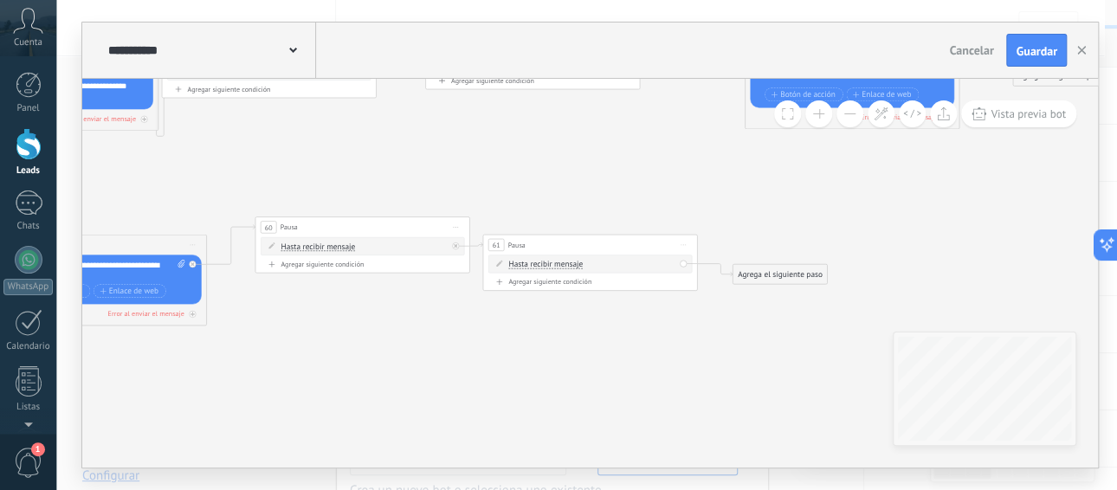
click at [550, 261] on span "Hasta recibir mensaje" at bounding box center [545, 265] width 74 height 9
click at [550, 260] on button "Hasta recibir mensaje" at bounding box center [570, 263] width 134 height 19
click at [540, 282] on span "Temporizador" at bounding box center [561, 284] width 130 height 10
click at [591, 263] on input "*" at bounding box center [588, 265] width 5 height 9
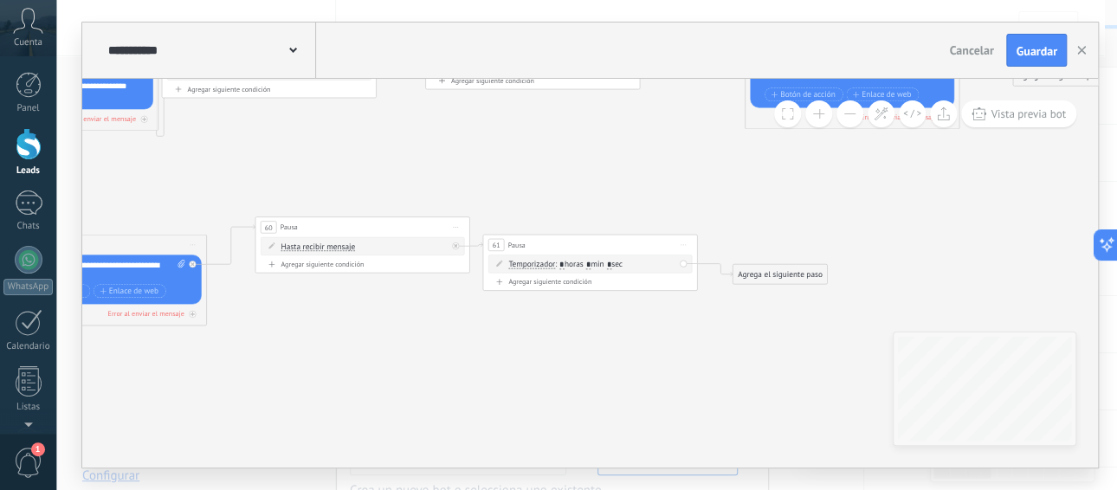
click at [591, 261] on input "*" at bounding box center [588, 265] width 5 height 9
type input "*"
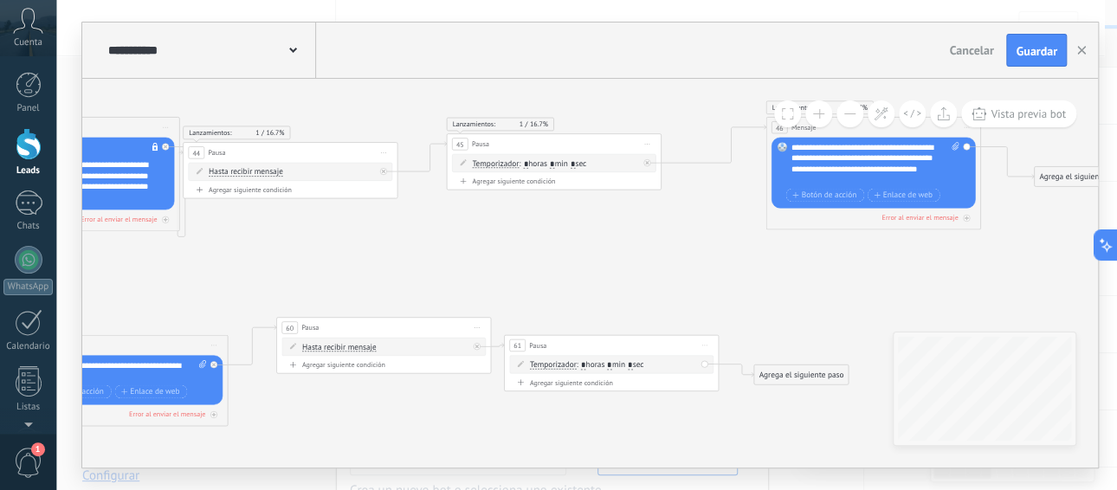
drag, startPoint x: 603, startPoint y: 190, endPoint x: 624, endPoint y: 290, distance: 102.5
drag, startPoint x: 807, startPoint y: 370, endPoint x: 299, endPoint y: 244, distance: 523.3
click at [248, 263] on div "Agrega el siguiente paso" at bounding box center [240, 269] width 94 height 17
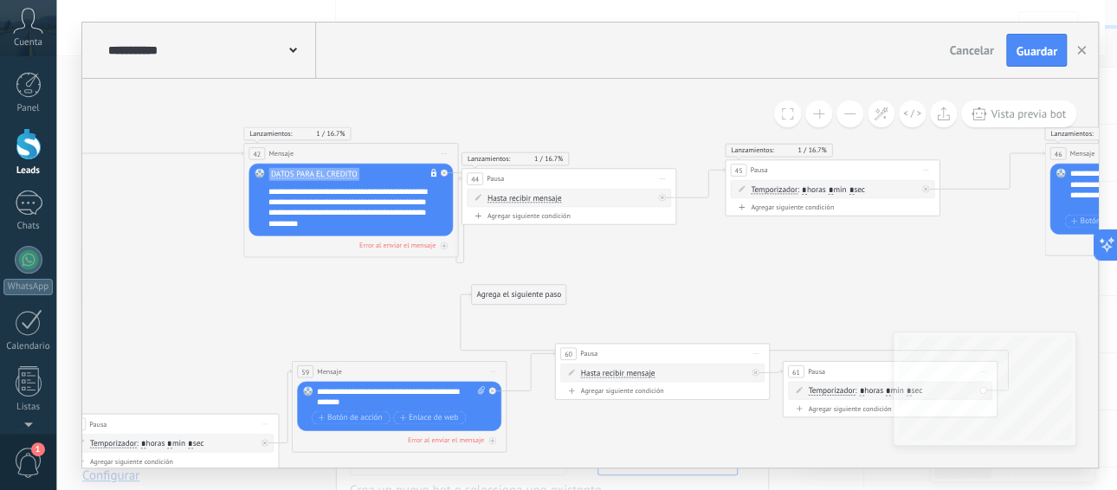
drag, startPoint x: 359, startPoint y: 248, endPoint x: 609, endPoint y: 284, distance: 252.6
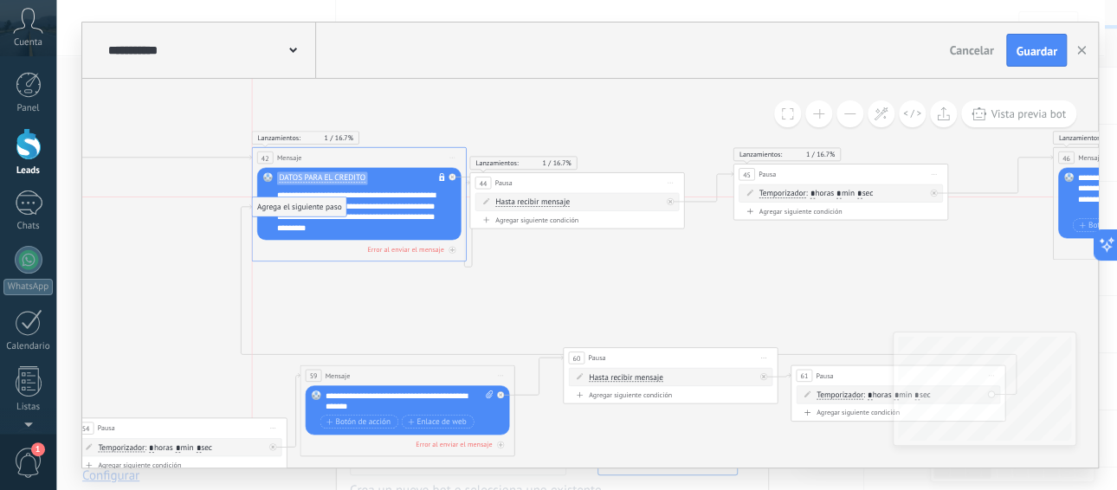
drag, startPoint x: 548, startPoint y: 293, endPoint x: 324, endPoint y: 202, distance: 242.2
click at [1033, 53] on span "Guardar" at bounding box center [1035, 51] width 41 height 12
drag, startPoint x: 30, startPoint y: 198, endPoint x: 342, endPoint y: 108, distance: 324.3
click at [30, 198] on div at bounding box center [29, 202] width 28 height 25
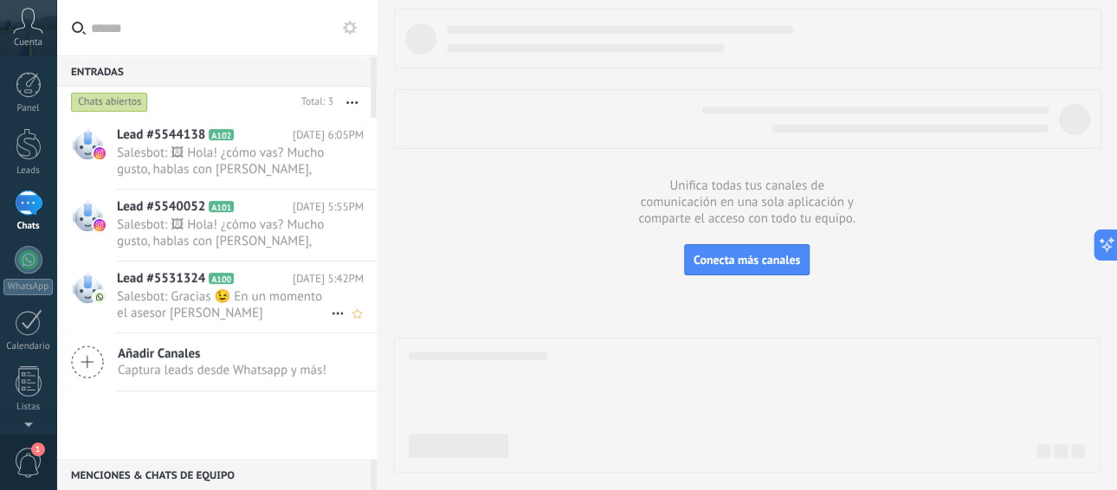
click at [200, 286] on span "Lead #5531324" at bounding box center [161, 278] width 88 height 17
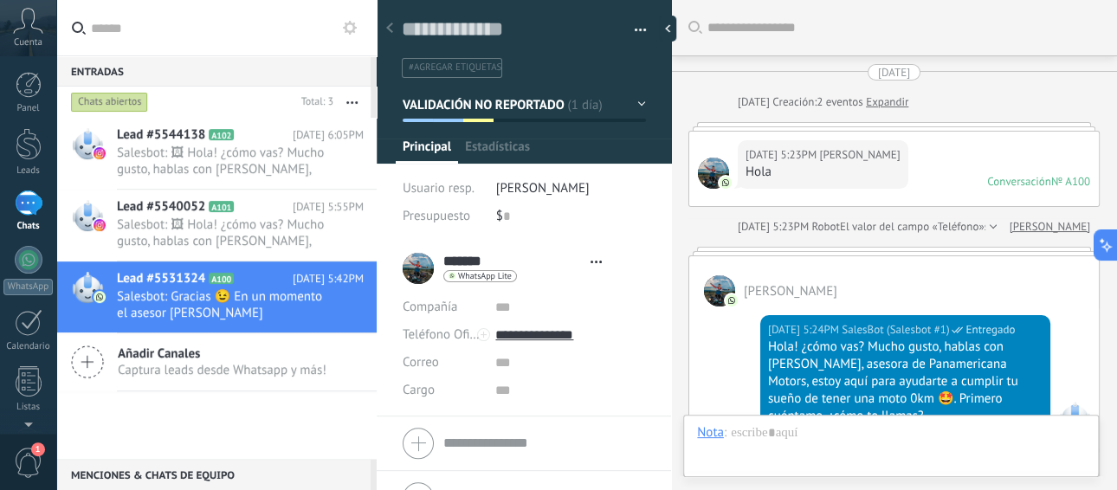
type textarea "**********"
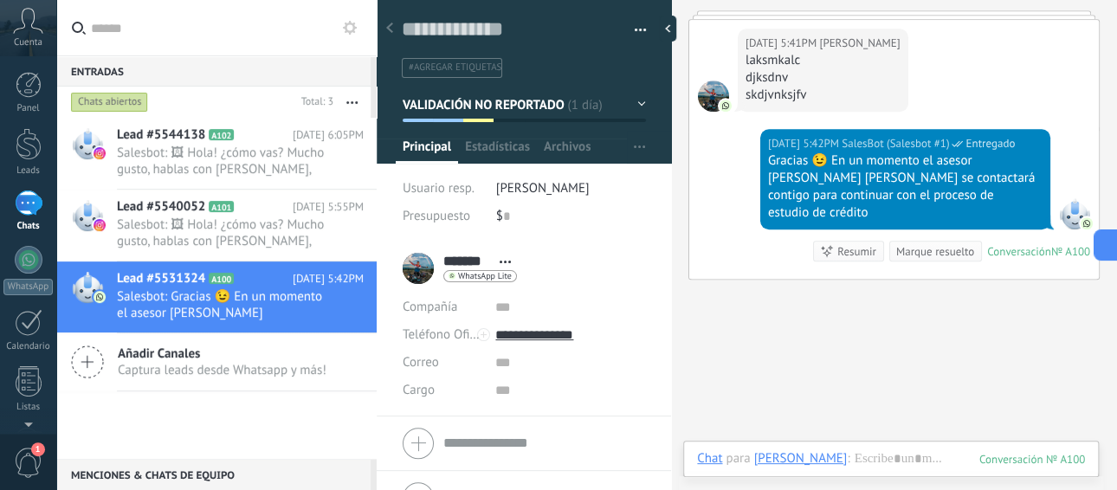
scroll to position [26, 0]
drag, startPoint x: 448, startPoint y: 260, endPoint x: 491, endPoint y: 255, distance: 42.6
click at [491, 255] on link "******* Mariana ******* Mariana Apellido" at bounding box center [544, 261] width 202 height 17
click at [467, 260] on input "*******" at bounding box center [544, 259] width 202 height 17
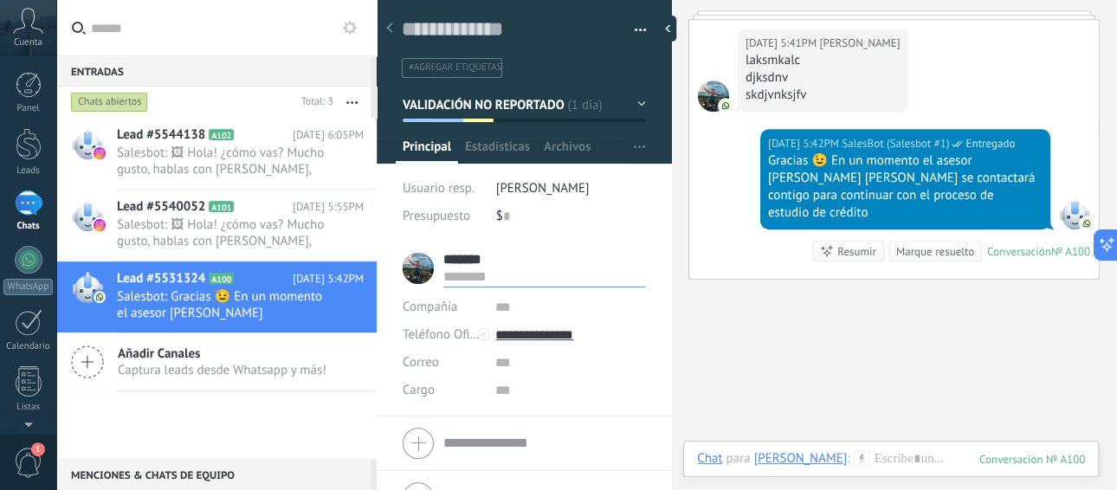
click at [467, 260] on input "*******" at bounding box center [544, 259] width 202 height 17
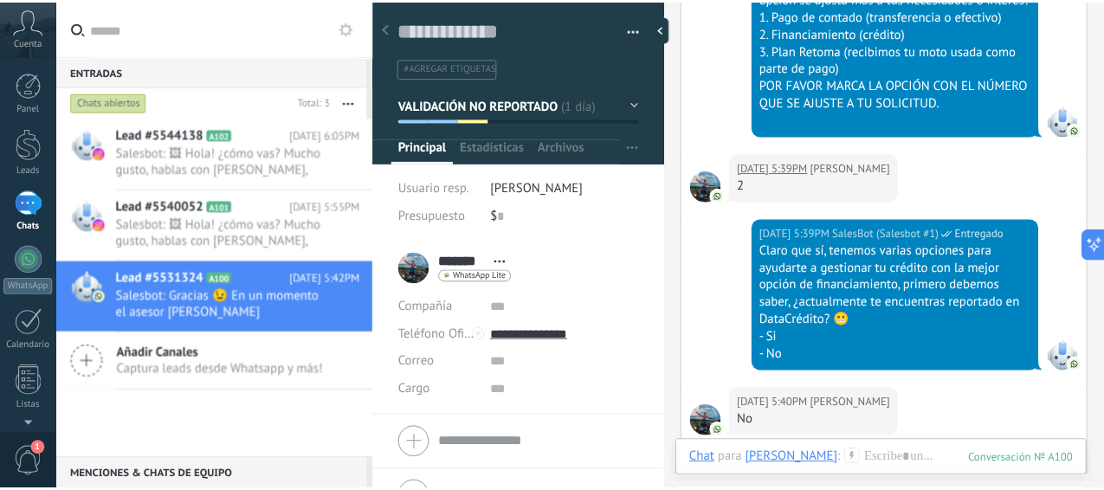
scroll to position [3417, 0]
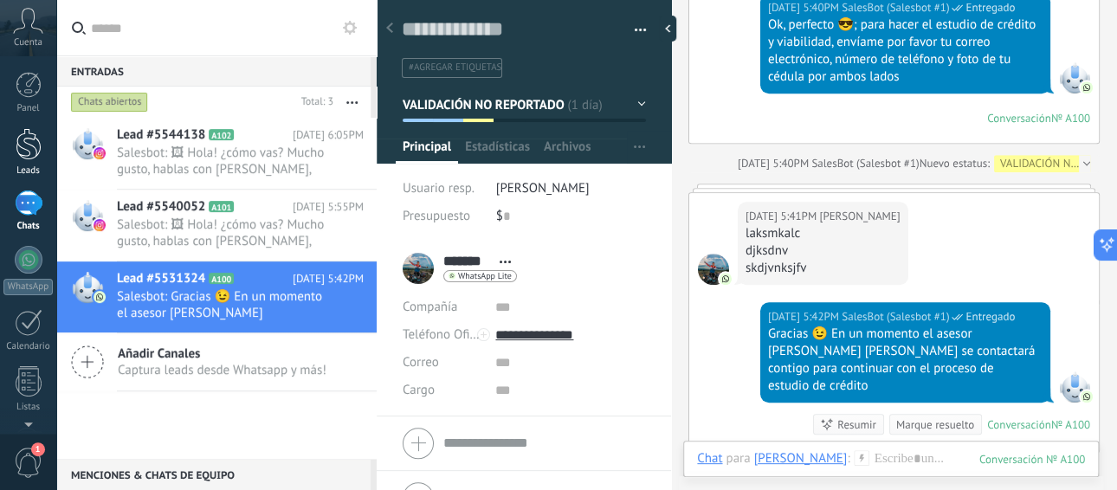
click at [34, 154] on div at bounding box center [29, 144] width 26 height 32
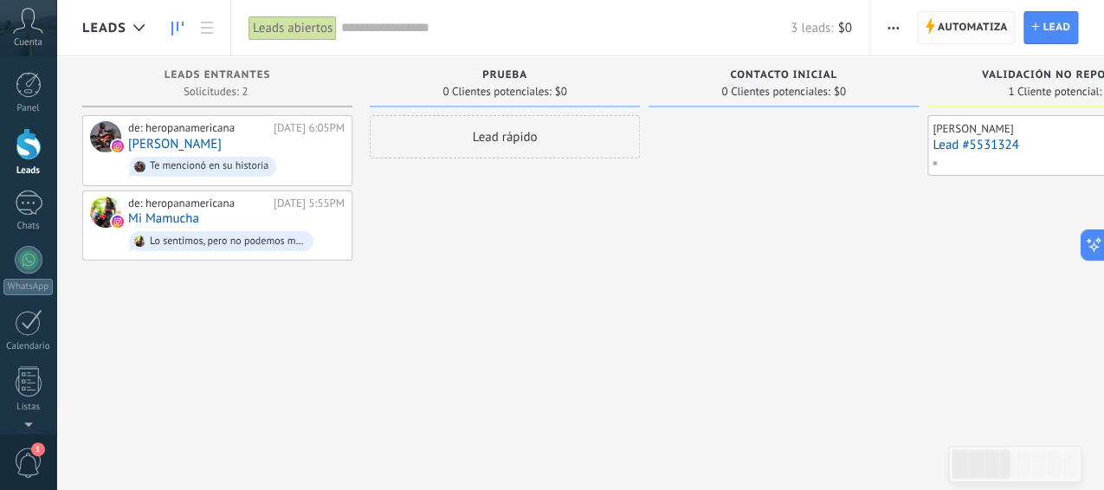
click at [969, 30] on span "Automatiza" at bounding box center [972, 27] width 70 height 31
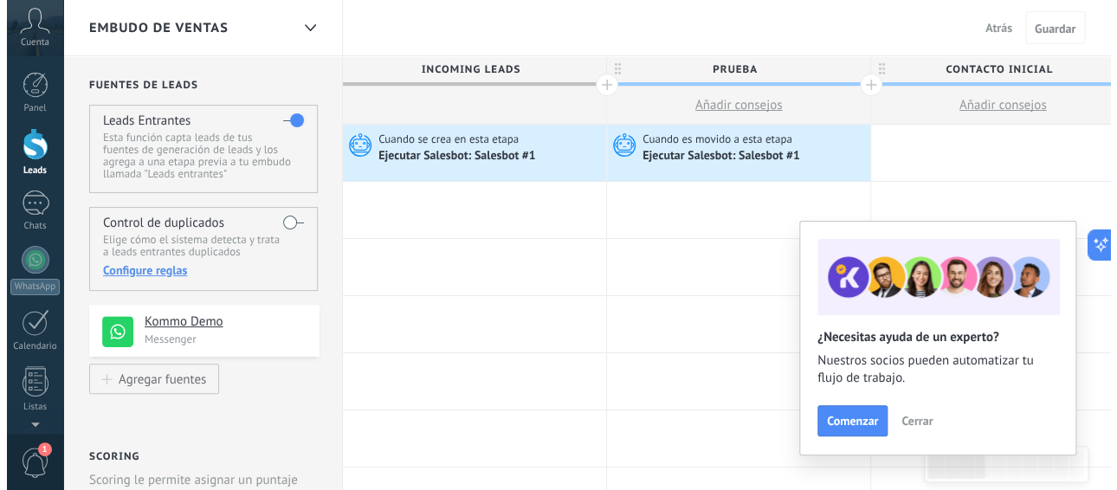
scroll to position [57, 0]
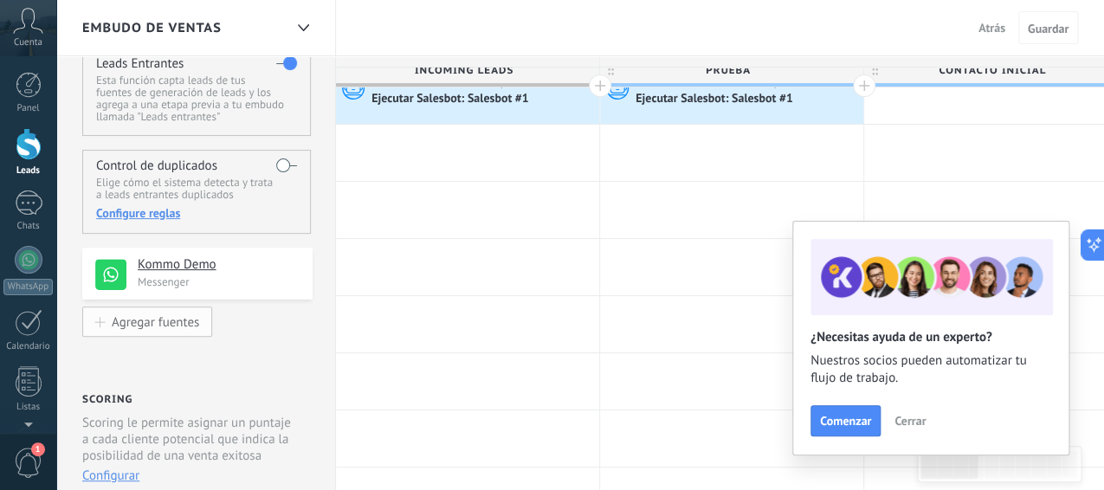
click at [160, 327] on div "Agregar fuentes" at bounding box center [155, 321] width 87 height 15
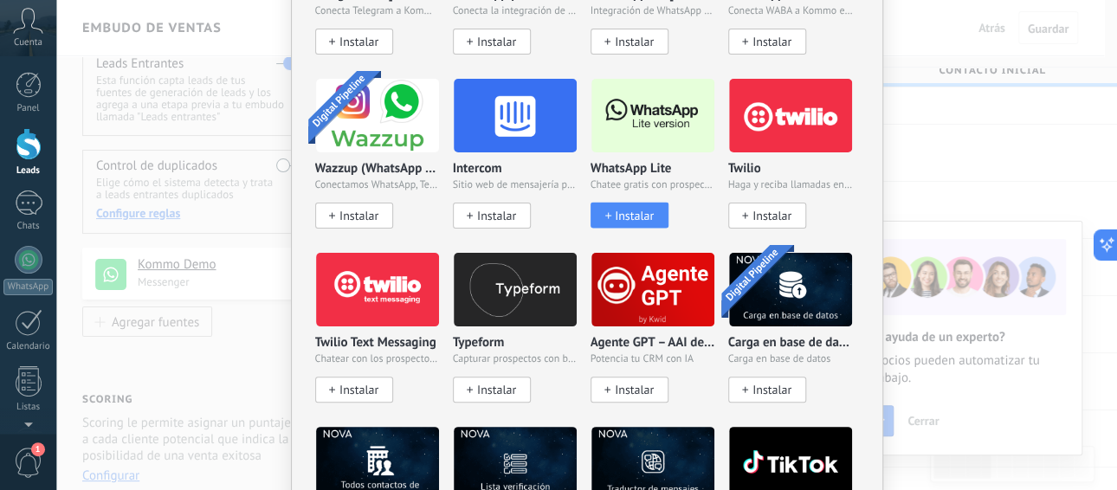
scroll to position [1558, 0]
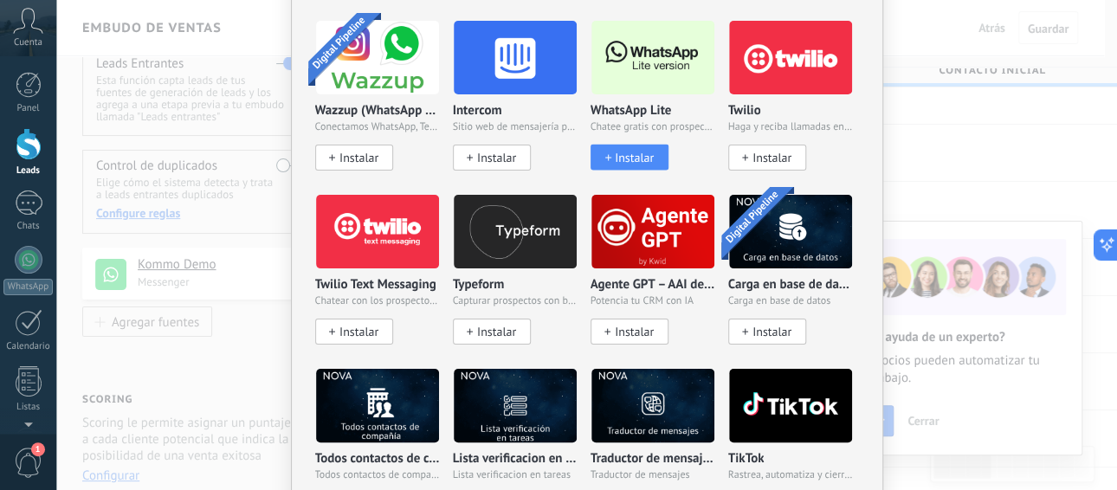
click at [630, 151] on span "Instalar" at bounding box center [634, 158] width 39 height 15
click at [640, 151] on span "Instalar" at bounding box center [634, 158] width 39 height 15
click at [635, 145] on button "Instalar" at bounding box center [629, 158] width 78 height 26
click at [666, 57] on img at bounding box center [652, 58] width 123 height 84
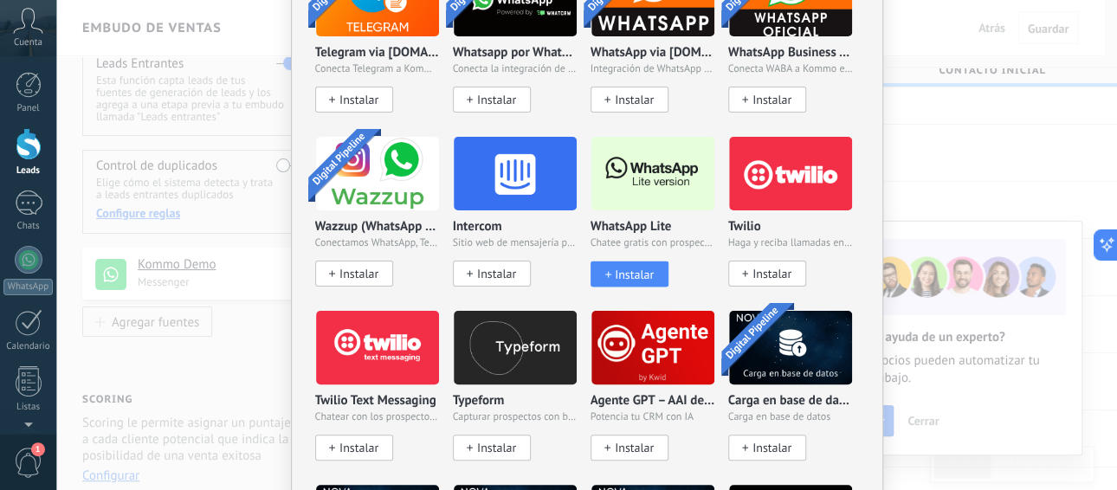
click at [663, 201] on img at bounding box center [652, 174] width 123 height 84
drag, startPoint x: 619, startPoint y: 273, endPoint x: 586, endPoint y: 267, distance: 33.3
click at [618, 270] on span "Instalar" at bounding box center [634, 274] width 39 height 15
drag, startPoint x: 497, startPoint y: 273, endPoint x: 570, endPoint y: 271, distance: 72.7
click at [500, 271] on span "Instalar" at bounding box center [496, 274] width 39 height 15
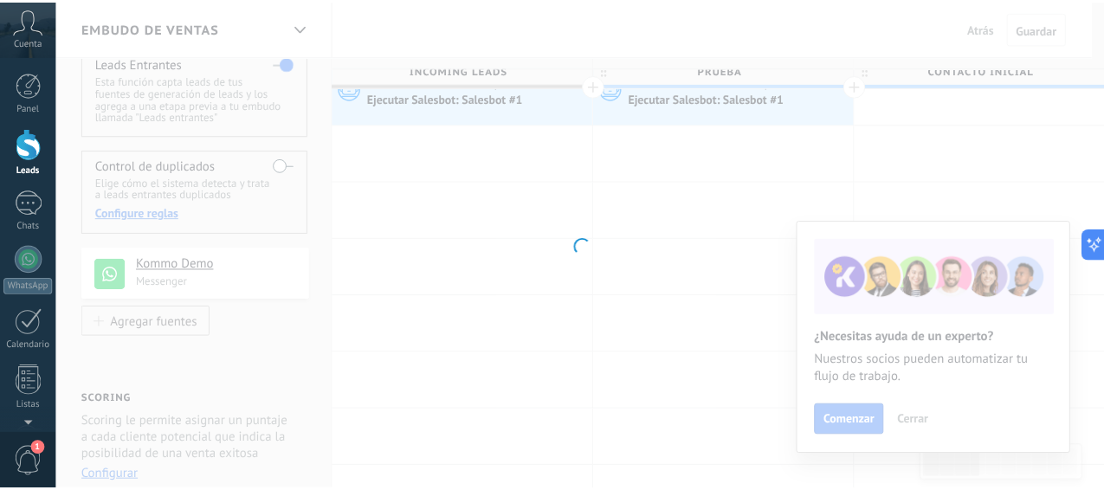
scroll to position [0, 0]
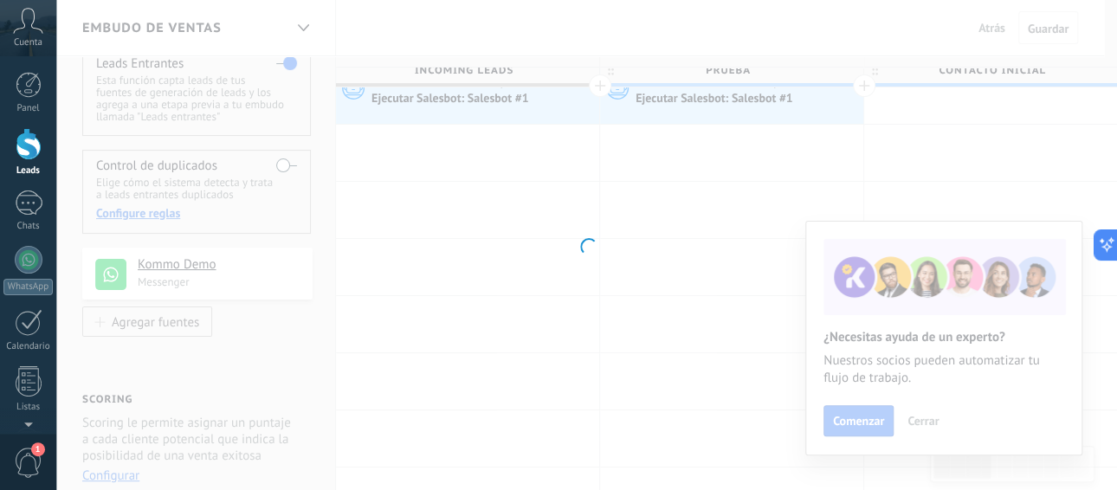
drag, startPoint x: 631, startPoint y: 267, endPoint x: 643, endPoint y: 267, distance: 12.1
click at [643, 267] on div at bounding box center [586, 245] width 1060 height 490
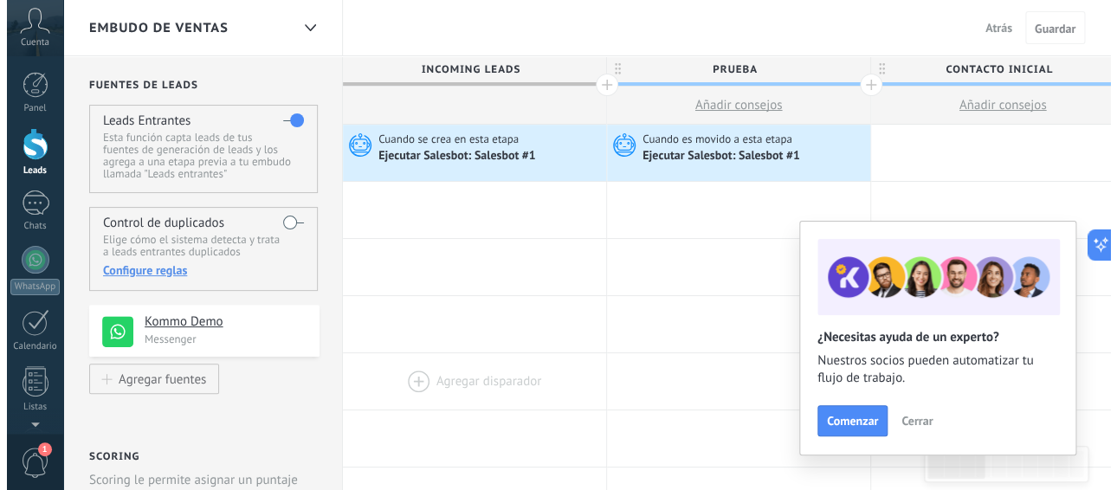
scroll to position [115, 0]
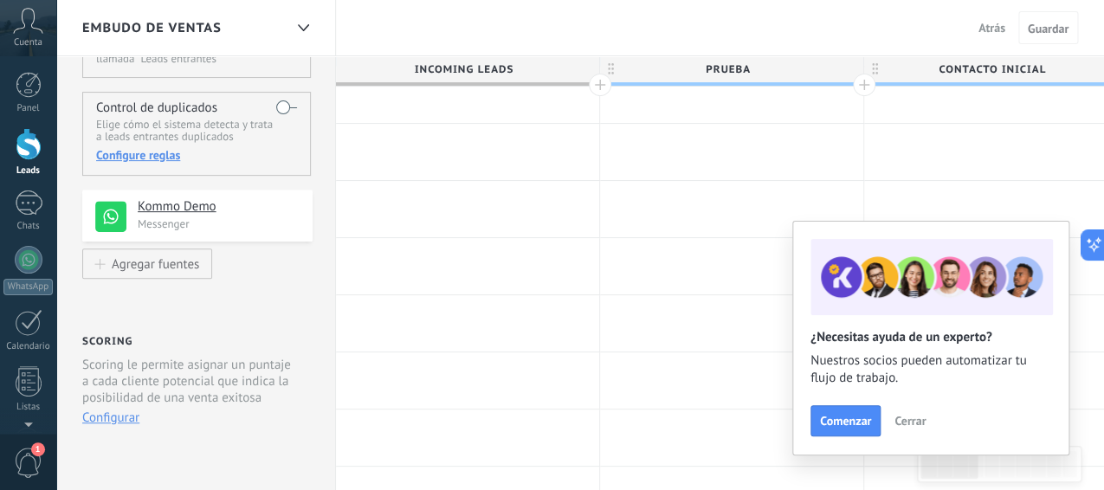
click at [181, 208] on h4 "Kommo Demo" at bounding box center [219, 206] width 162 height 17
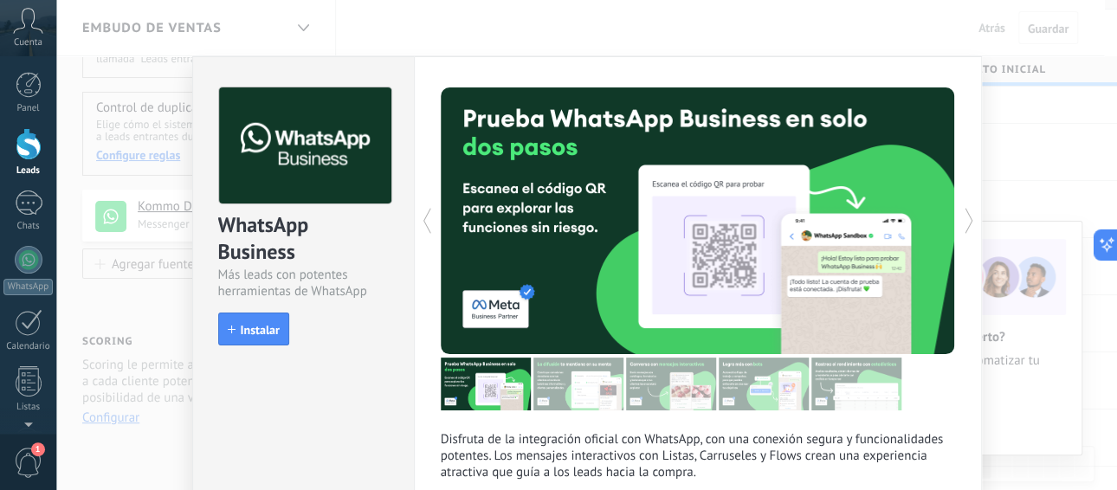
click at [161, 271] on div "WhatsApp Business Más leads con potentes herramientas de WhatsApp install Insta…" at bounding box center [586, 245] width 1060 height 490
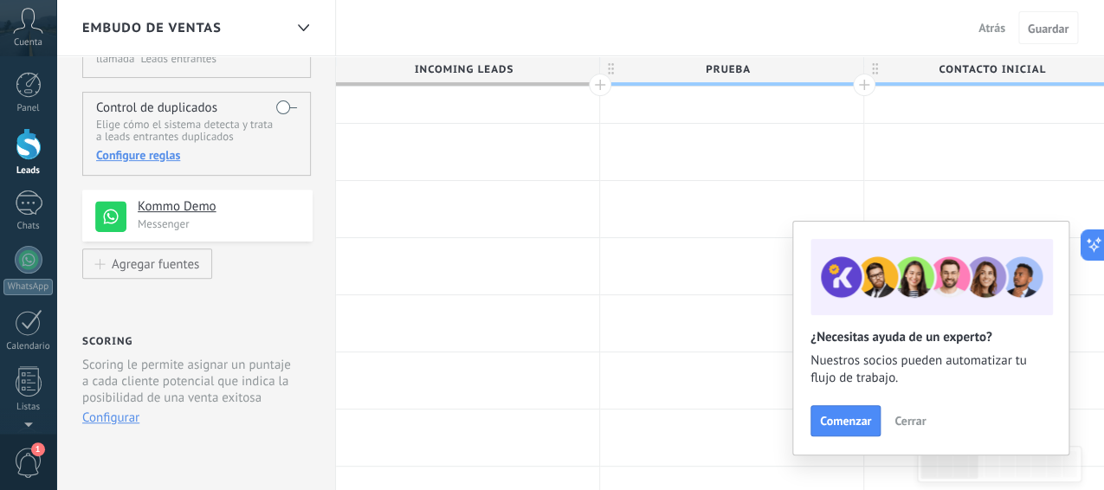
click at [160, 274] on button "Agregar fuentes" at bounding box center [147, 263] width 130 height 30
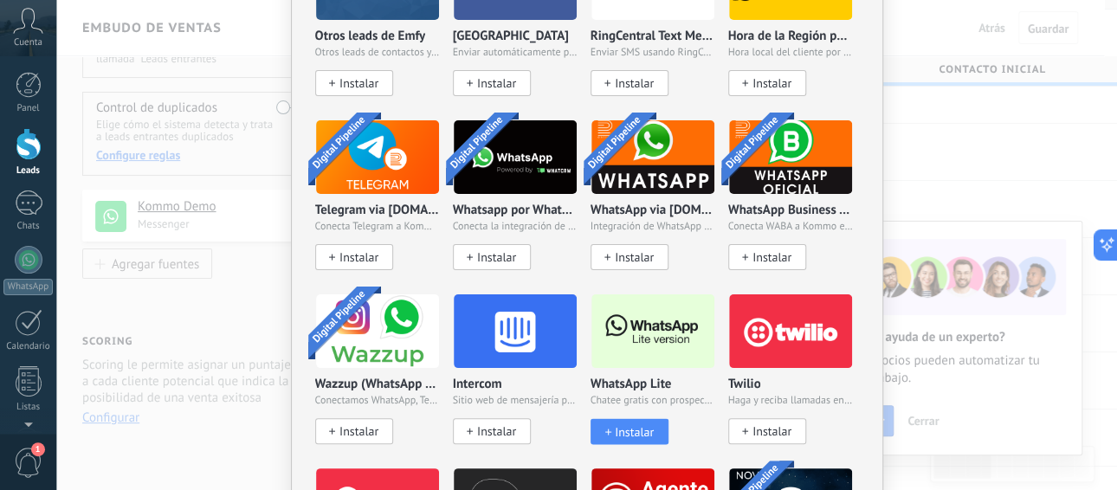
scroll to position [1342, 0]
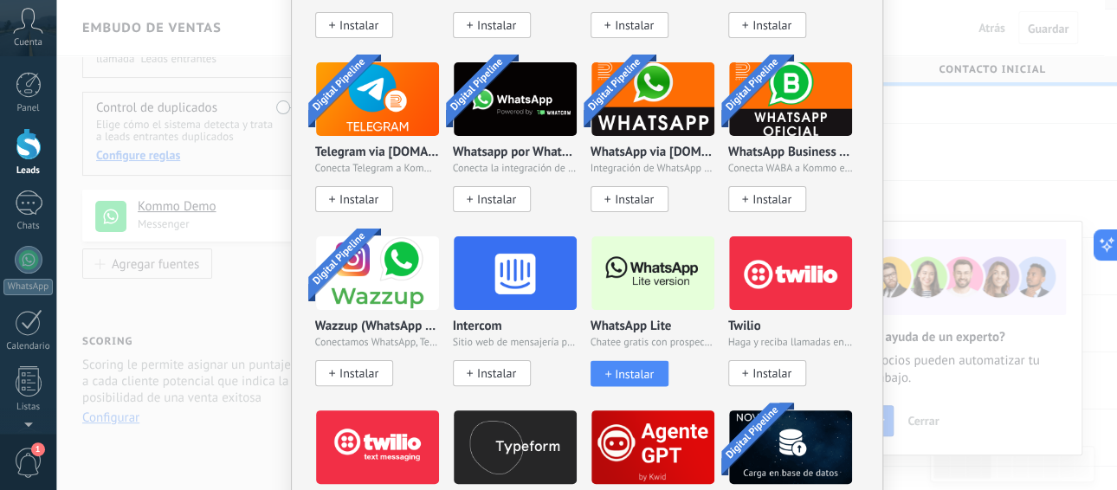
click at [634, 370] on span "Instalar" at bounding box center [634, 373] width 39 height 15
click at [633, 366] on span "Instalar" at bounding box center [634, 373] width 39 height 15
click at [634, 366] on span "Instalar" at bounding box center [634, 373] width 39 height 15
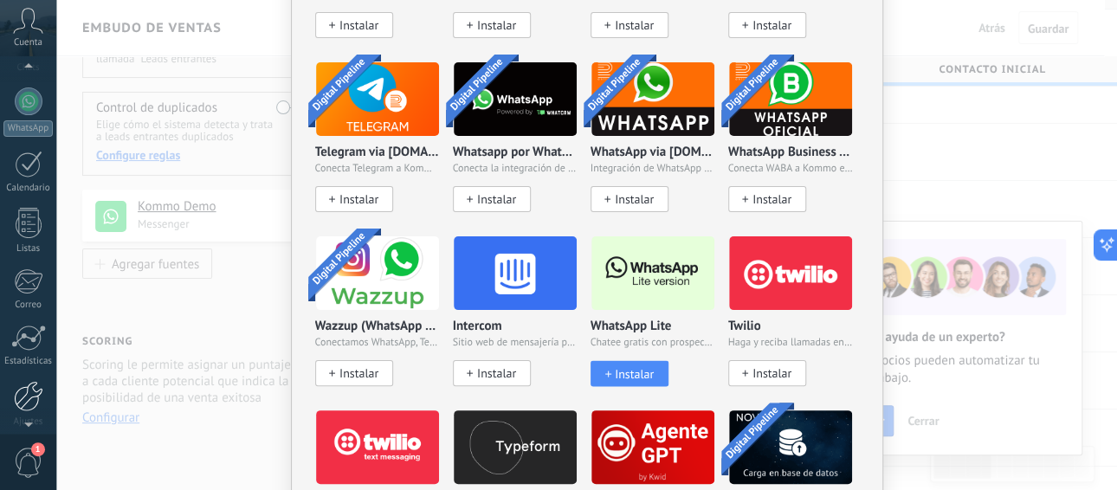
click at [24, 397] on div at bounding box center [28, 396] width 29 height 30
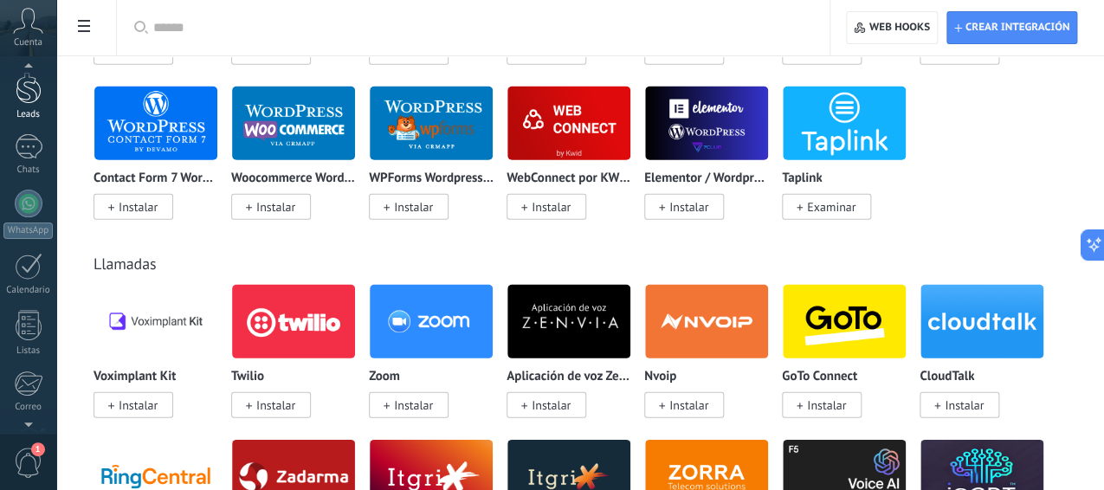
scroll to position [51, 0]
click at [35, 150] on div at bounding box center [29, 151] width 28 height 25
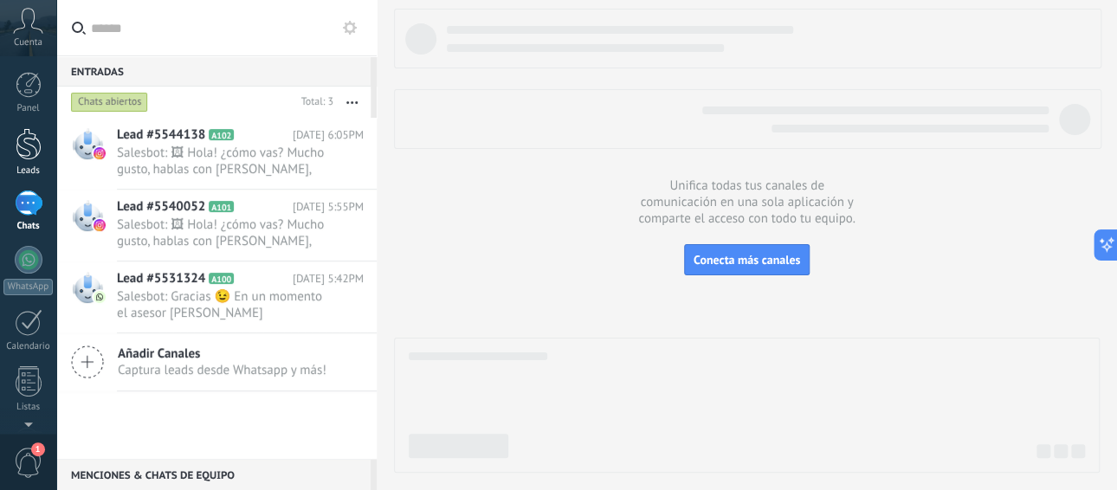
click at [39, 140] on div at bounding box center [29, 144] width 26 height 32
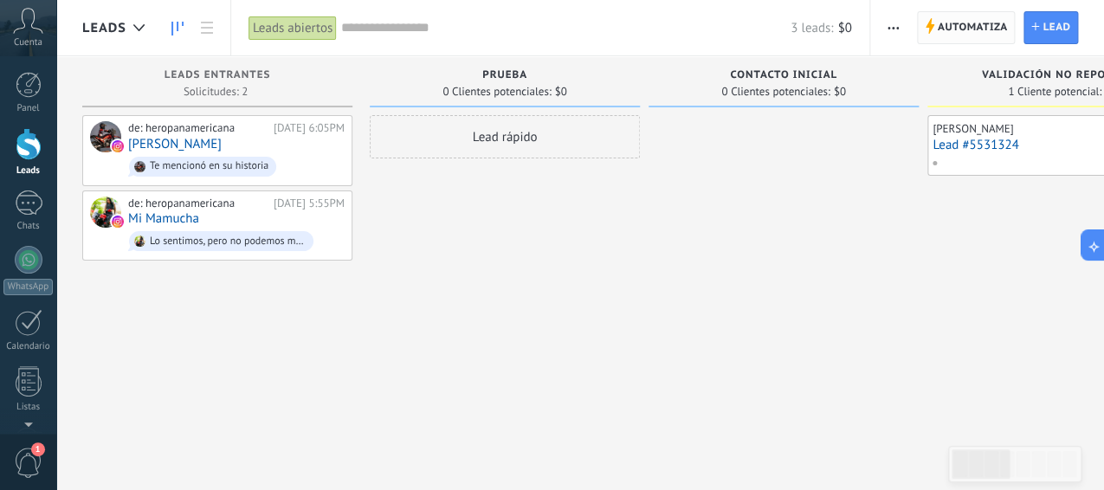
click at [977, 27] on span "Automatiza" at bounding box center [972, 27] width 70 height 31
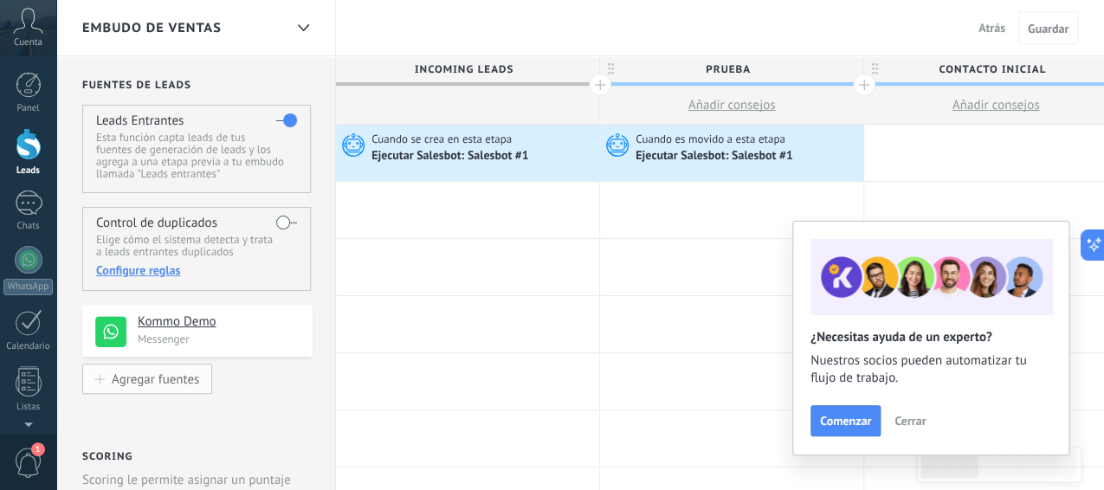
click at [141, 366] on button "Agregar fuentes" at bounding box center [147, 379] width 130 height 30
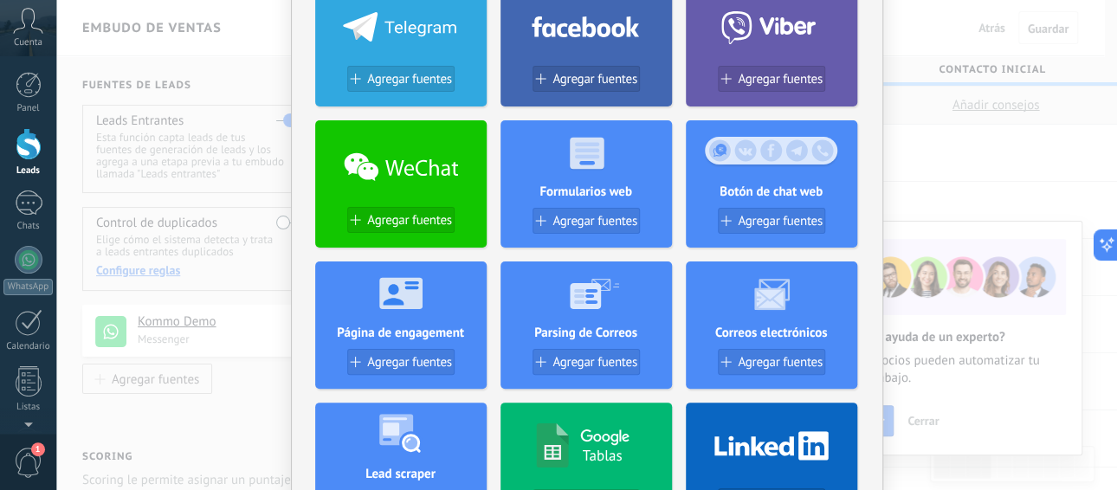
scroll to position [57, 0]
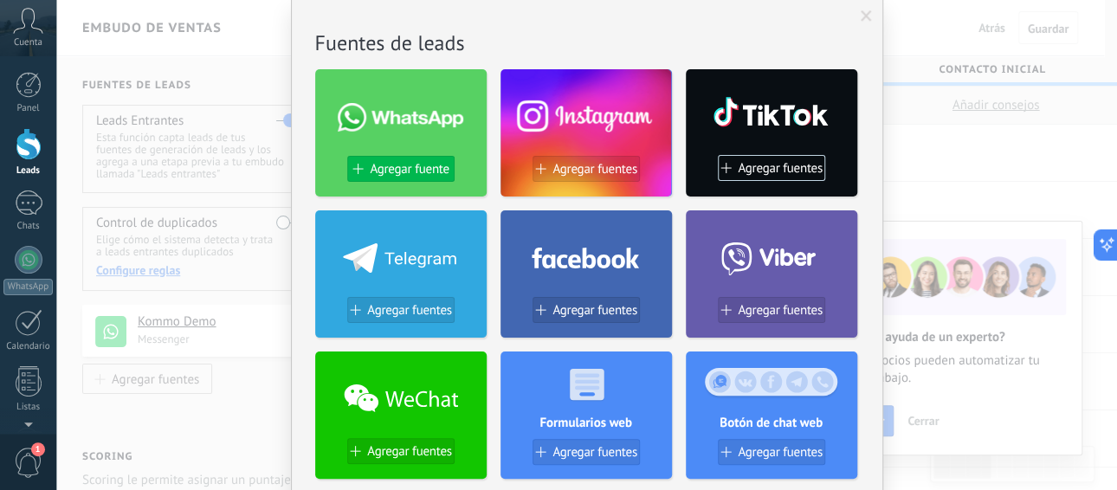
click at [370, 173] on span "Agregar fuente" at bounding box center [409, 169] width 79 height 15
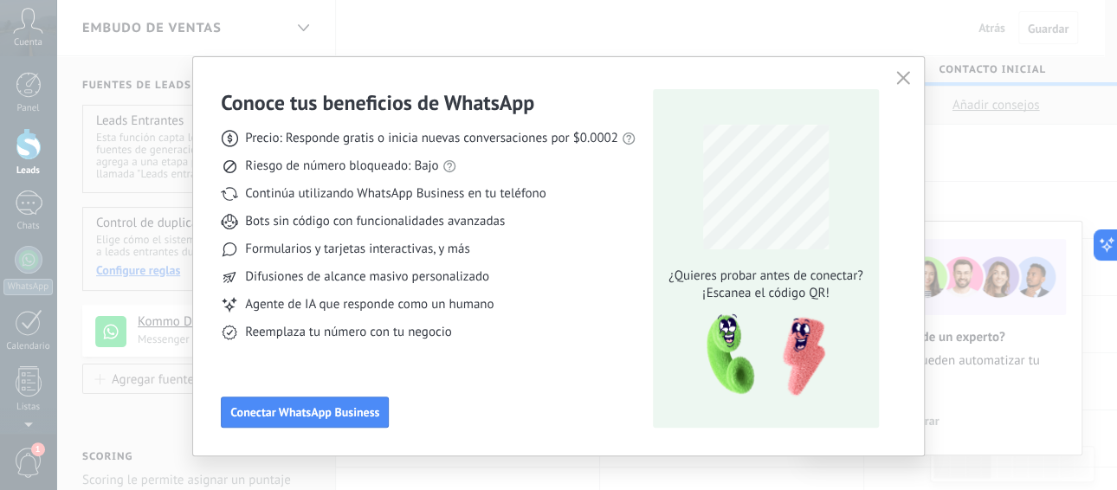
click at [903, 77] on icon "button" at bounding box center [903, 78] width 14 height 14
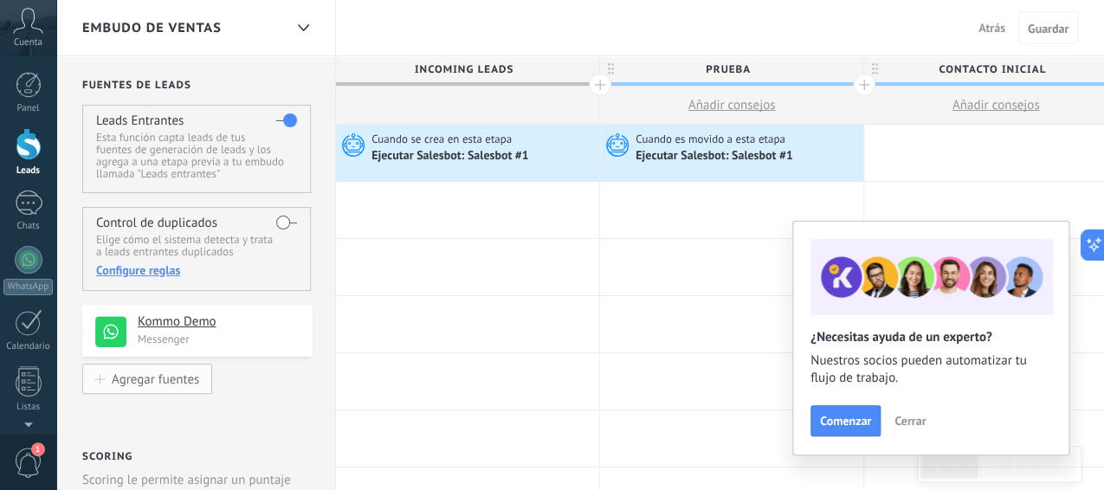
click at [196, 377] on div "Agregar fuentes" at bounding box center [155, 378] width 87 height 15
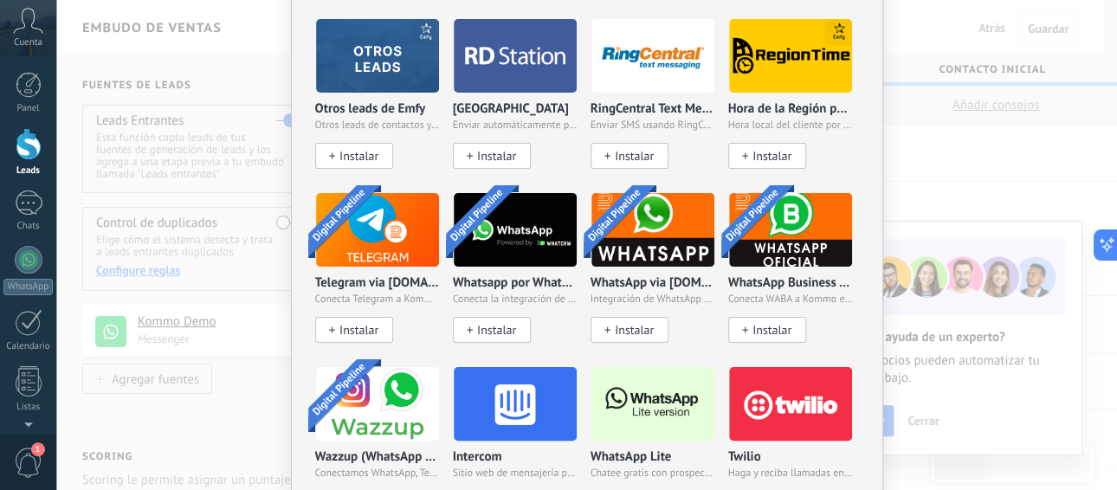
scroll to position [1269, 0]
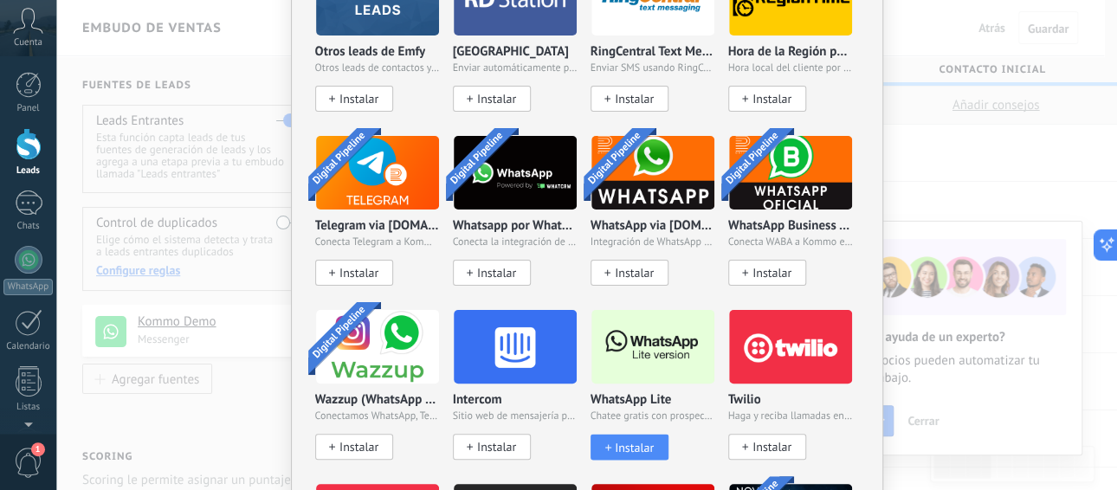
click at [650, 444] on div "Instalar" at bounding box center [628, 447] width 74 height 15
click at [647, 383] on div "WhatsApp Lite Chatee gratis con prospectos en WhatsApp Instalar" at bounding box center [652, 384] width 125 height 151
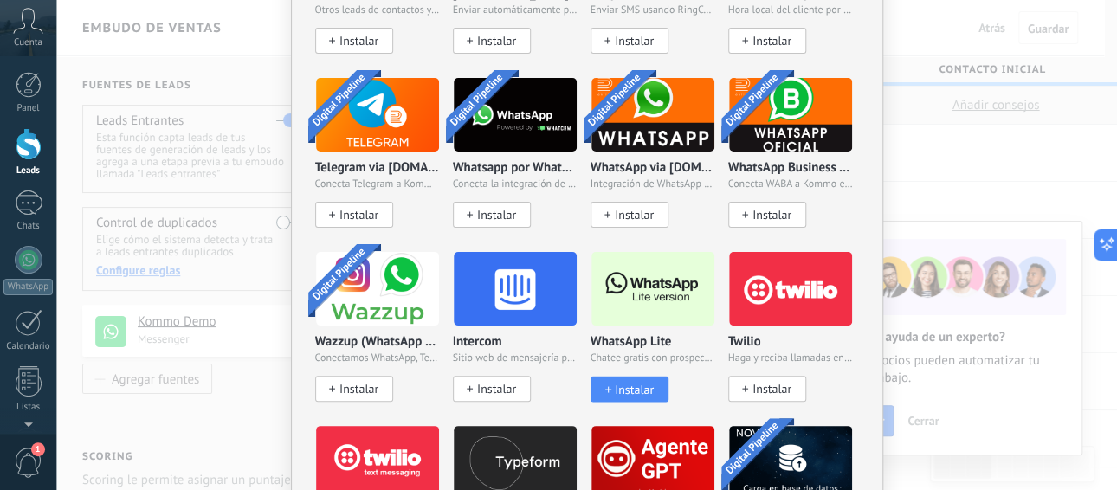
scroll to position [1385, 0]
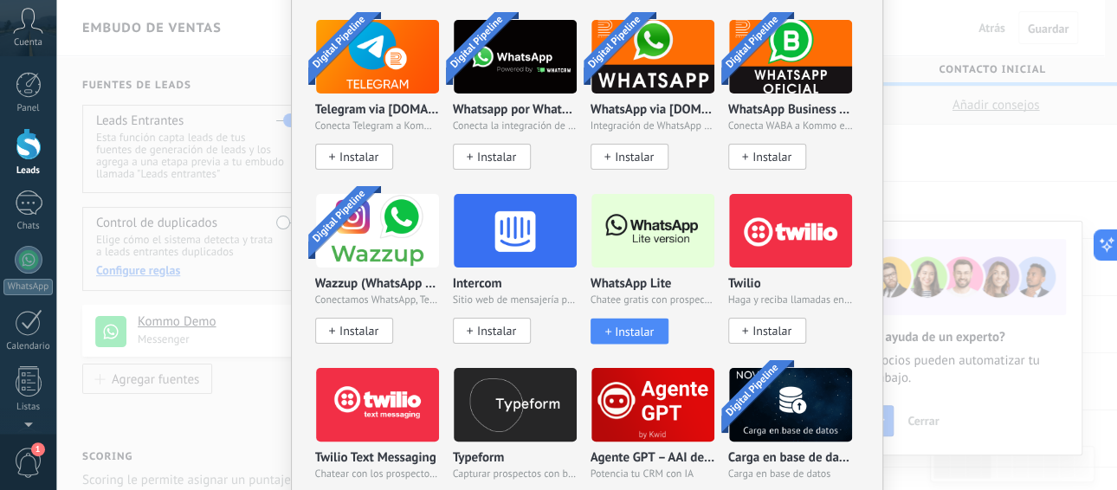
click at [657, 324] on div "Instalar" at bounding box center [628, 331] width 74 height 15
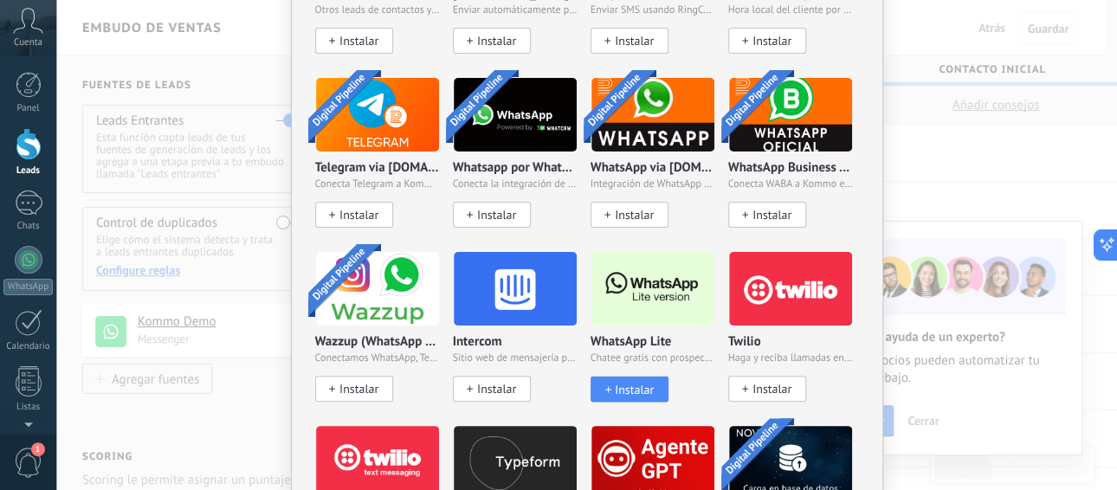
click at [623, 385] on span "Instalar" at bounding box center [634, 389] width 39 height 15
drag, startPoint x: 225, startPoint y: 264, endPoint x: 213, endPoint y: 196, distance: 69.4
click at [238, 258] on div "No hay resultados Fuentes de leads Agregar fuente Agregar fuentes Agregar fuent…" at bounding box center [586, 245] width 1060 height 490
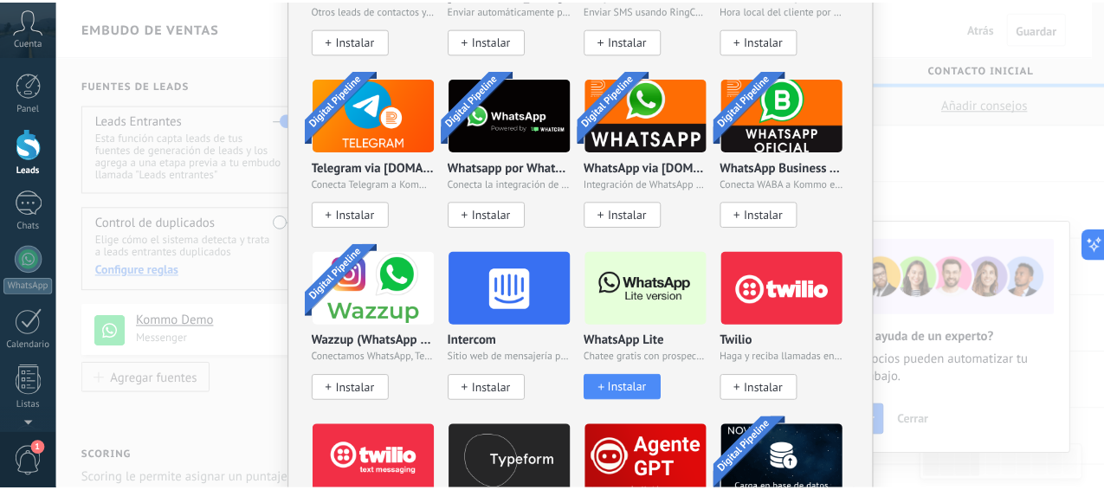
scroll to position [0, 0]
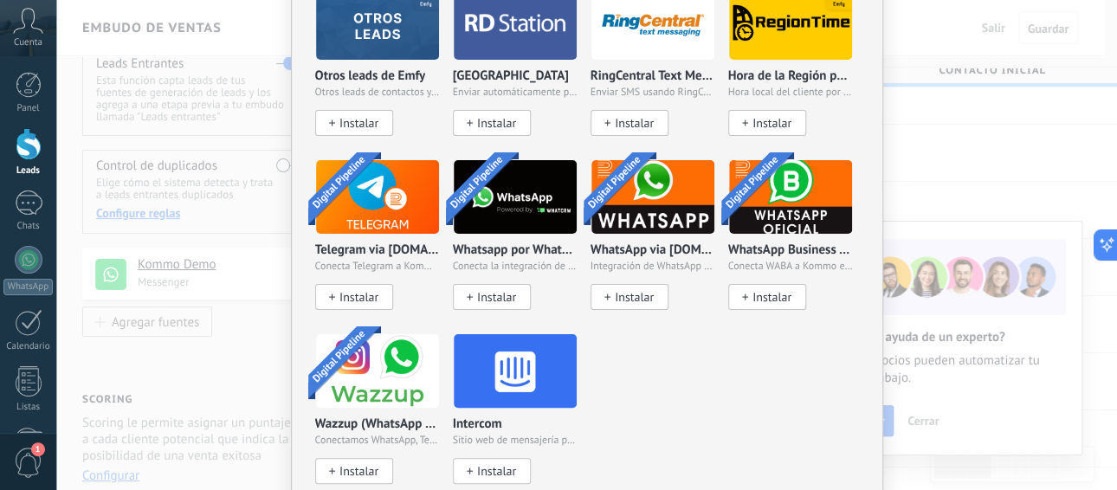
scroll to position [1302, 0]
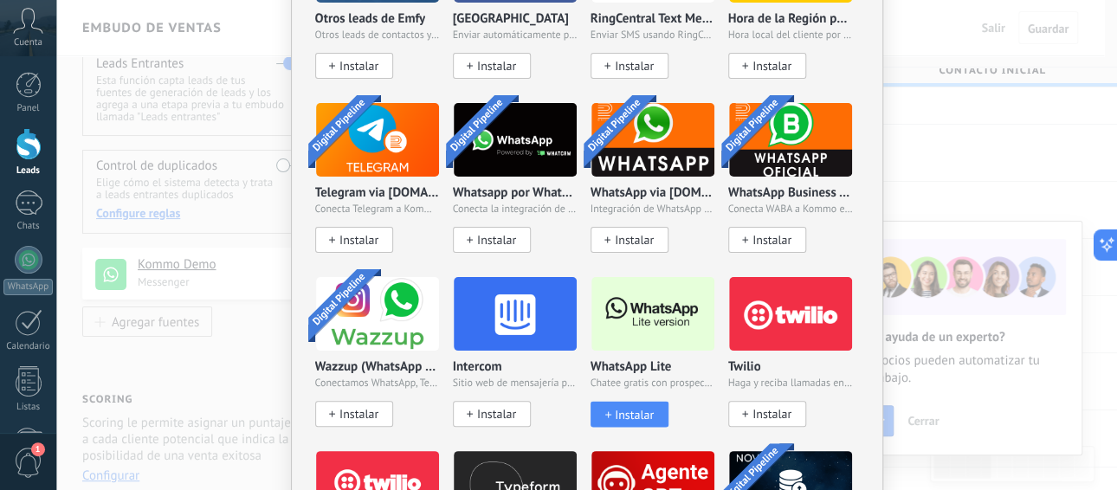
click at [647, 407] on span "Instalar" at bounding box center [634, 414] width 39 height 15
click at [642, 333] on img at bounding box center [652, 314] width 123 height 84
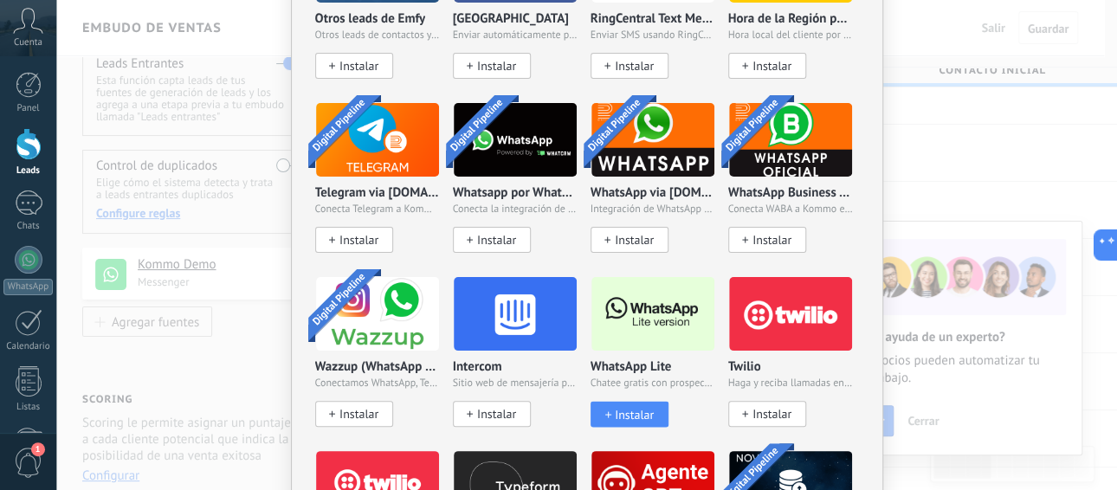
click at [642, 333] on img at bounding box center [652, 314] width 123 height 84
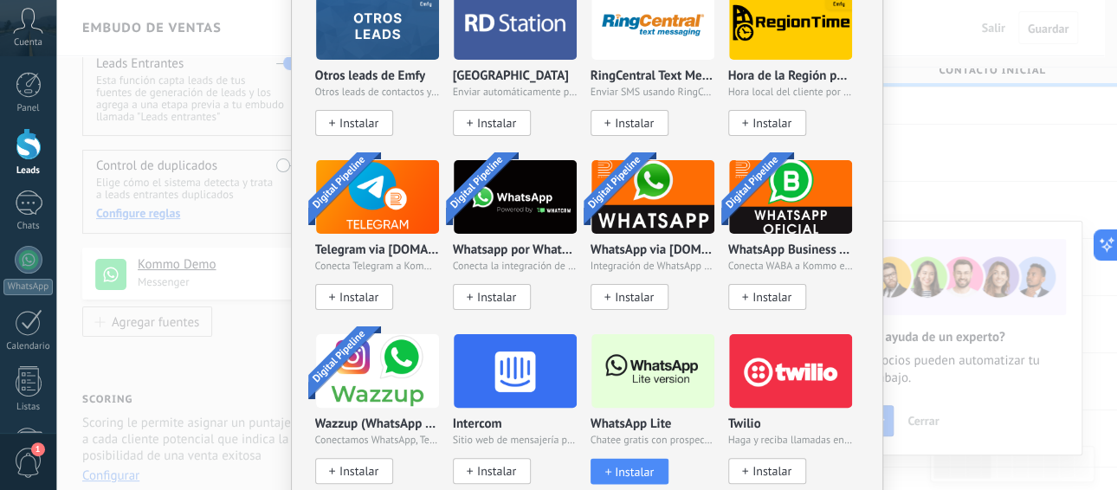
click at [948, 175] on div "No hay resultados Fuentes de leads Agregar fuente Agregar fuentes Agregar fuent…" at bounding box center [586, 245] width 1060 height 490
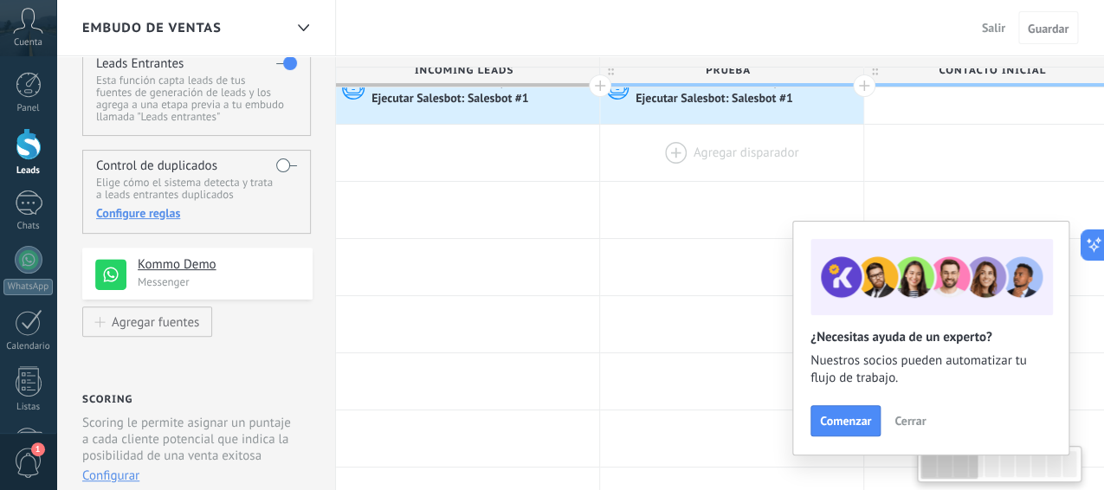
scroll to position [0, 0]
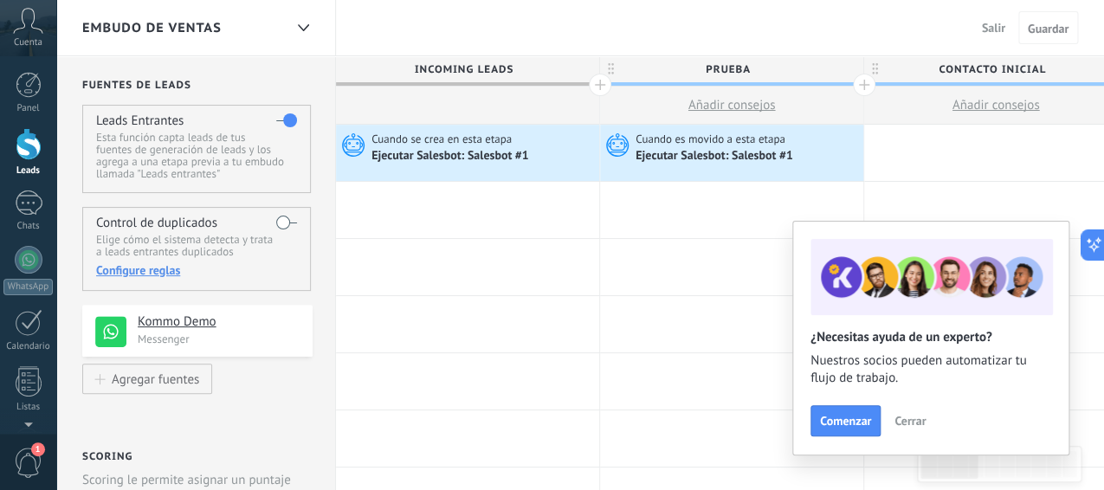
click at [22, 141] on div at bounding box center [29, 144] width 26 height 32
